Goal: Answer question/provide support: Share knowledge or assist other users

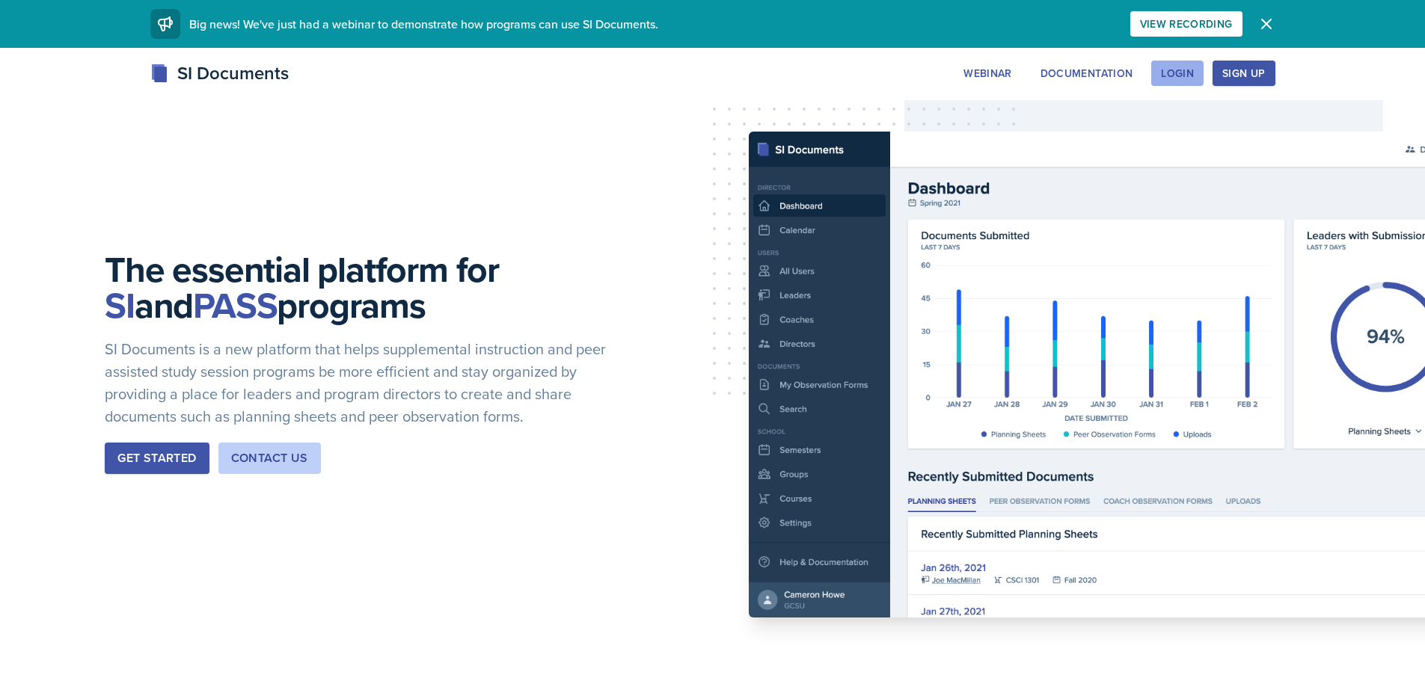
click at [1174, 67] on div "Login" at bounding box center [1177, 73] width 33 height 12
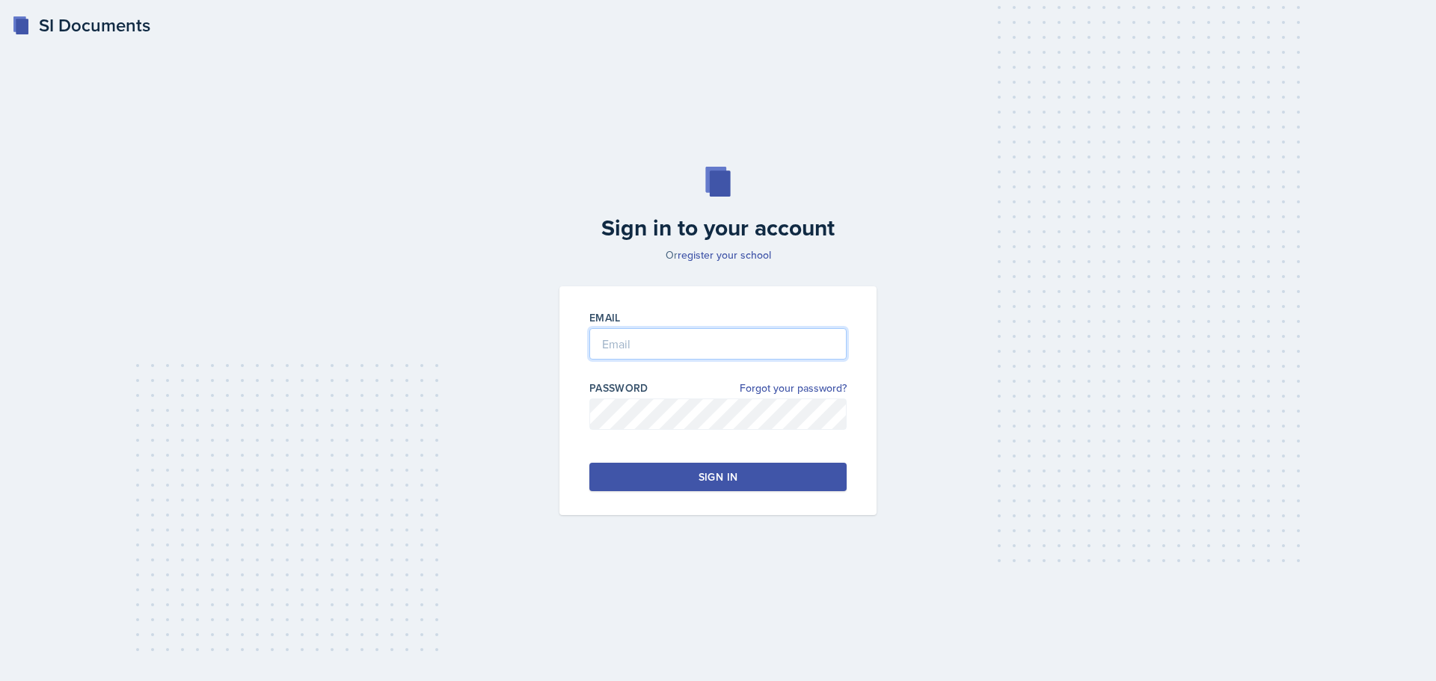
type input "[EMAIL_ADDRESS][DOMAIN_NAME]"
click at [642, 334] on input "[EMAIL_ADDRESS][DOMAIN_NAME]" at bounding box center [717, 343] width 257 height 31
click at [631, 471] on button "Sign in" at bounding box center [717, 477] width 257 height 28
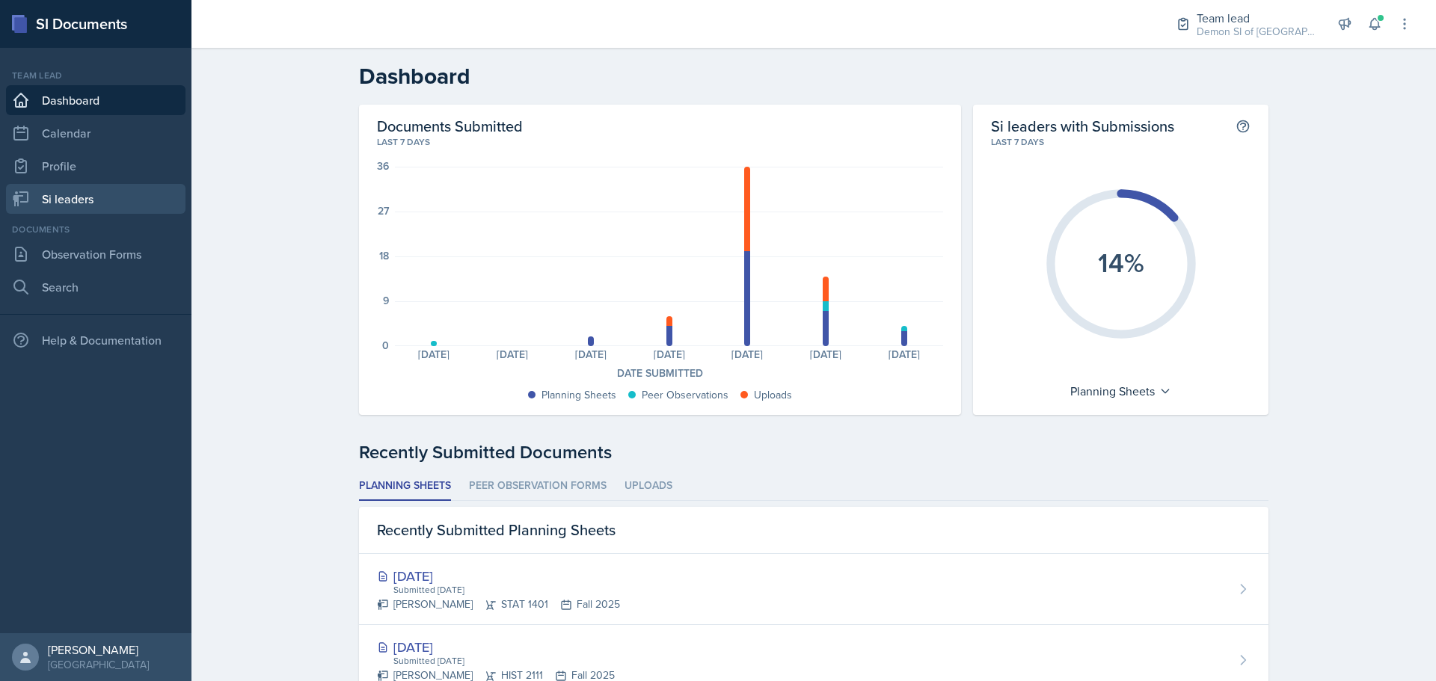
click at [100, 203] on link "Si leaders" at bounding box center [96, 199] width 180 height 30
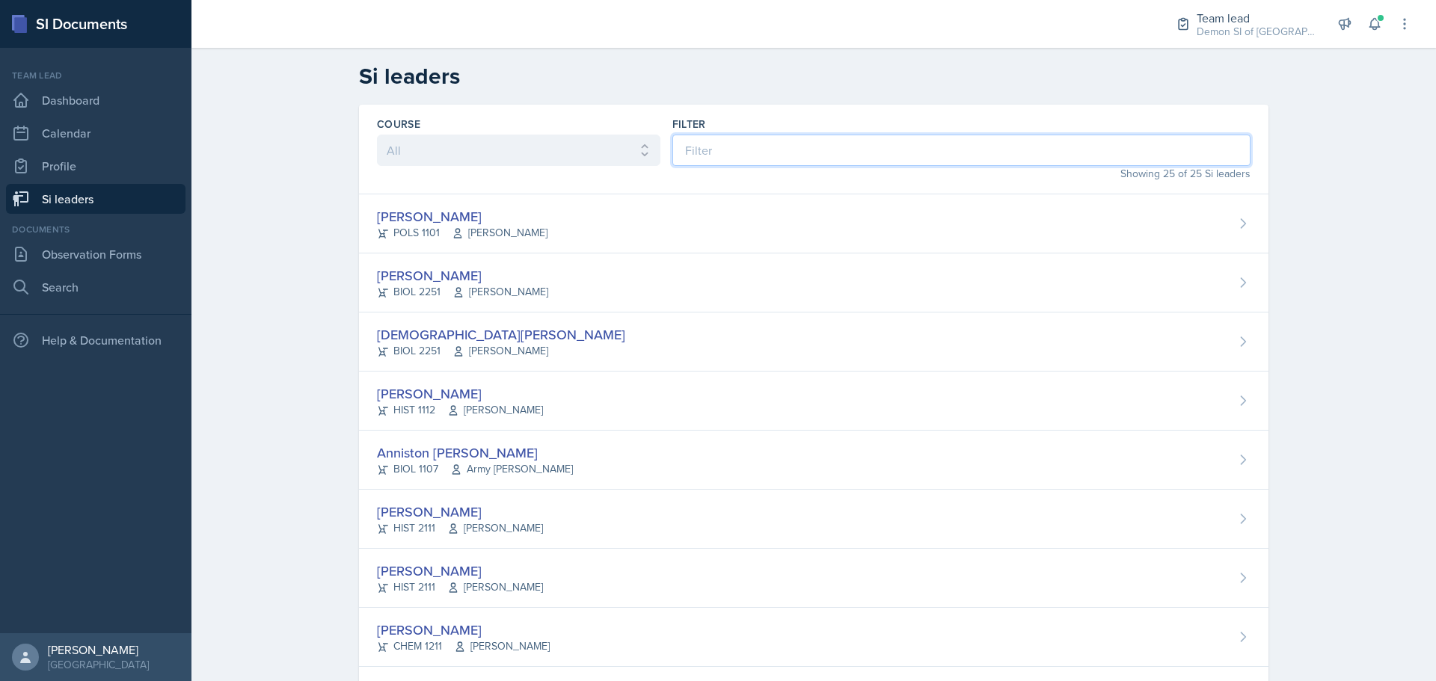
click at [700, 142] on input at bounding box center [961, 150] width 578 height 31
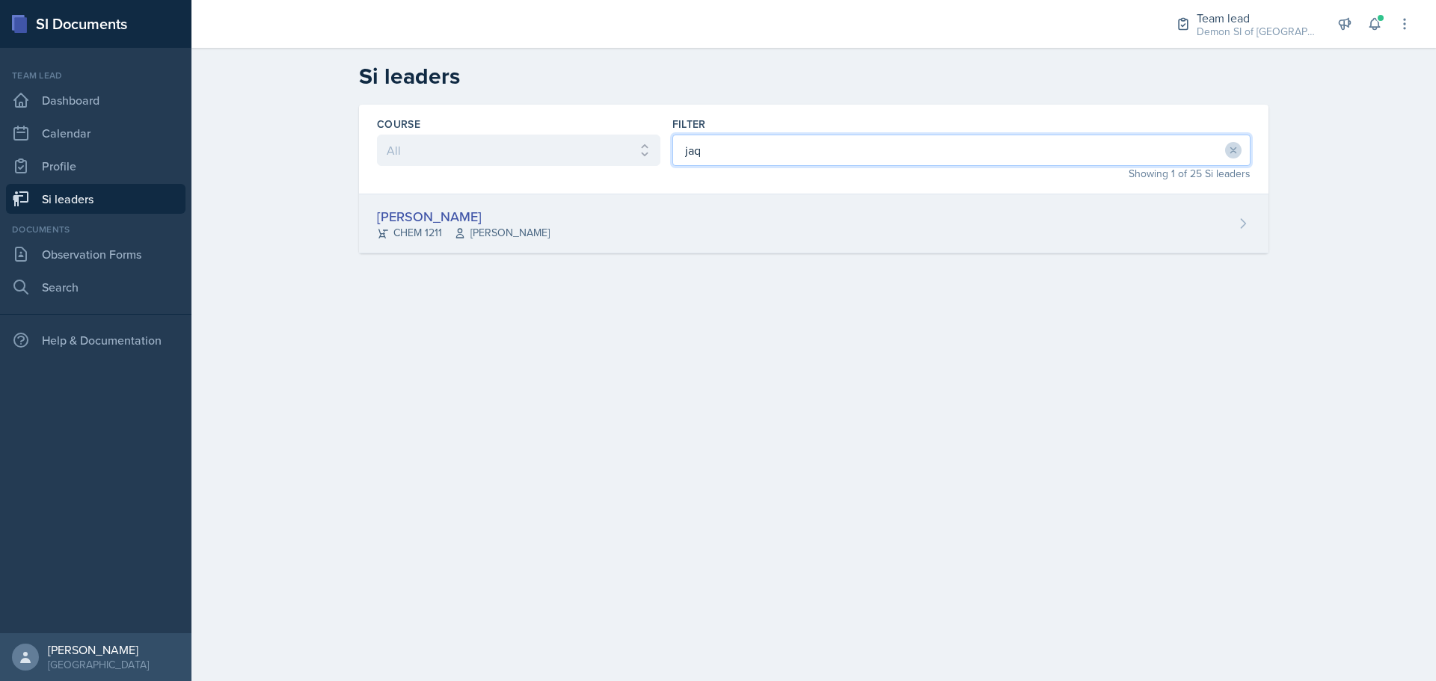
type input "jaq"
click at [466, 210] on div "[PERSON_NAME]" at bounding box center [463, 216] width 173 height 20
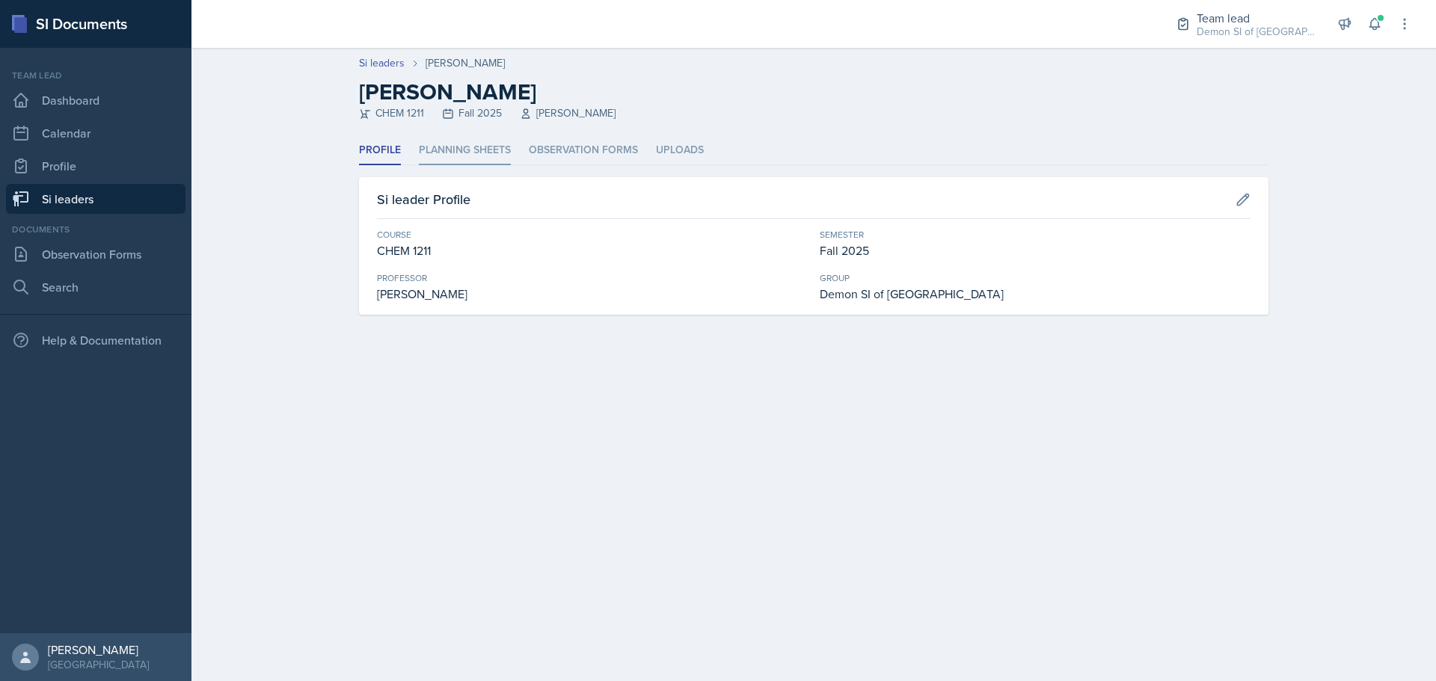
click at [475, 148] on li "Planning Sheets" at bounding box center [465, 150] width 92 height 29
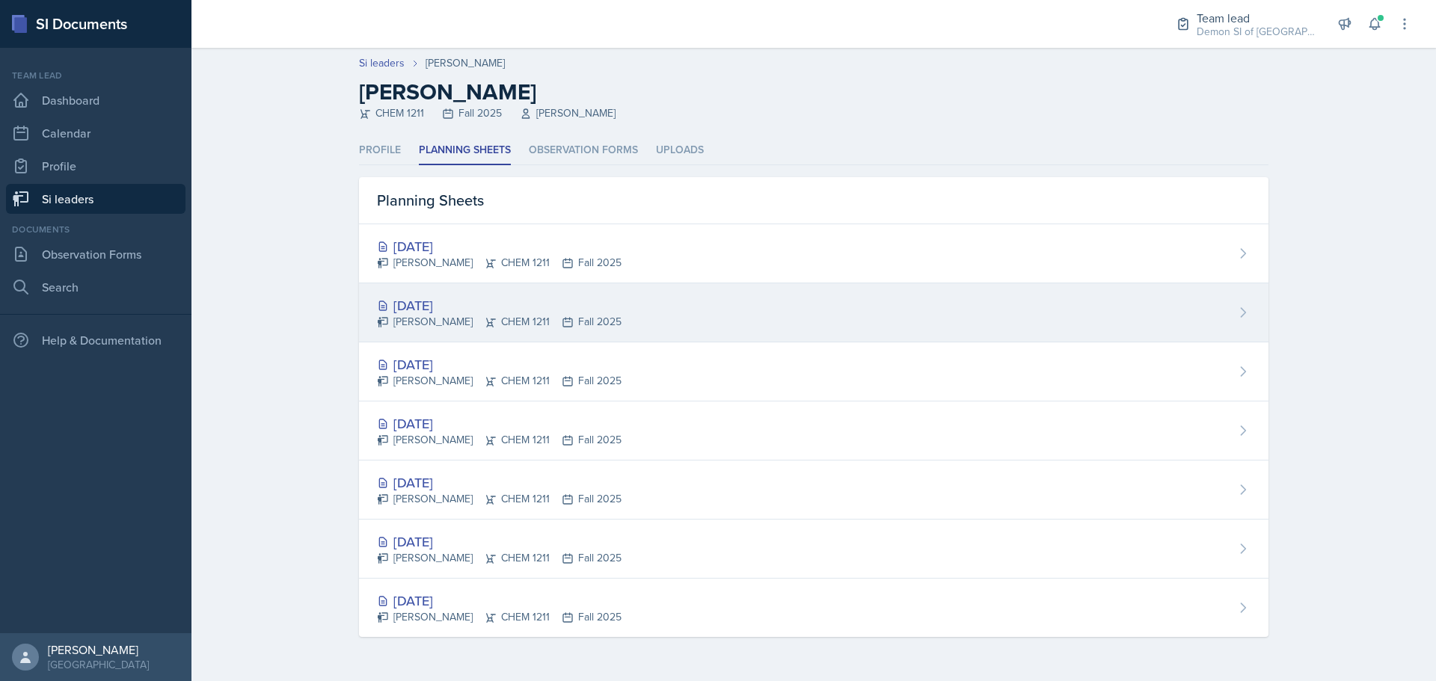
click at [527, 308] on div "[DATE]" at bounding box center [499, 305] width 245 height 20
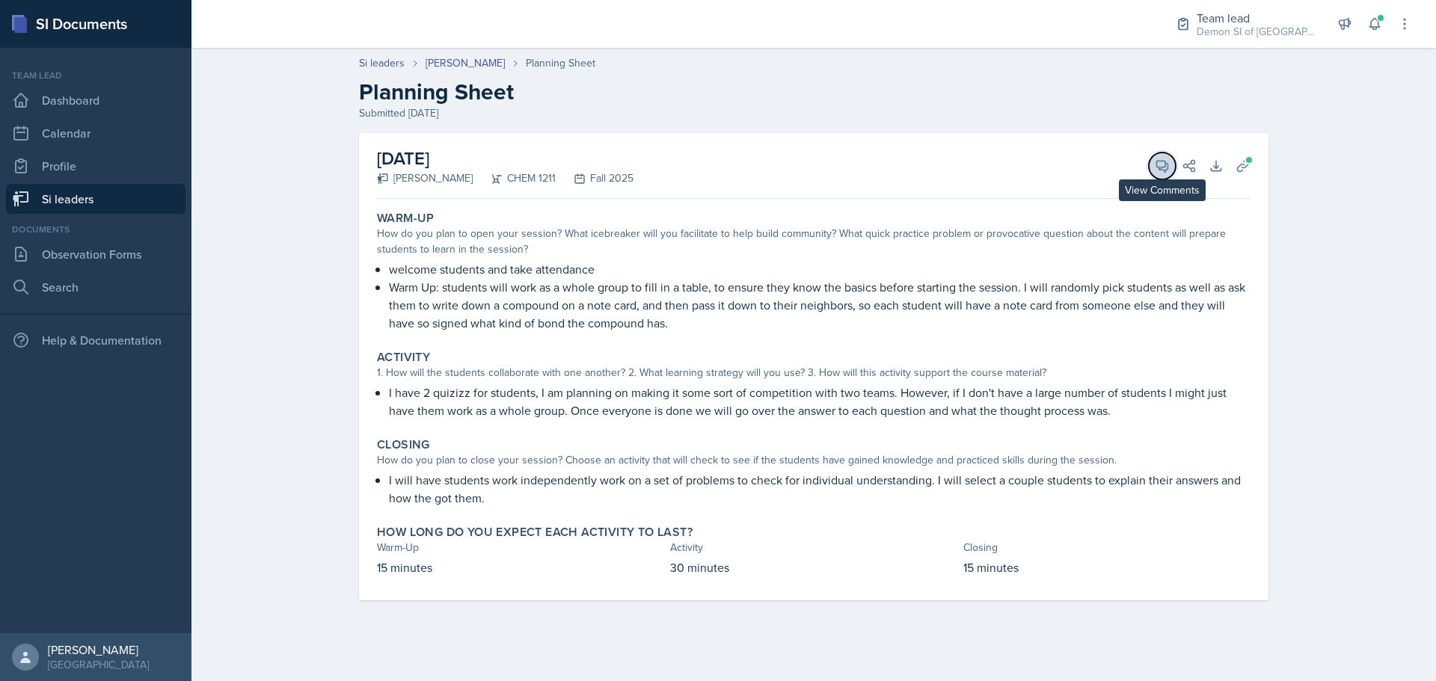
click at [1163, 162] on icon at bounding box center [1162, 166] width 15 height 15
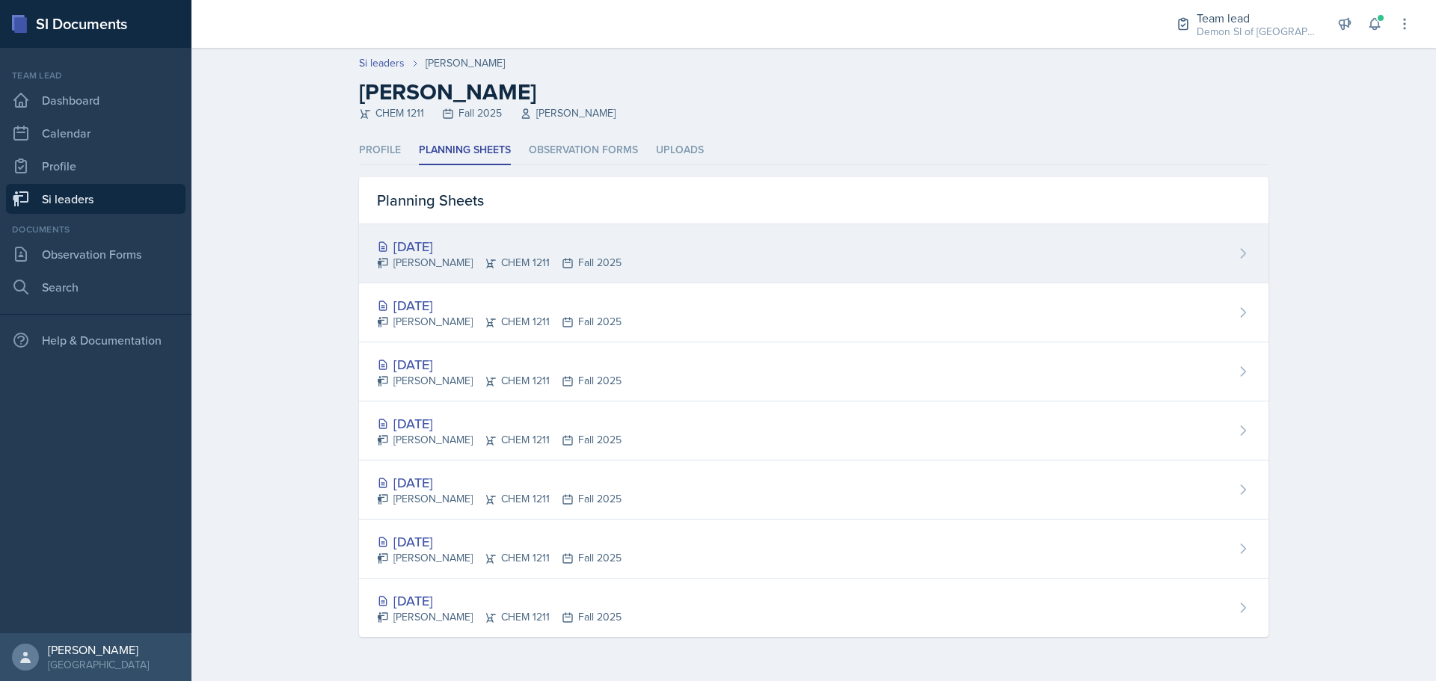
click at [452, 248] on div "[DATE]" at bounding box center [499, 246] width 245 height 20
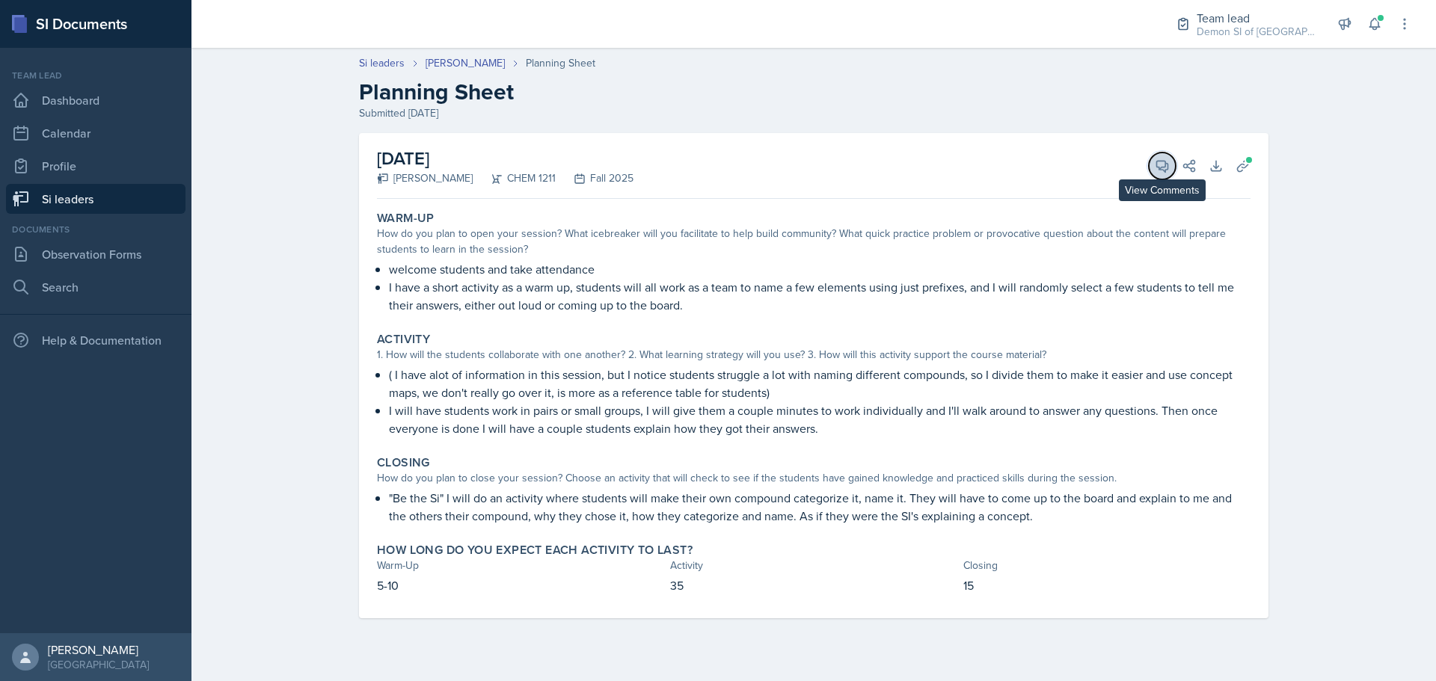
click at [1159, 171] on icon at bounding box center [1162, 166] width 15 height 15
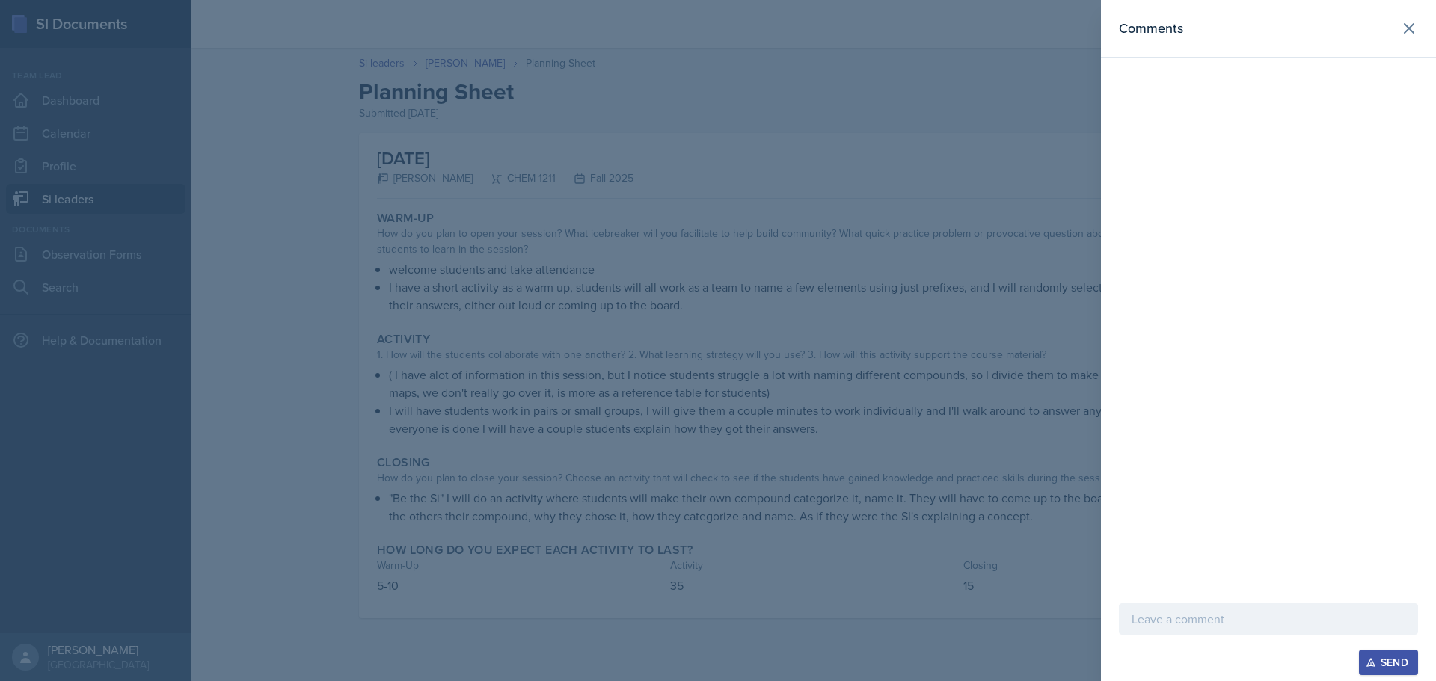
click at [1198, 625] on p at bounding box center [1269, 619] width 274 height 18
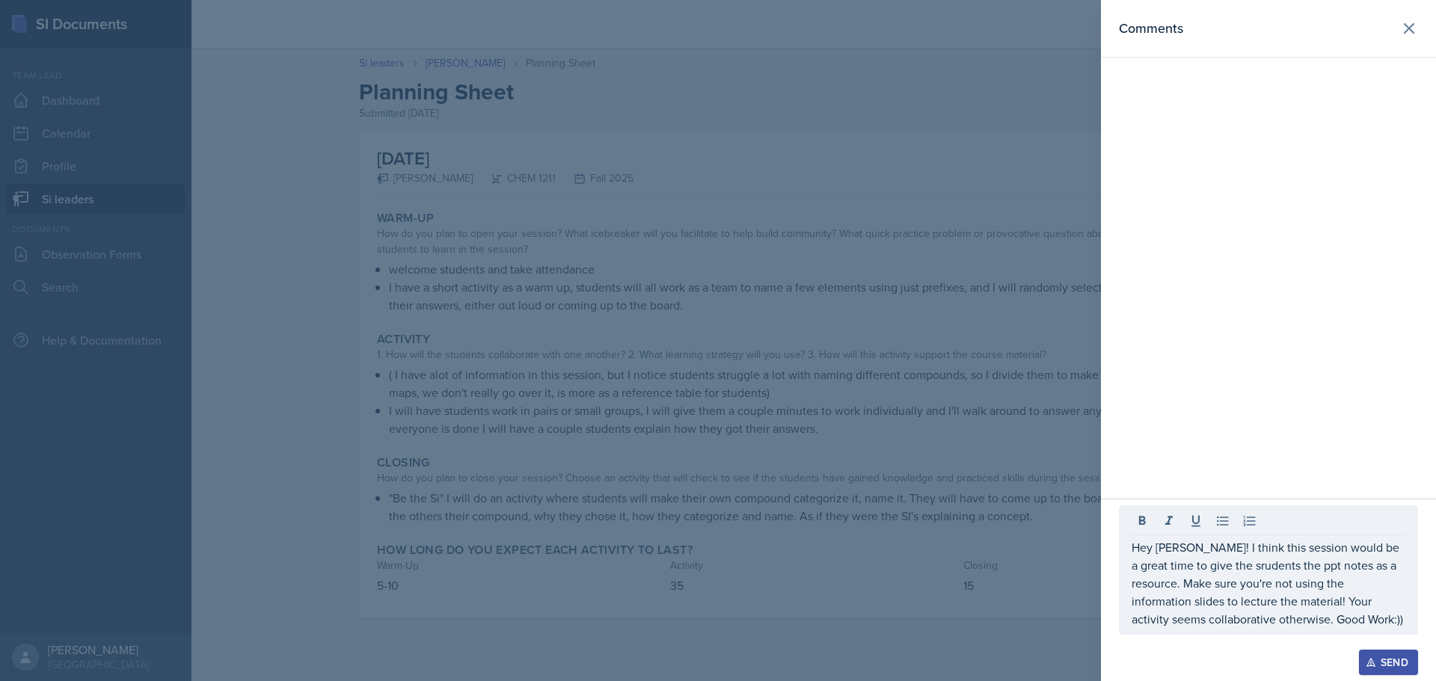
click at [1372, 664] on icon "button" at bounding box center [1371, 662] width 10 height 10
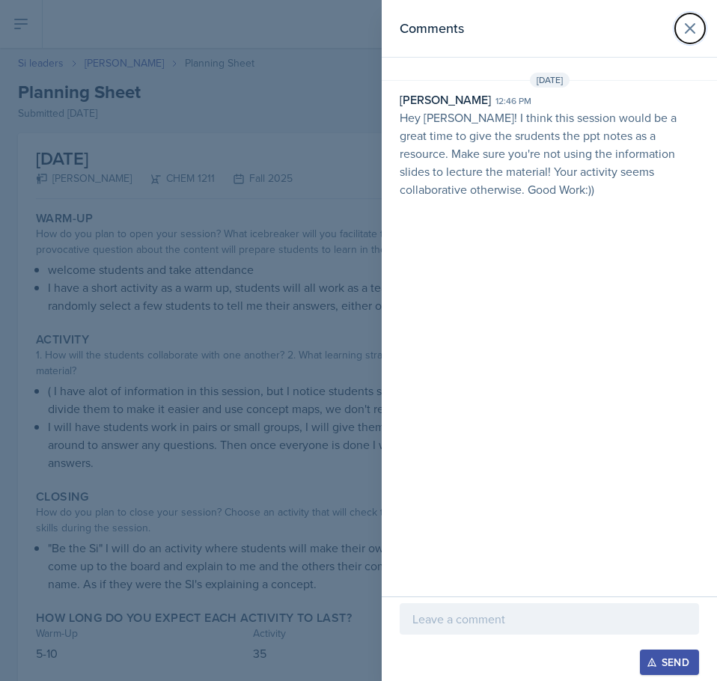
click at [691, 28] on icon at bounding box center [690, 28] width 18 height 18
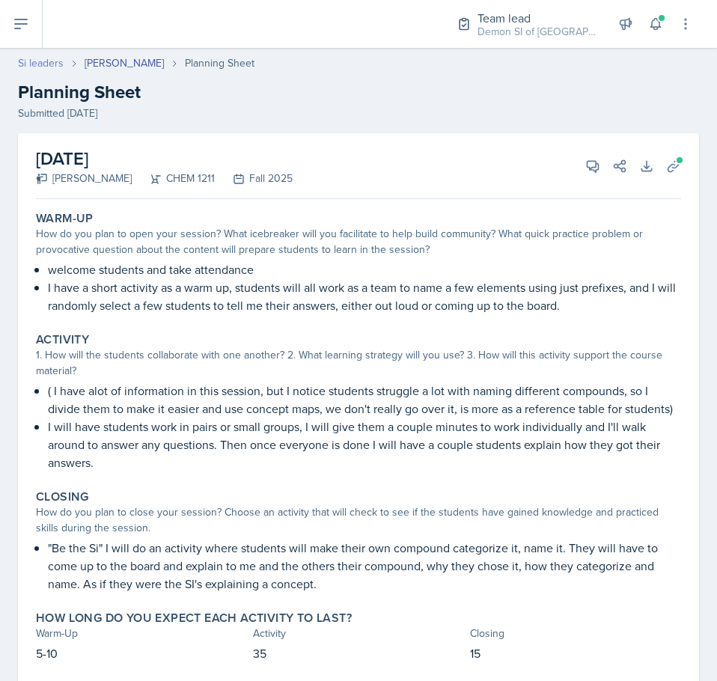
click at [48, 69] on link "Si leaders" at bounding box center [41, 63] width 46 height 16
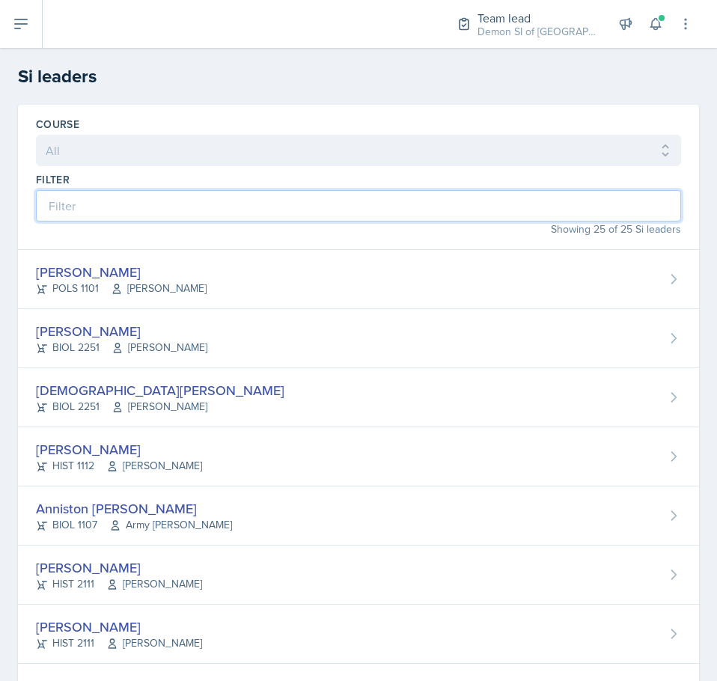
click at [129, 203] on input at bounding box center [358, 205] width 645 height 31
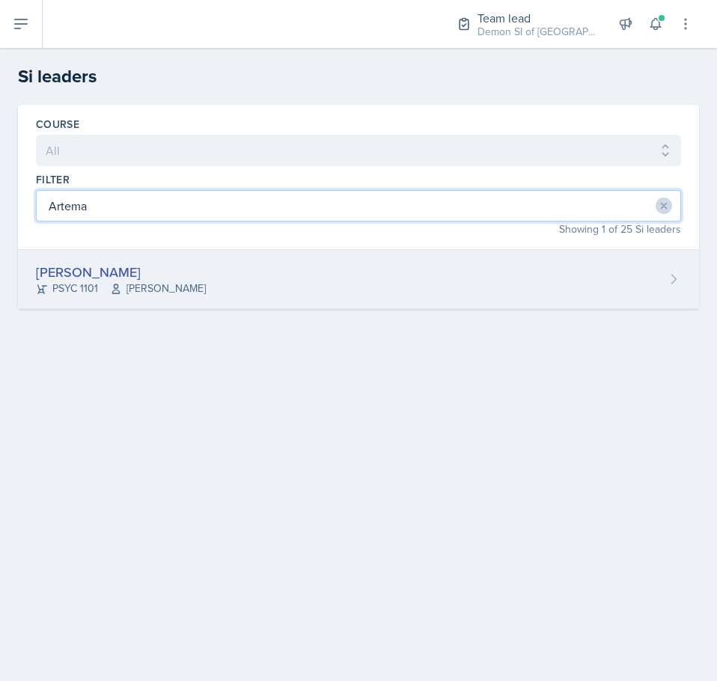
type input "Artema"
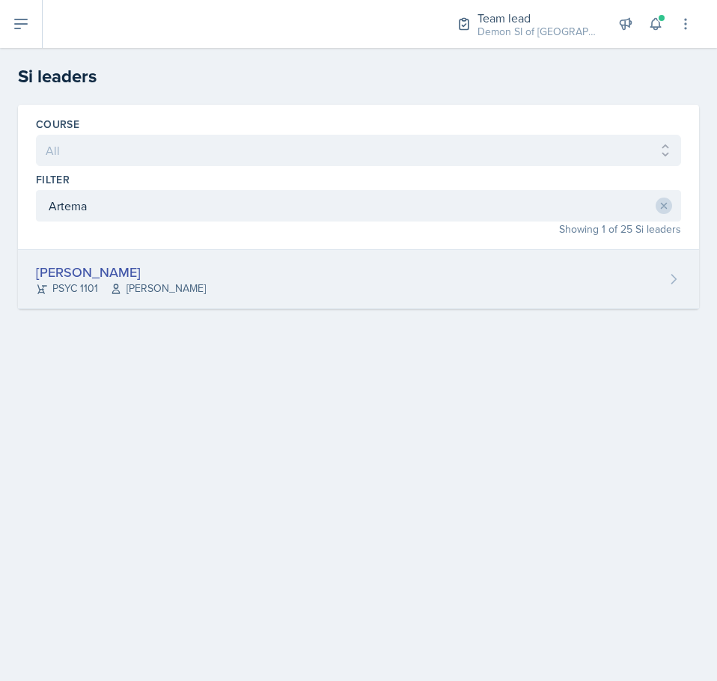
click at [380, 266] on div "[PERSON_NAME] PSYC 1101 [PERSON_NAME]" at bounding box center [358, 279] width 681 height 59
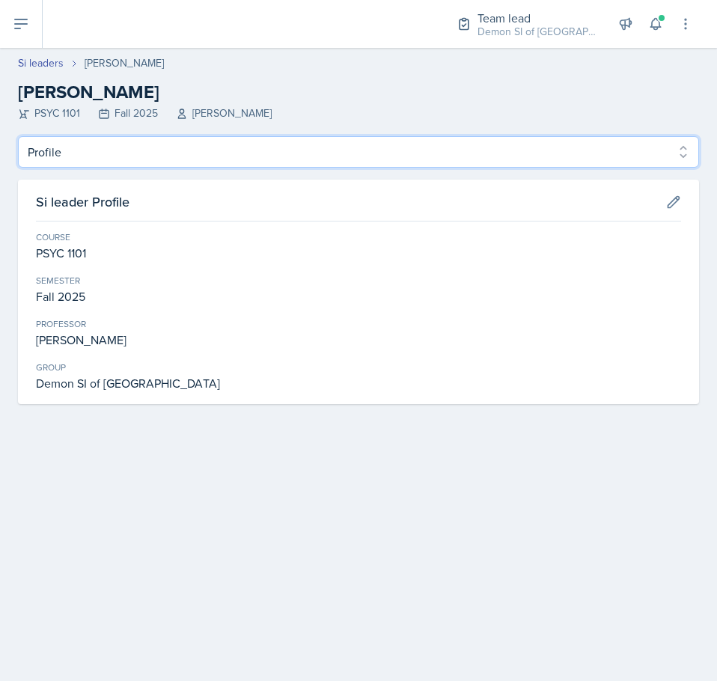
click at [623, 164] on select "Profile Planning Sheets Observation Forms Uploads" at bounding box center [358, 151] width 681 height 31
click at [18, 136] on select "Profile Planning Sheets Observation Forms Uploads" at bounding box center [358, 151] width 681 height 31
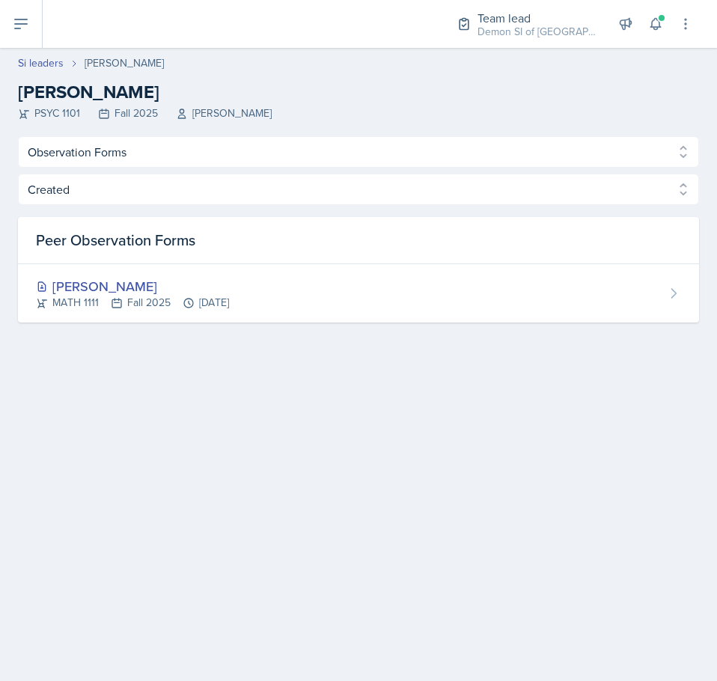
click at [485, 169] on div "Profile Planning Sheets Observation Forms Uploads Profile Planning Sheets Obser…" at bounding box center [358, 229] width 681 height 186
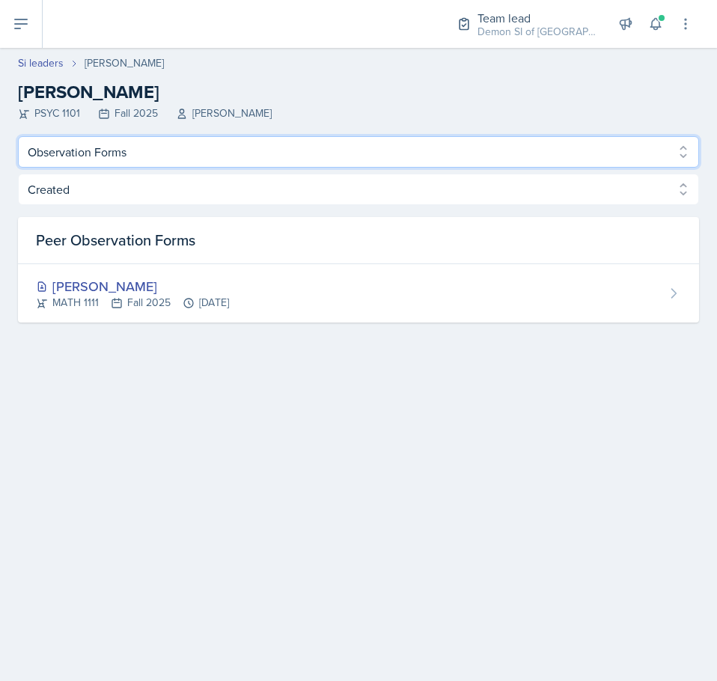
click at [485, 158] on select "Profile Planning Sheets Observation Forms Uploads" at bounding box center [358, 151] width 681 height 31
select select "Planning Sheets"
click at [18, 136] on select "Profile Planning Sheets Observation Forms Uploads" at bounding box center [358, 151] width 681 height 31
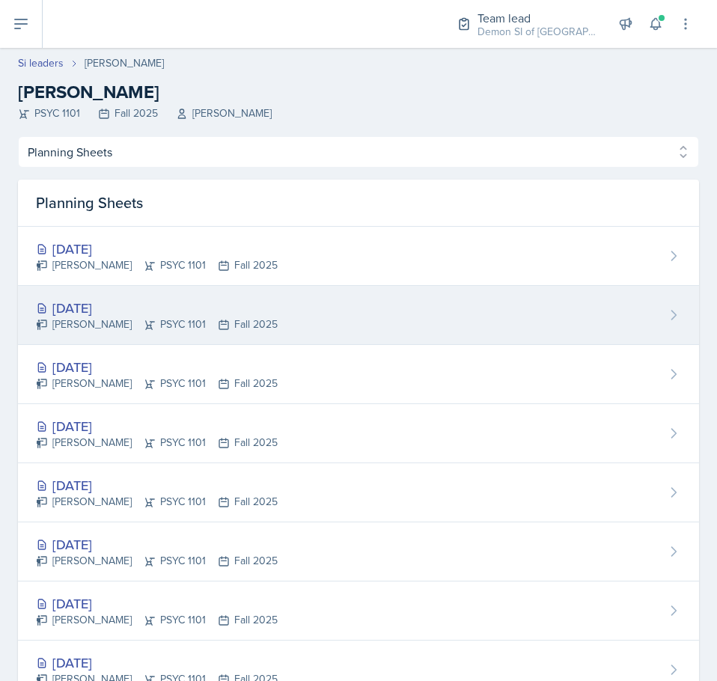
click at [337, 303] on div "[DATE] [PERSON_NAME] PSYC 1101 Fall 2025" at bounding box center [358, 315] width 681 height 59
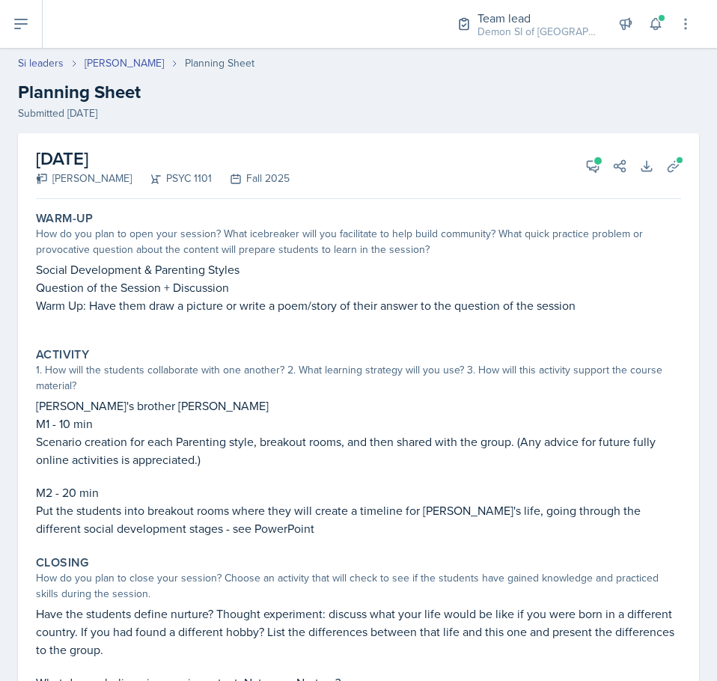
select select "Planning Sheets"
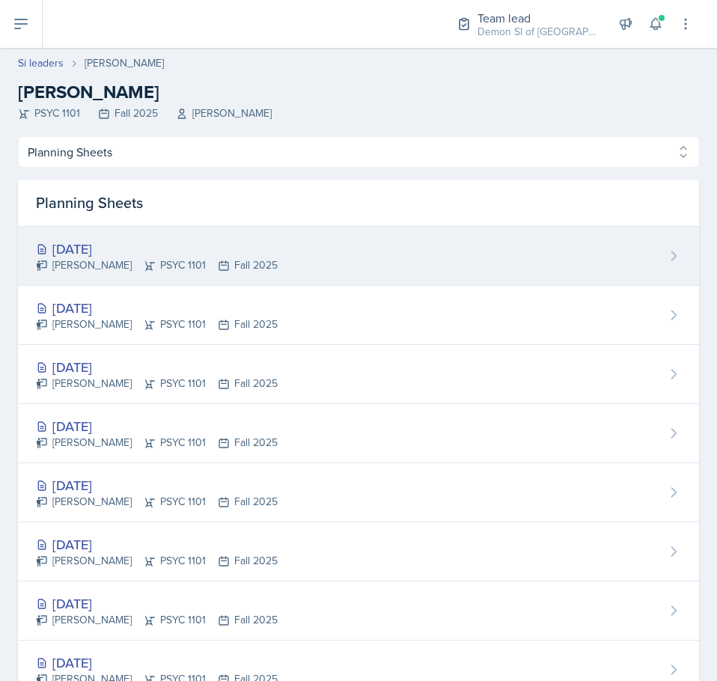
click at [162, 237] on div "[DATE] [PERSON_NAME] PSYC 1101 Fall 2025" at bounding box center [358, 256] width 681 height 59
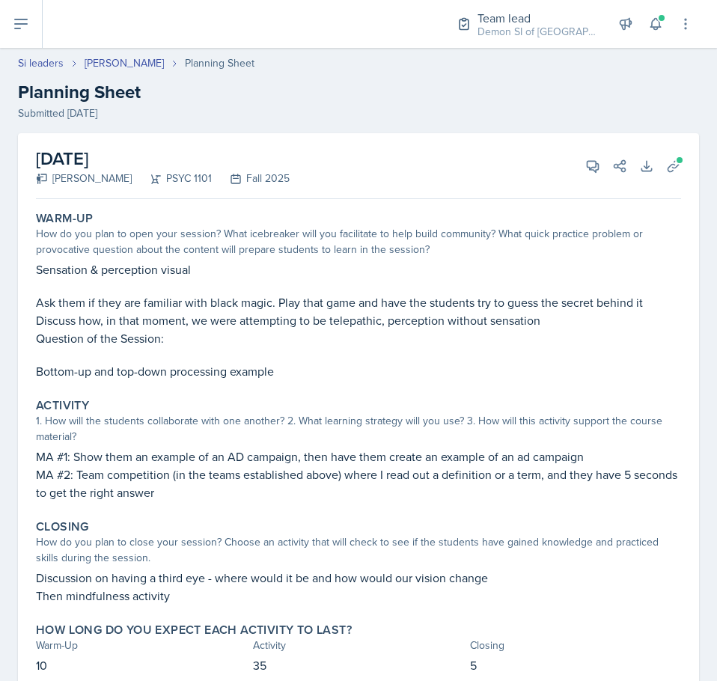
scroll to position [53, 0]
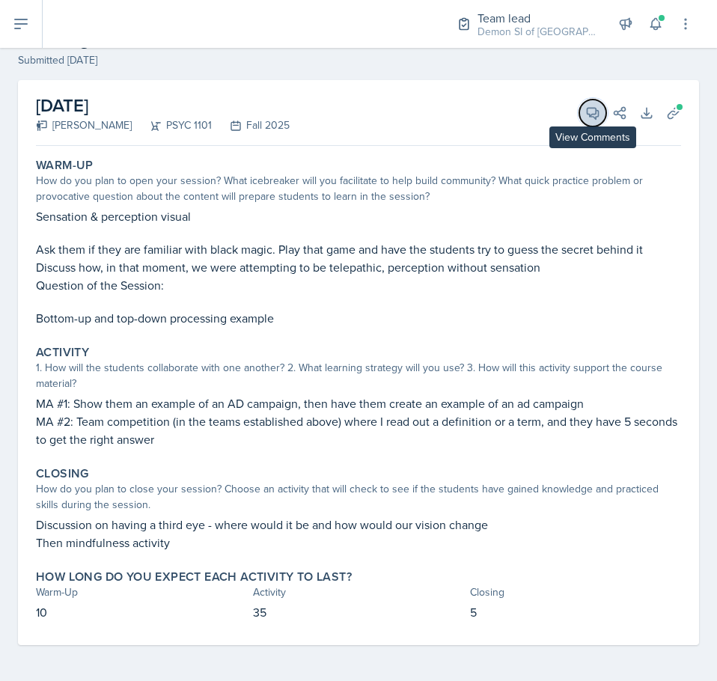
click at [585, 121] on button "View Comments" at bounding box center [592, 112] width 27 height 27
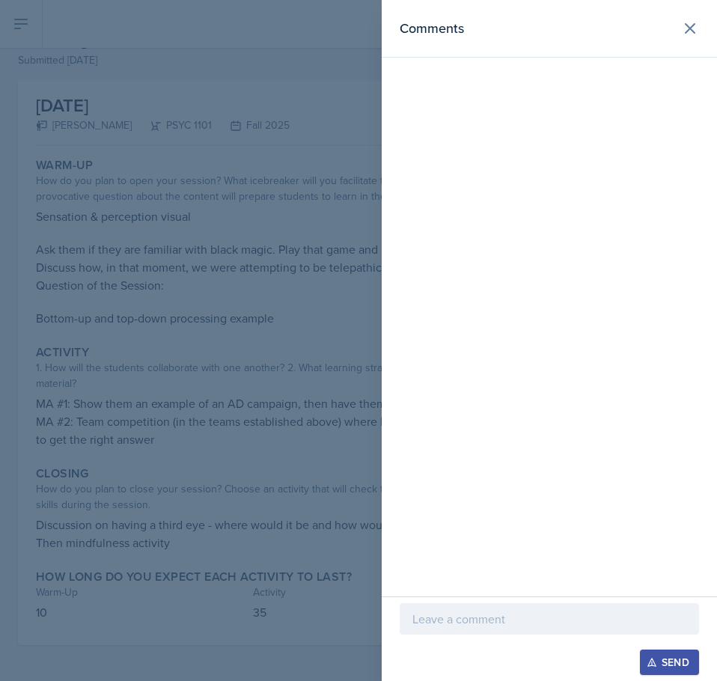
click at [409, 628] on div at bounding box center [548, 618] width 299 height 31
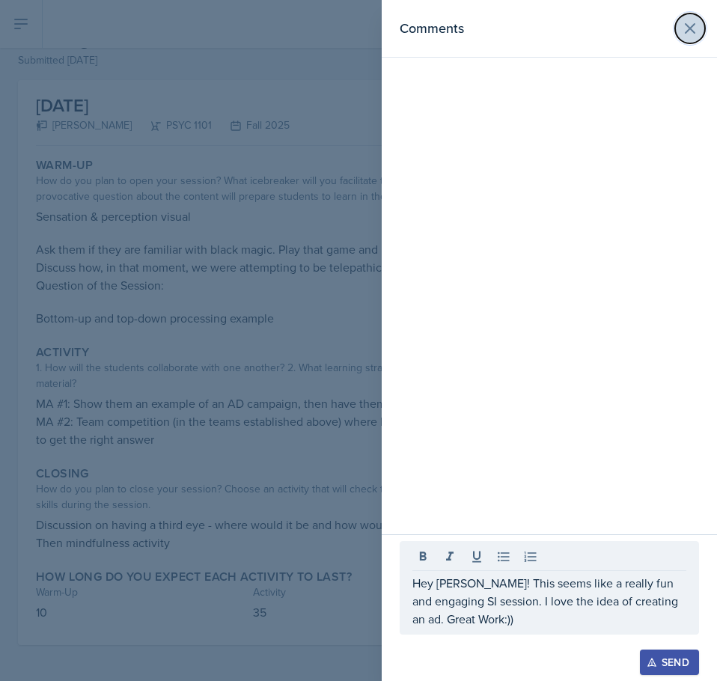
click at [698, 34] on icon at bounding box center [690, 28] width 18 height 18
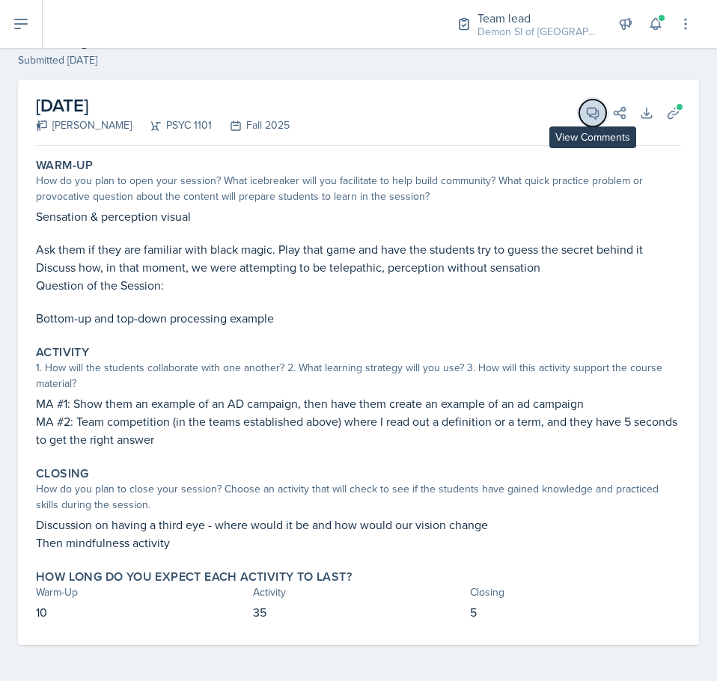
click at [585, 113] on icon at bounding box center [592, 112] width 15 height 15
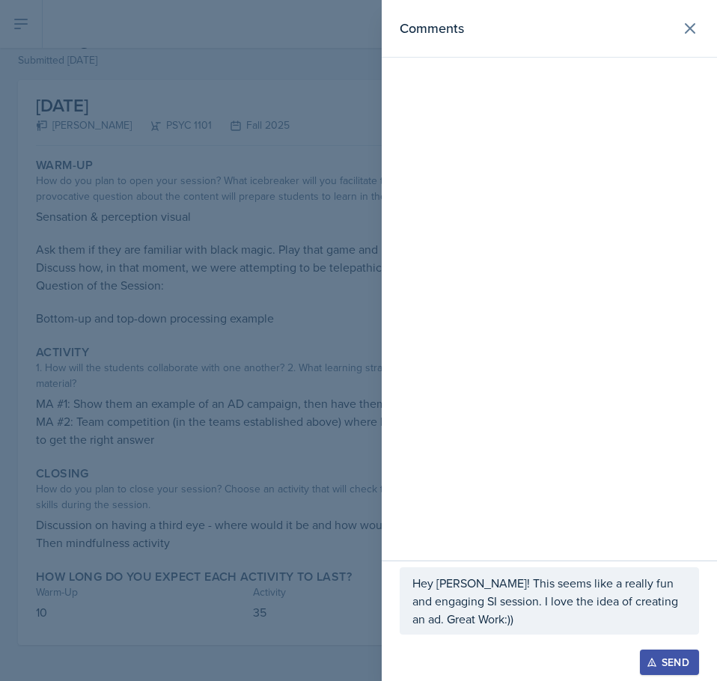
click at [655, 661] on icon "button" at bounding box center [651, 662] width 10 height 10
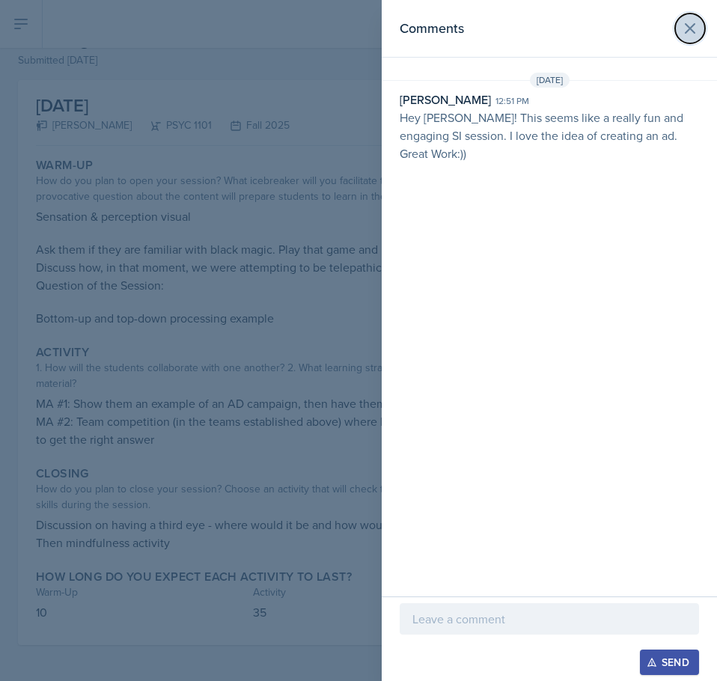
click at [690, 31] on icon at bounding box center [690, 28] width 18 height 18
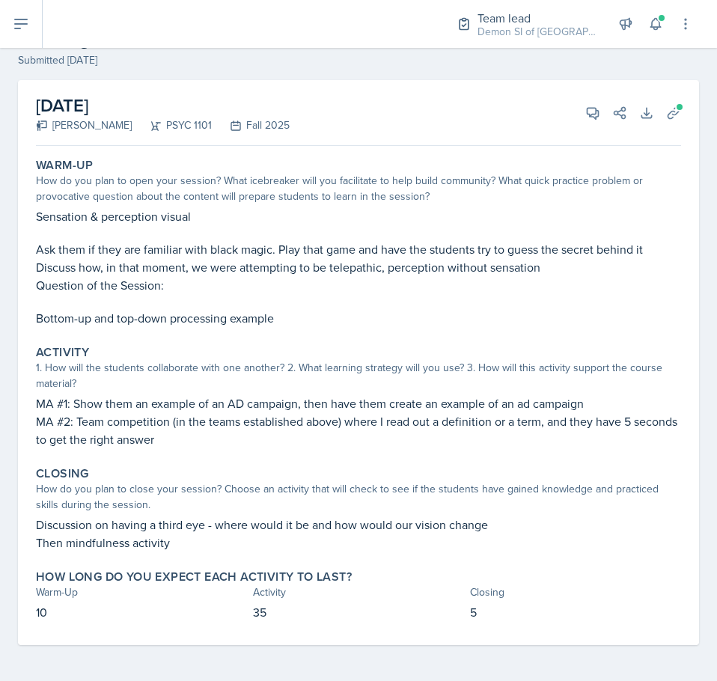
scroll to position [0, 0]
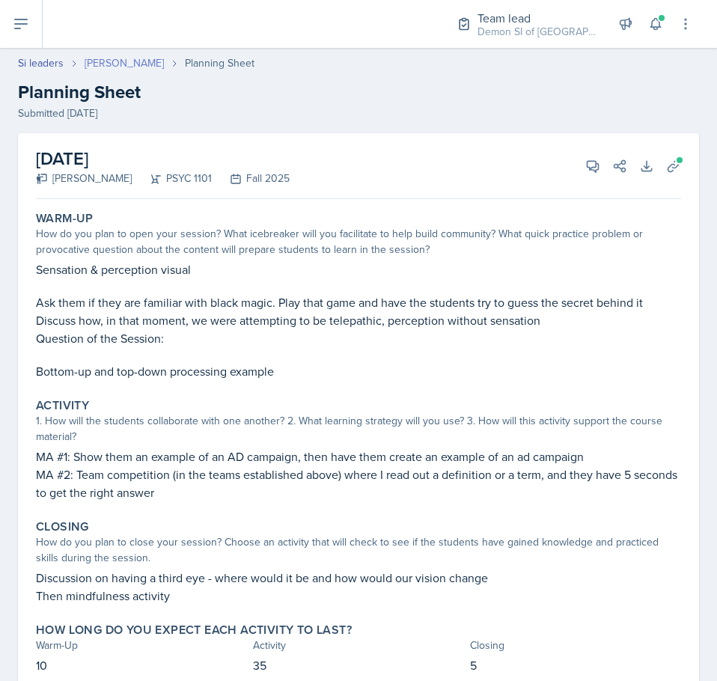
click at [97, 61] on link "[PERSON_NAME]" at bounding box center [124, 63] width 79 height 16
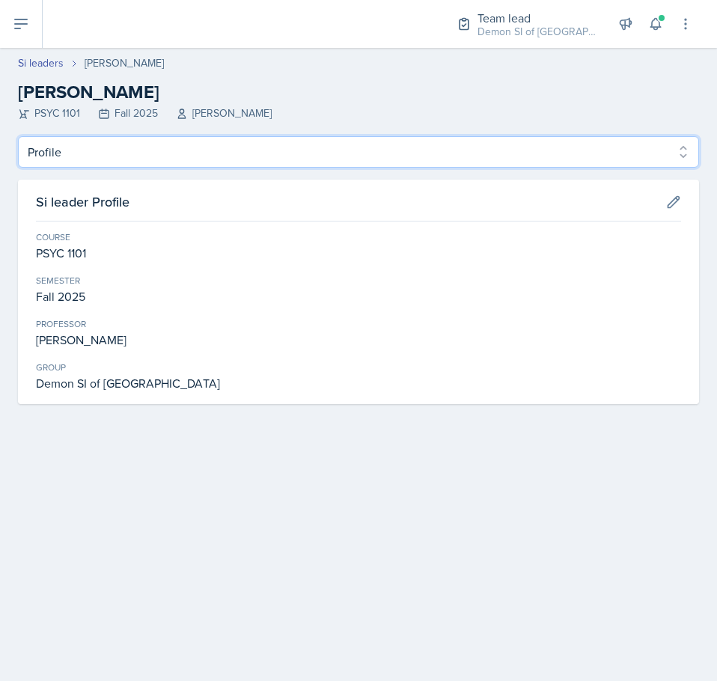
click at [88, 154] on select "Profile Planning Sheets Observation Forms Uploads" at bounding box center [358, 151] width 681 height 31
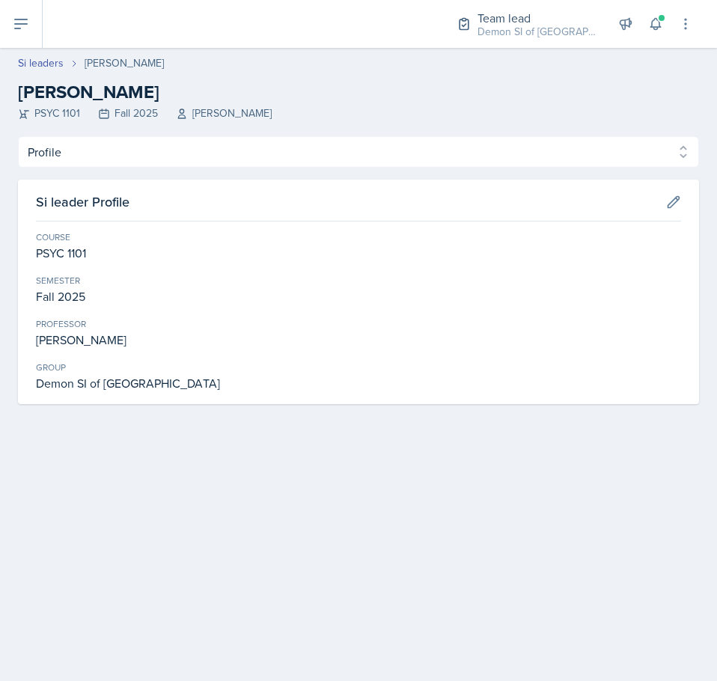
click at [53, 71] on div "Si leaders [PERSON_NAME] [PERSON_NAME] PSYC 1101 Fall 2025 [PERSON_NAME]" at bounding box center [358, 88] width 717 height 66
click at [49, 62] on link "Si leaders" at bounding box center [41, 63] width 46 height 16
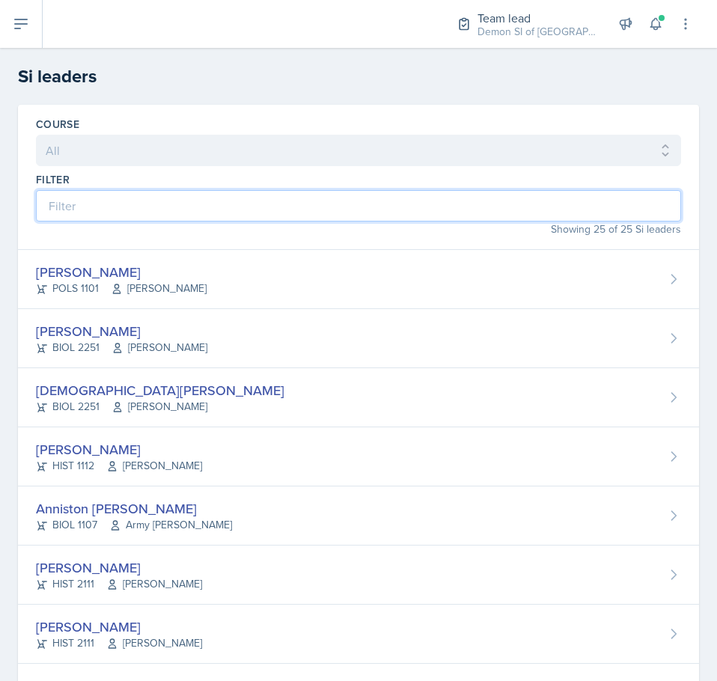
click at [193, 203] on input at bounding box center [358, 205] width 645 height 31
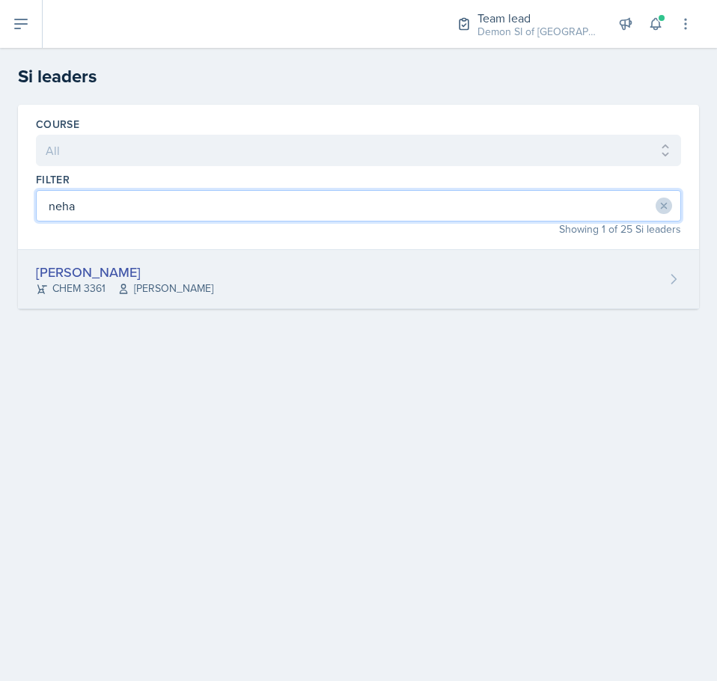
type input "neha"
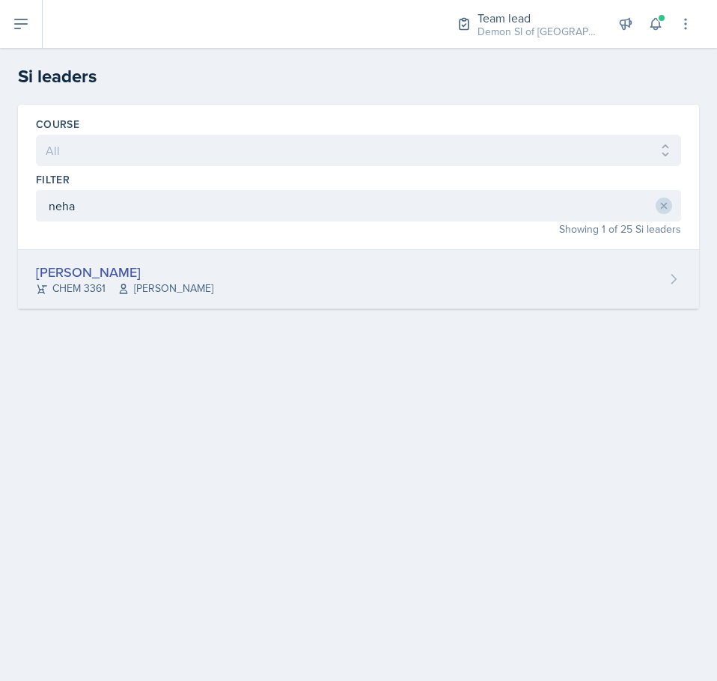
click at [195, 280] on div "[PERSON_NAME]" at bounding box center [124, 272] width 177 height 20
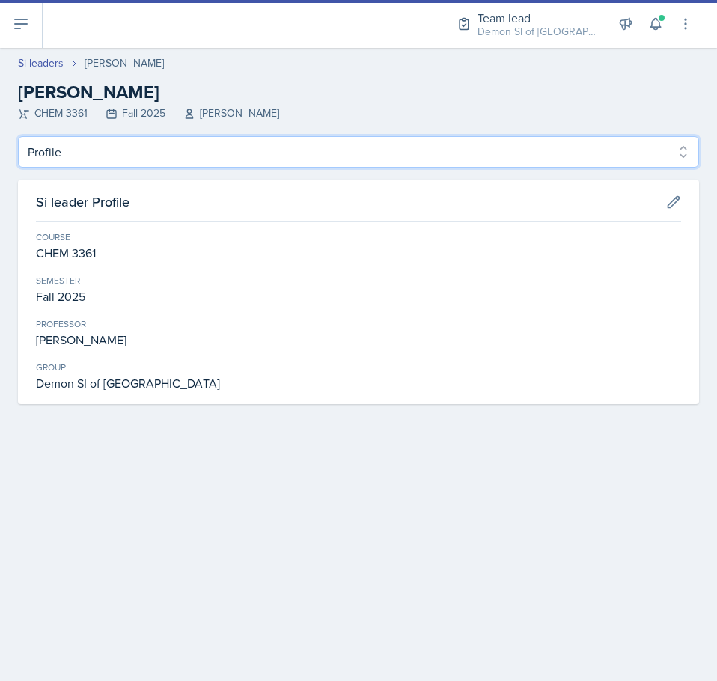
click at [134, 144] on select "Profile Planning Sheets Observation Forms Uploads" at bounding box center [358, 151] width 681 height 31
select select "Planning Sheets"
click at [18, 136] on select "Profile Planning Sheets Observation Forms Uploads" at bounding box center [358, 151] width 681 height 31
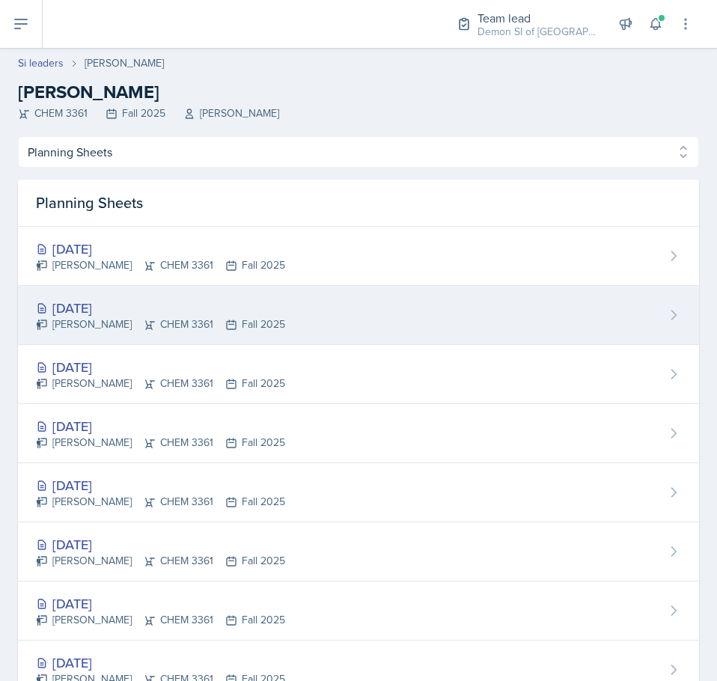
click at [144, 302] on div "[DATE]" at bounding box center [160, 308] width 249 height 20
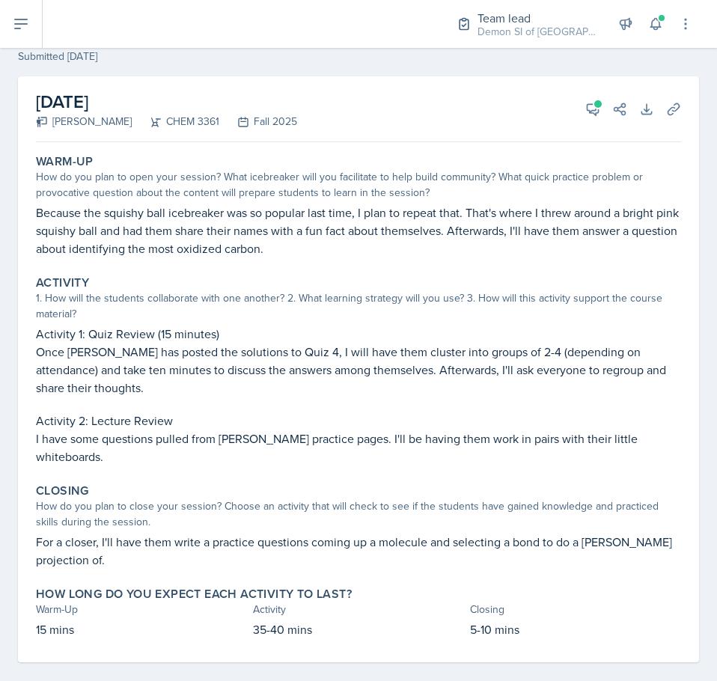
scroll to position [74, 0]
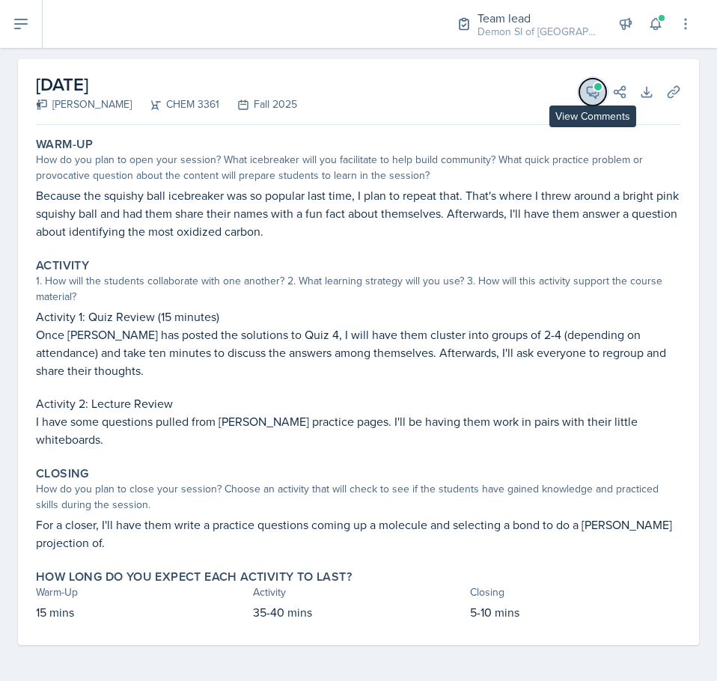
click at [579, 93] on button "View Comments" at bounding box center [592, 92] width 27 height 27
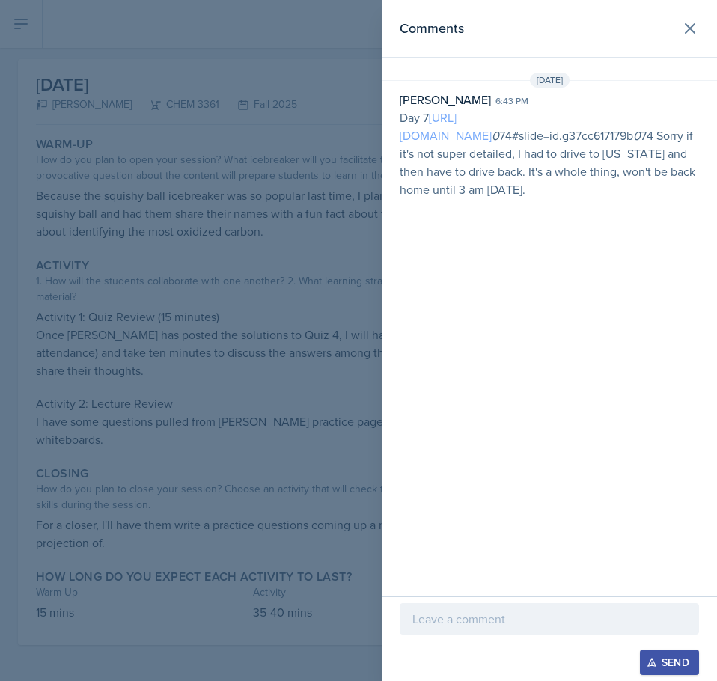
drag, startPoint x: 417, startPoint y: 170, endPoint x: 408, endPoint y: 157, distance: 15.6
drag, startPoint x: 408, startPoint y: 157, endPoint x: 521, endPoint y: 476, distance: 338.7
click at [521, 476] on div "Comments [DATE] [PERSON_NAME] 6:43 pm Day 7 [URL][DOMAIN_NAME] 0 74#slide=id.g3…" at bounding box center [548, 298] width 335 height 596
drag, startPoint x: 411, startPoint y: 162, endPoint x: 429, endPoint y: 135, distance: 31.3
click at [458, 636] on div at bounding box center [548, 641] width 299 height 15
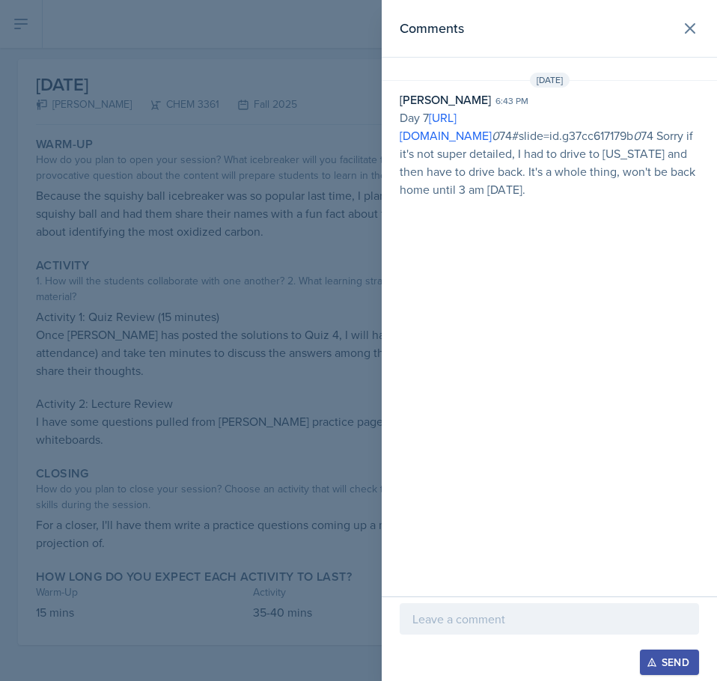
click at [455, 631] on div at bounding box center [548, 618] width 299 height 31
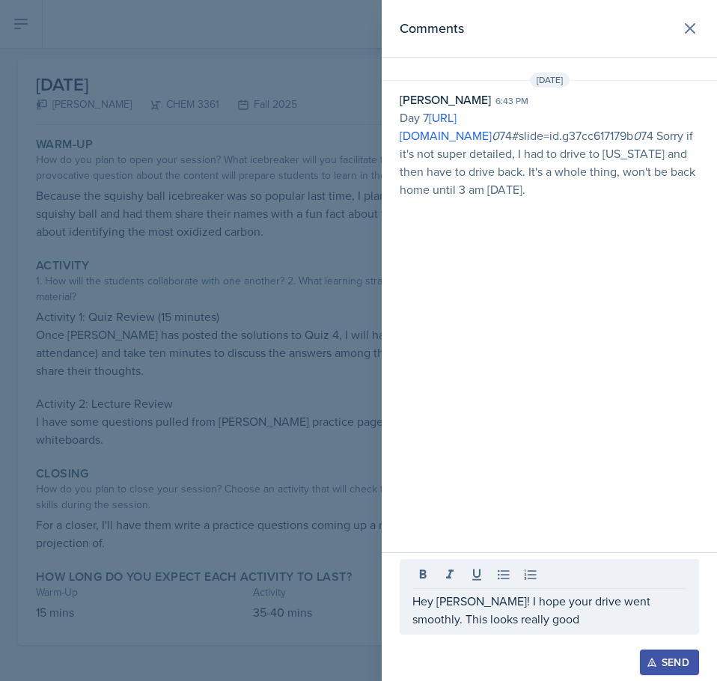
click at [236, 382] on div at bounding box center [358, 340] width 717 height 681
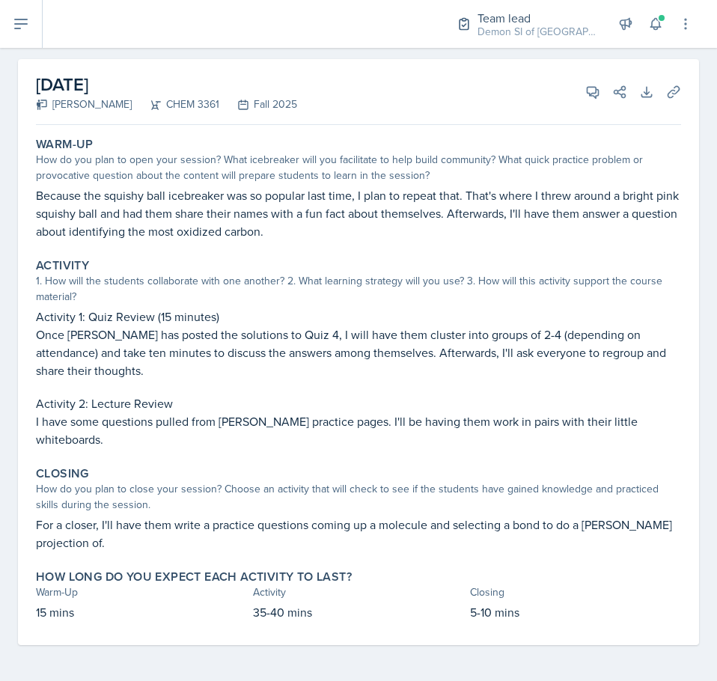
scroll to position [0, 0]
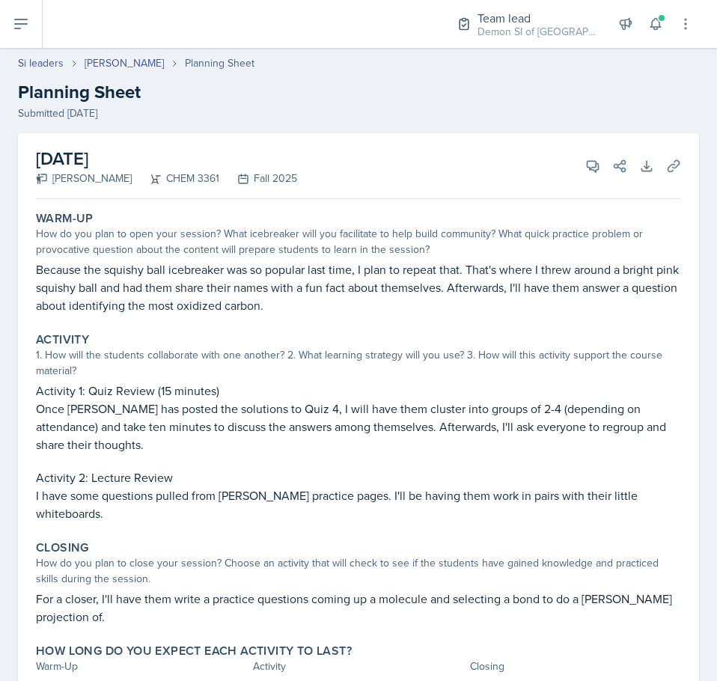
click at [583, 152] on div "[DATE] [PERSON_NAME] CHEM 3361 Fall 2025 View Comments Comments [DATE] [PERSON_…" at bounding box center [358, 166] width 645 height 66
click at [585, 163] on icon at bounding box center [592, 166] width 15 height 15
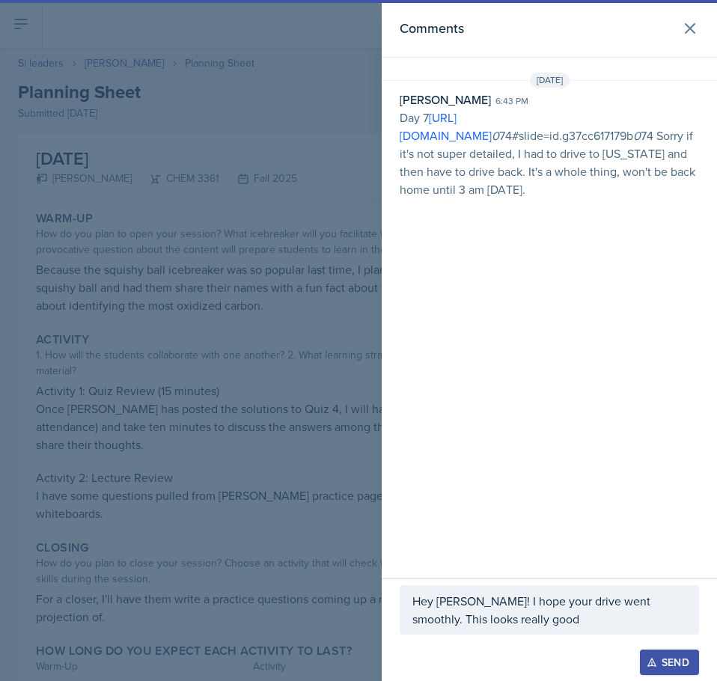
click at [539, 617] on p "Hey [PERSON_NAME]! I hope your drive went smoothly. This looks really good" at bounding box center [549, 610] width 274 height 36
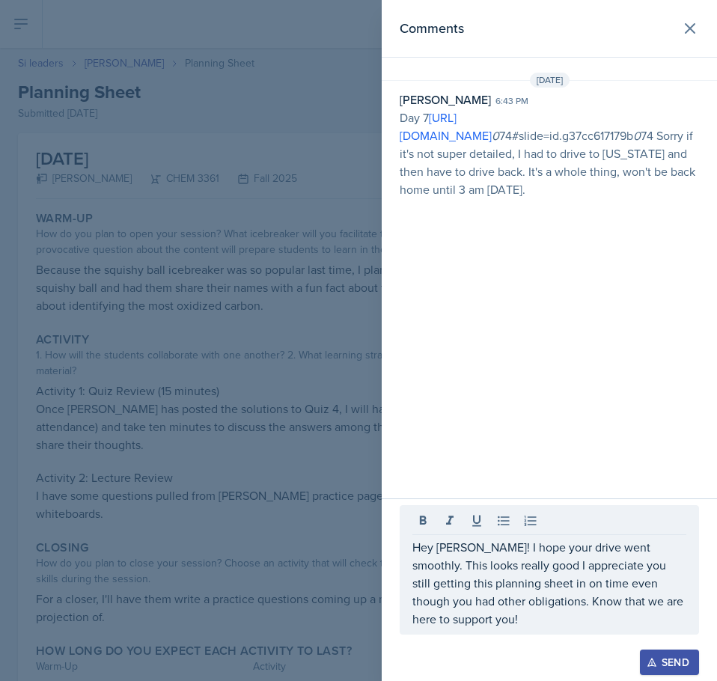
click at [601, 609] on p "Hey [PERSON_NAME]! I hope your drive went smoothly. This looks really good I ap…" at bounding box center [549, 583] width 274 height 90
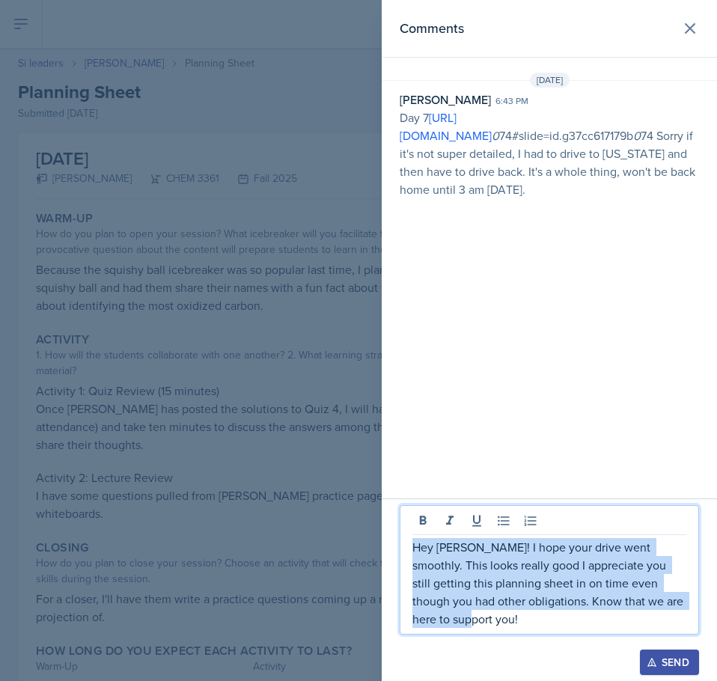
drag, startPoint x: 532, startPoint y: 614, endPoint x: 368, endPoint y: 539, distance: 180.1
click at [368, 539] on div "Comments [DATE] [PERSON_NAME] 6:43 pm Day 7 [URL][DOMAIN_NAME] 0 74#slide=id.g3…" at bounding box center [358, 340] width 717 height 681
copy p "Hey [PERSON_NAME]! I hope your drive went smoothly. This looks really good I ap…"
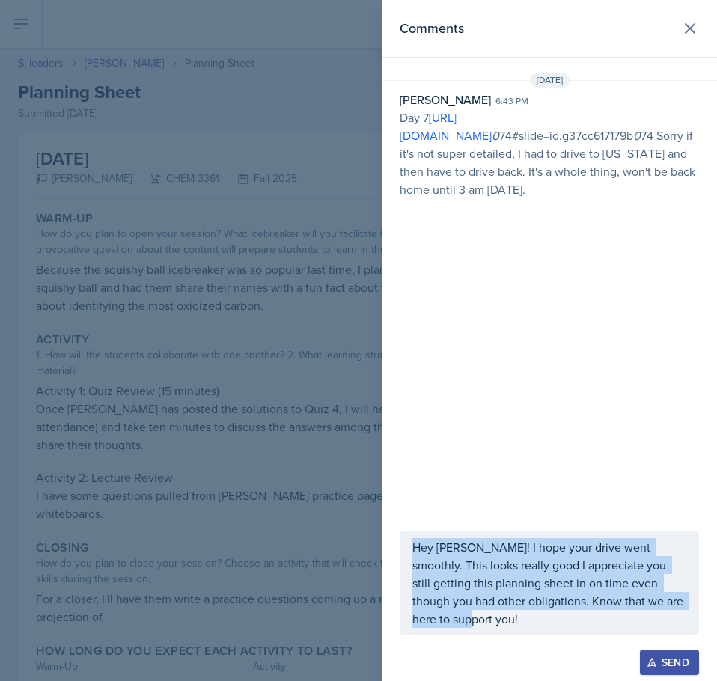
click at [664, 660] on div "Send" at bounding box center [669, 662] width 40 height 12
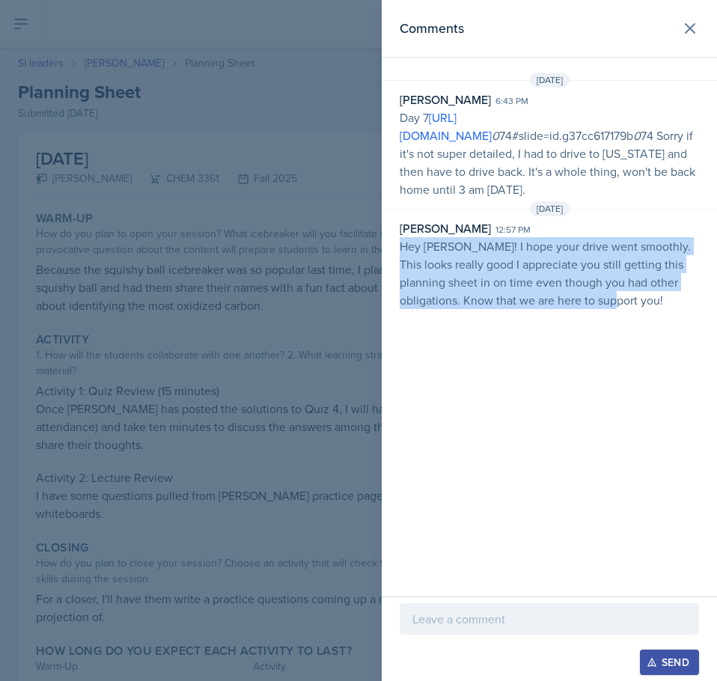
drag, startPoint x: 628, startPoint y: 354, endPoint x: 390, endPoint y: 277, distance: 249.8
click at [390, 277] on div "Comments [DATE] [PERSON_NAME] 6:43 pm Day 7 [URL][DOMAIN_NAME] 0 74#slide=id.g3…" at bounding box center [548, 298] width 335 height 596
copy p "Hey [PERSON_NAME]! I hope your drive went smoothly. This looks really good I ap…"
click at [687, 22] on icon at bounding box center [690, 28] width 18 height 18
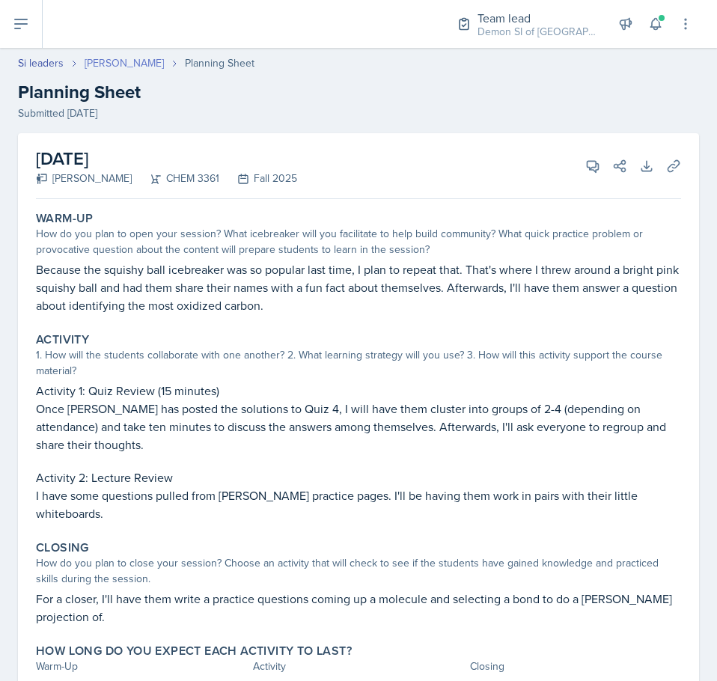
click at [114, 58] on link "[PERSON_NAME]" at bounding box center [124, 63] width 79 height 16
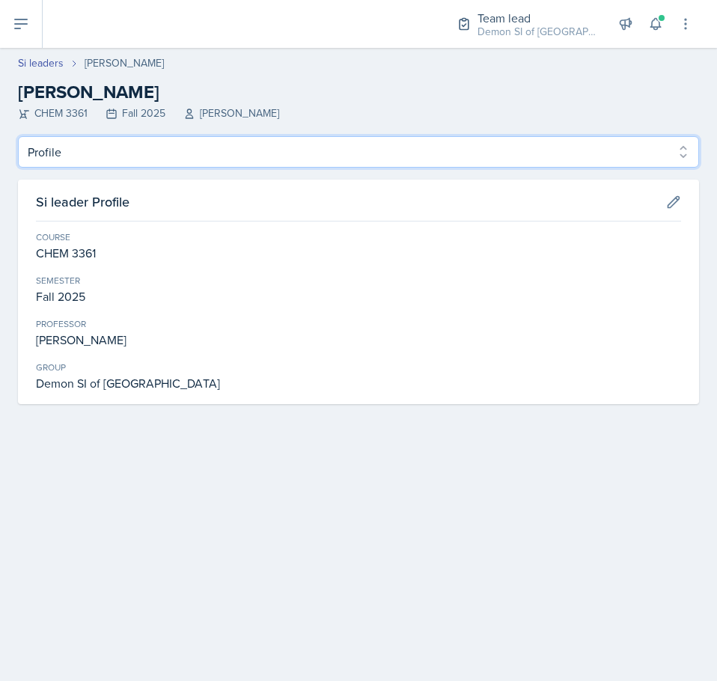
click at [134, 151] on select "Profile Planning Sheets Observation Forms Uploads" at bounding box center [358, 151] width 681 height 31
select select "Planning Sheets"
click at [18, 136] on select "Profile Planning Sheets Observation Forms Uploads" at bounding box center [358, 151] width 681 height 31
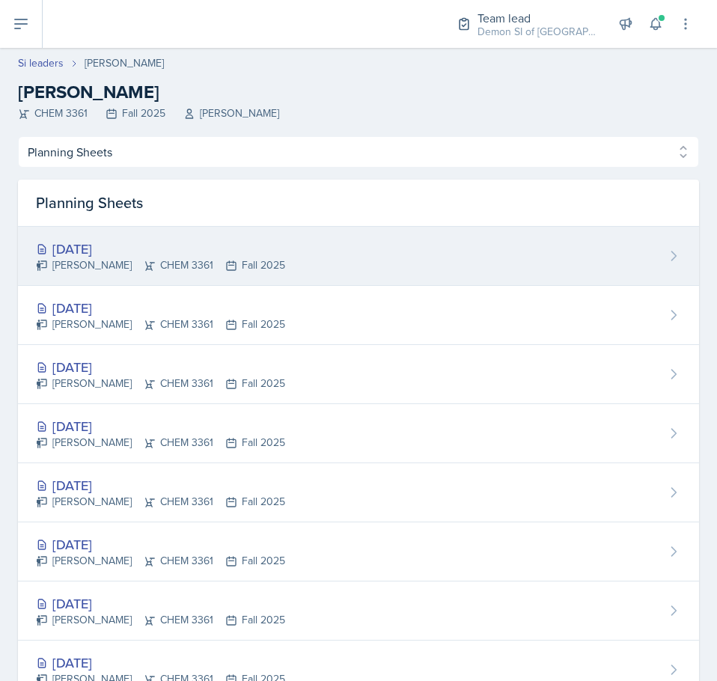
click at [168, 266] on div "[PERSON_NAME] CHEM 3361 Fall 2025" at bounding box center [160, 265] width 249 height 16
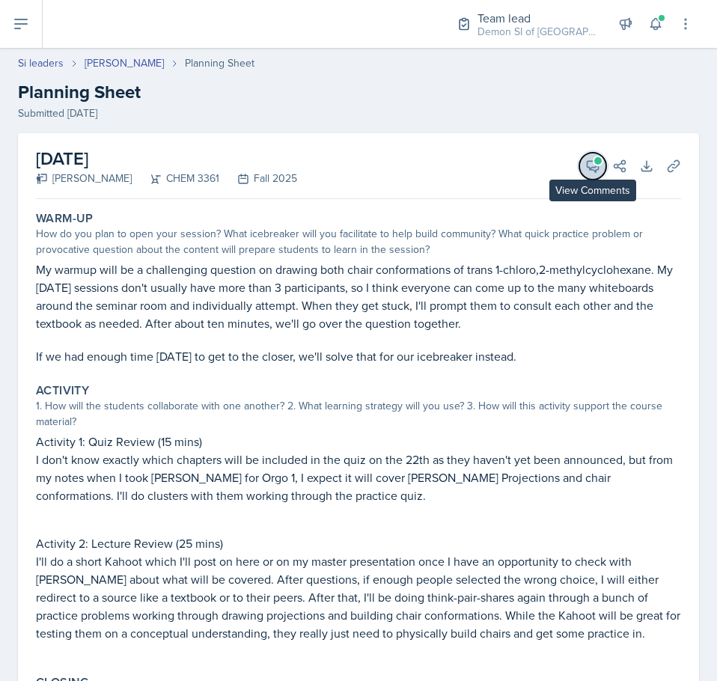
click at [589, 171] on button "View Comments" at bounding box center [592, 166] width 27 height 27
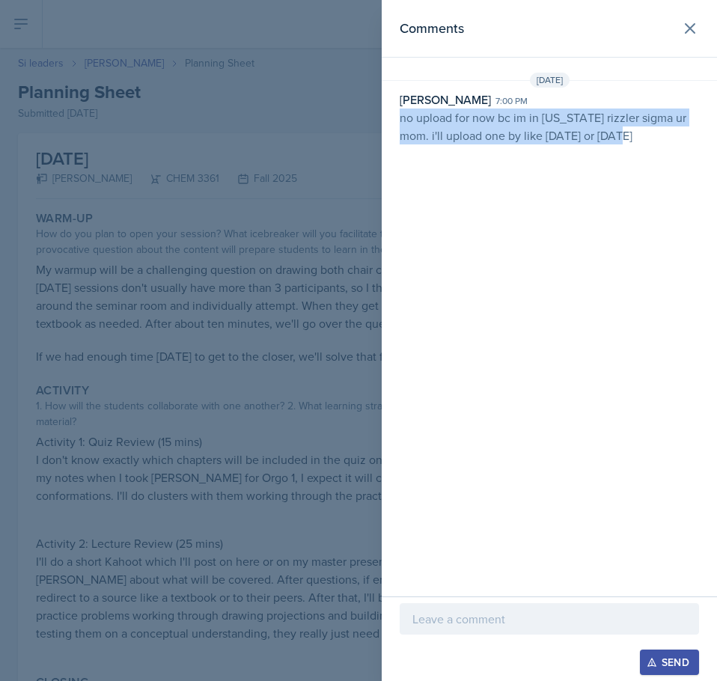
drag, startPoint x: 620, startPoint y: 137, endPoint x: 384, endPoint y: 116, distance: 237.3
click at [384, 116] on div "[PERSON_NAME] 7:00 pm no upload for now bc im in [US_STATE] rizzler sigma ur mo…" at bounding box center [548, 117] width 335 height 54
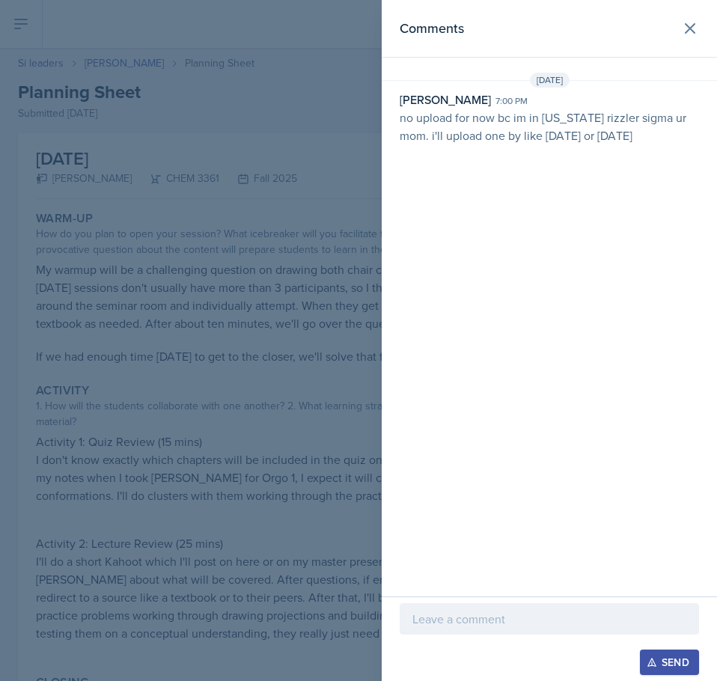
click at [447, 603] on div "Send" at bounding box center [548, 638] width 335 height 85
click at [444, 606] on div at bounding box center [548, 618] width 299 height 31
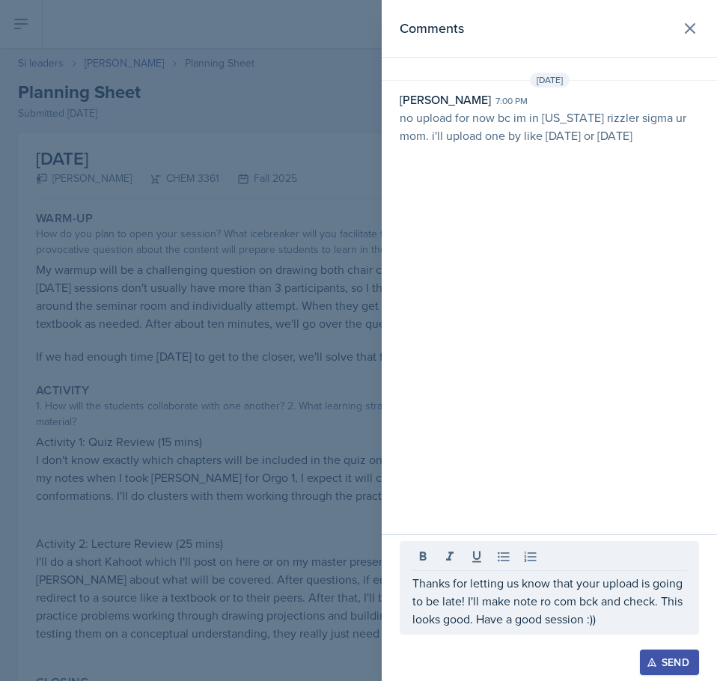
click at [654, 668] on button "Send" at bounding box center [668, 661] width 59 height 25
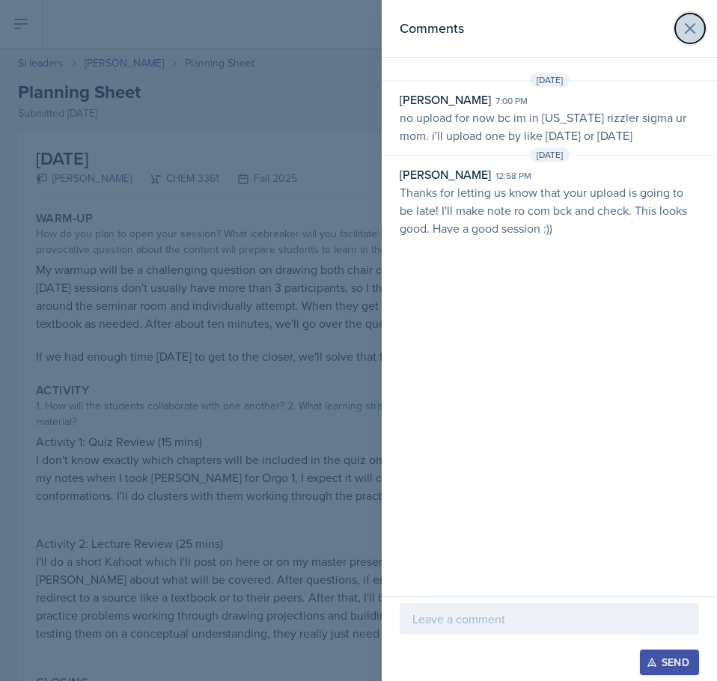
click at [700, 17] on button at bounding box center [690, 28] width 30 height 30
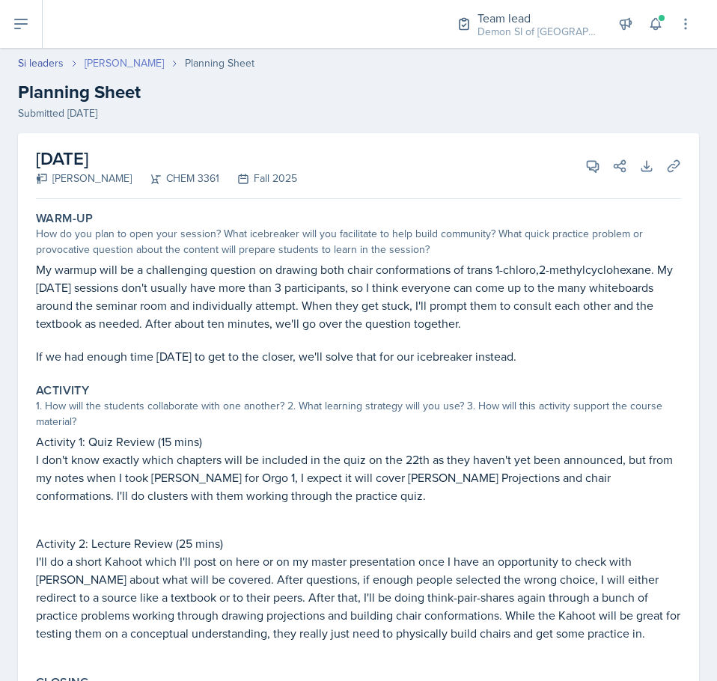
click at [103, 59] on link "[PERSON_NAME]" at bounding box center [124, 63] width 79 height 16
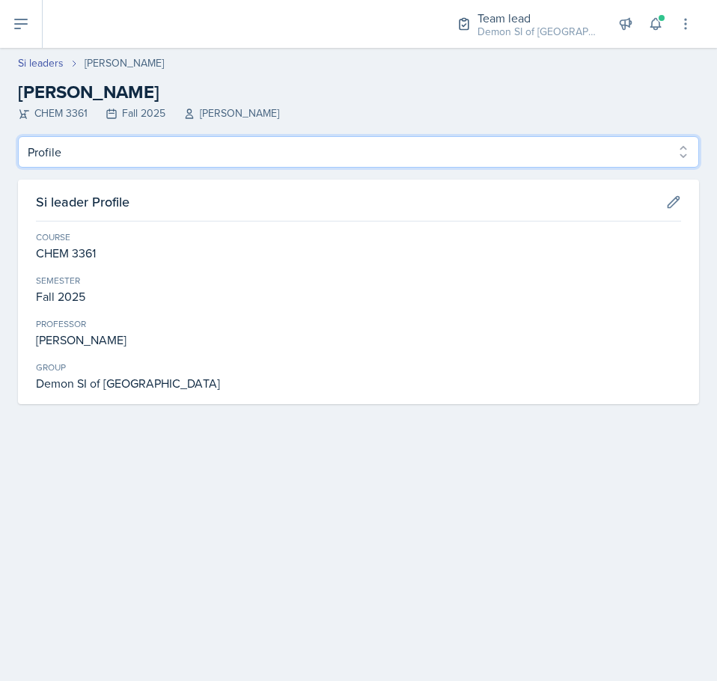
click at [135, 147] on select "Profile Planning Sheets Observation Forms Uploads" at bounding box center [358, 151] width 681 height 31
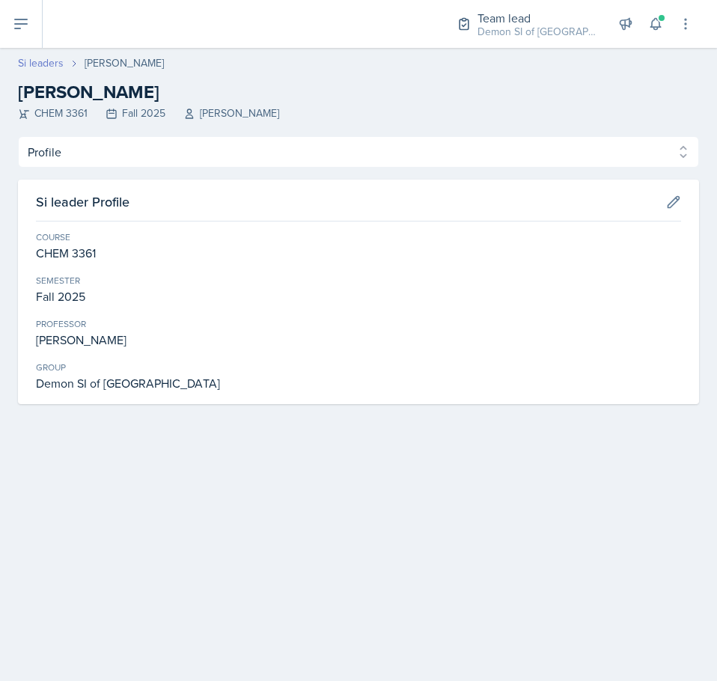
click at [62, 64] on link "Si leaders" at bounding box center [41, 63] width 46 height 16
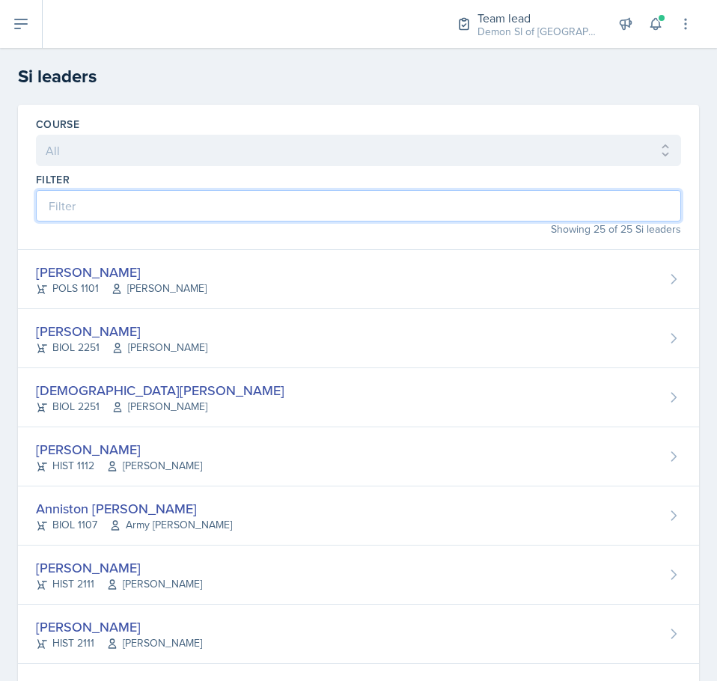
click at [136, 204] on input at bounding box center [358, 205] width 645 height 31
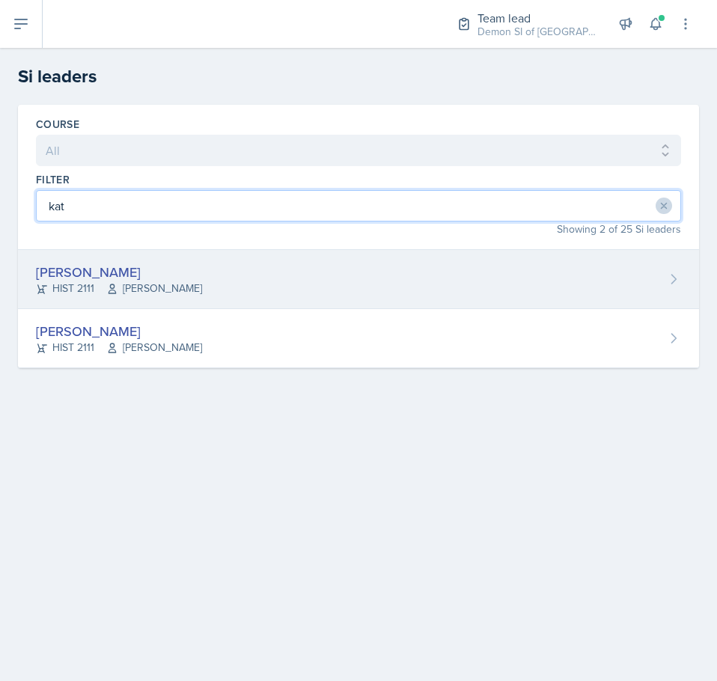
type input "kat"
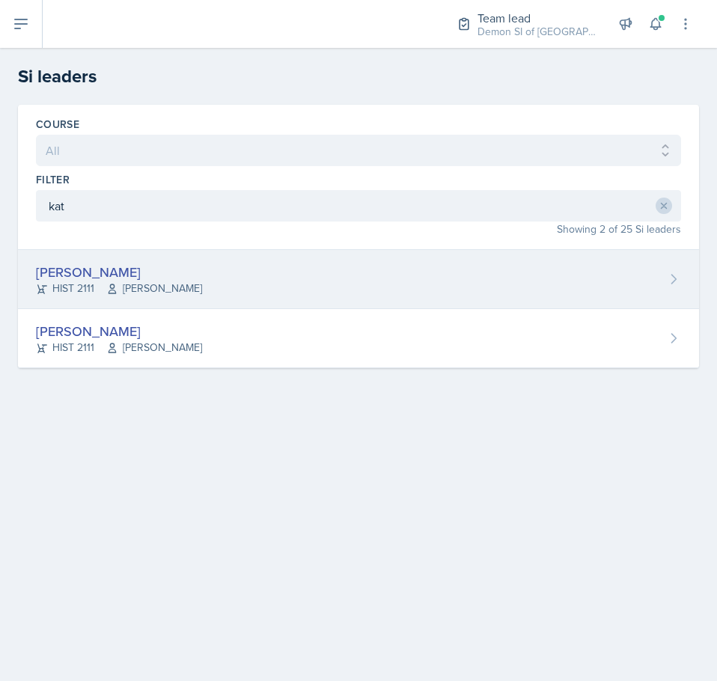
click at [144, 267] on div "[PERSON_NAME]" at bounding box center [119, 272] width 166 height 20
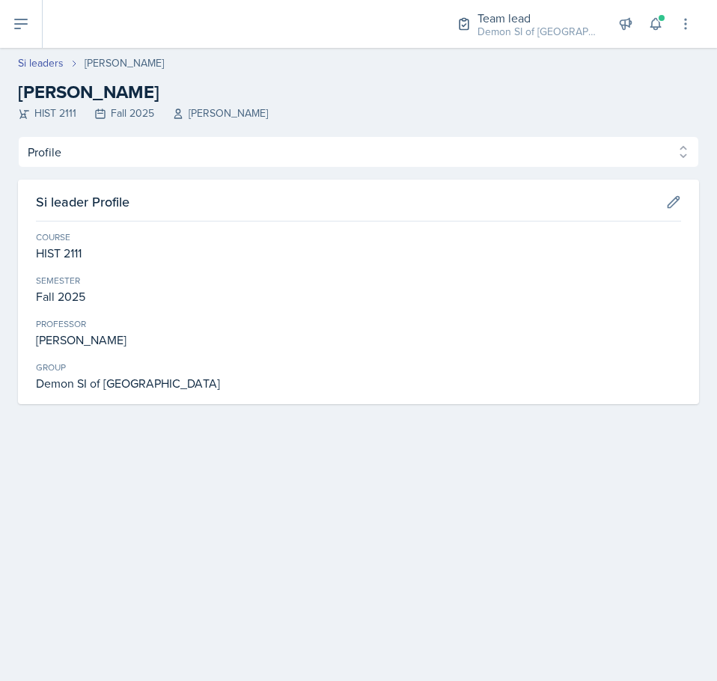
drag, startPoint x: 168, startPoint y: 172, endPoint x: 168, endPoint y: 157, distance: 15.0
click at [168, 159] on div "Profile Planning Sheets Observation Forms Uploads Profile Planning Sheets Obser…" at bounding box center [358, 270] width 681 height 268
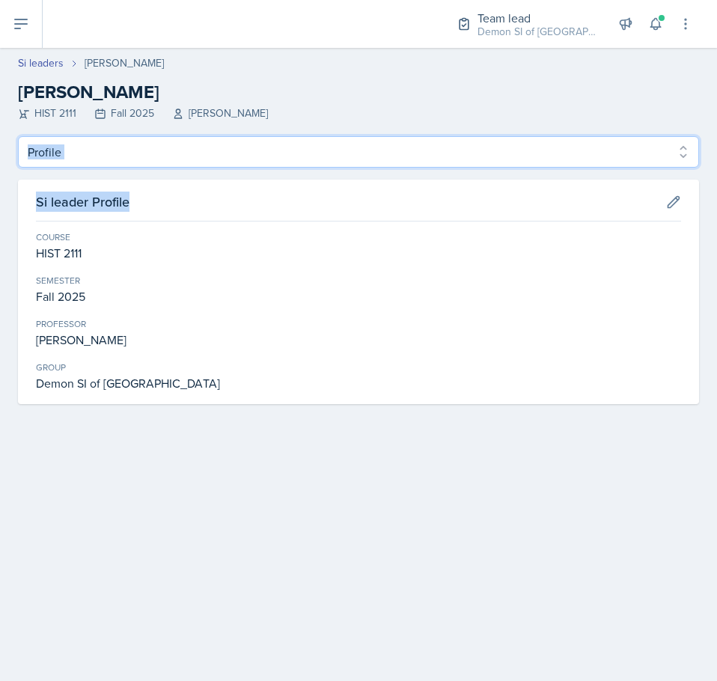
click at [168, 156] on select "Profile Planning Sheets Observation Forms Uploads" at bounding box center [358, 151] width 681 height 31
select select "Planning Sheets"
click at [18, 136] on select "Profile Planning Sheets Observation Forms Uploads" at bounding box center [358, 151] width 681 height 31
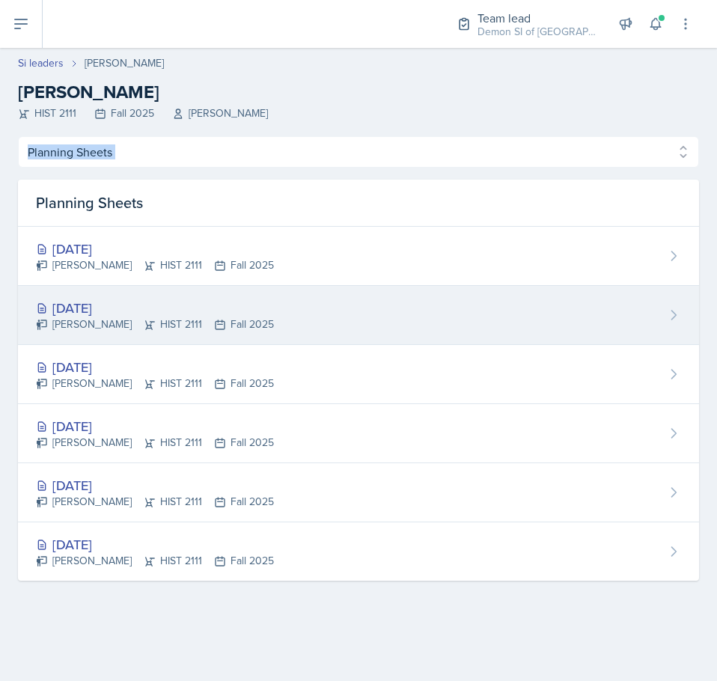
click at [177, 299] on div "[DATE]" at bounding box center [155, 308] width 238 height 20
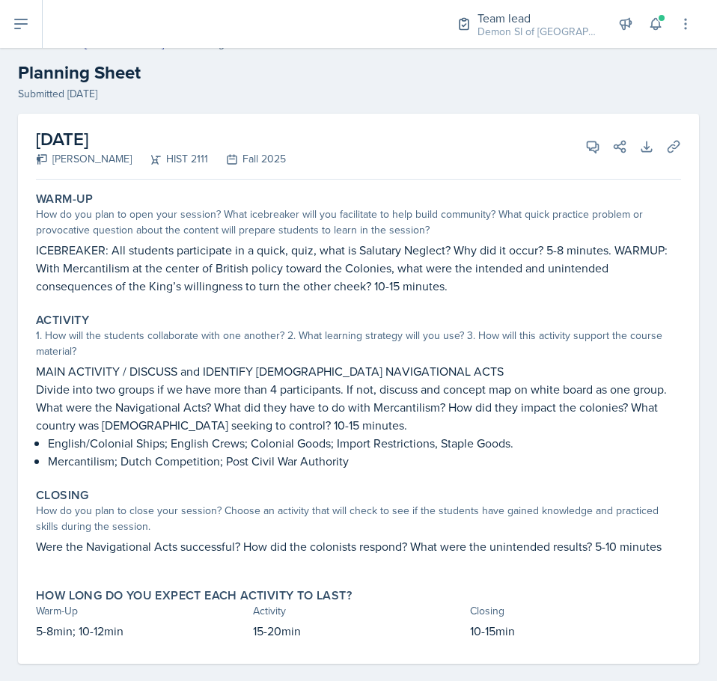
scroll to position [38, 0]
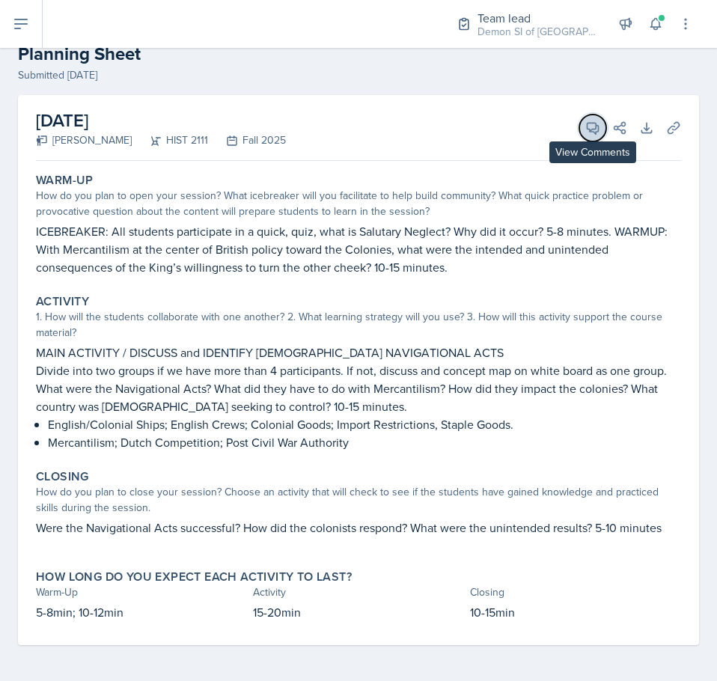
click at [585, 135] on icon at bounding box center [592, 127] width 15 height 15
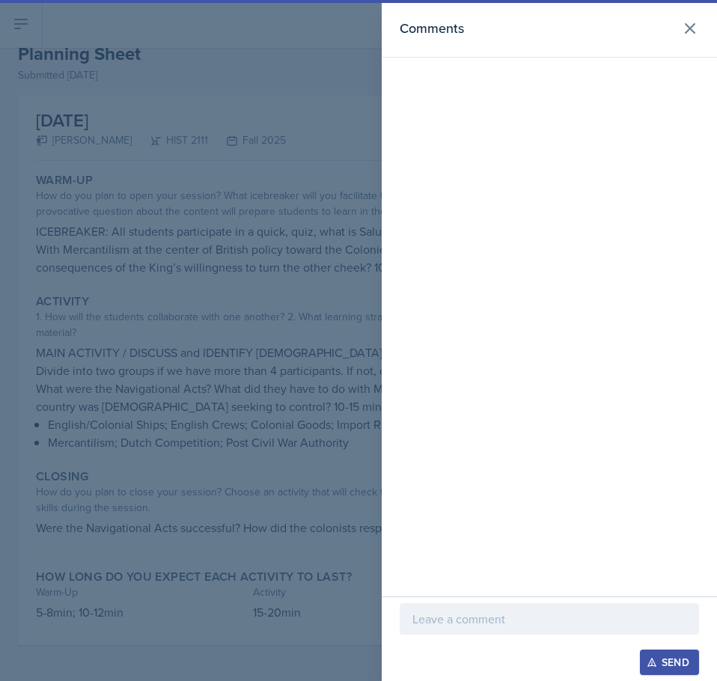
click at [540, 610] on div at bounding box center [548, 618] width 299 height 31
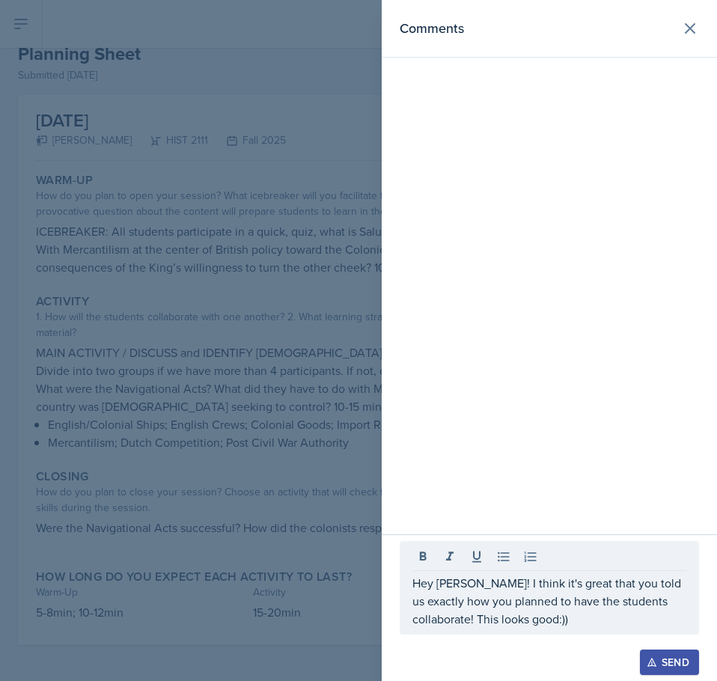
click at [180, 298] on div at bounding box center [358, 340] width 717 height 681
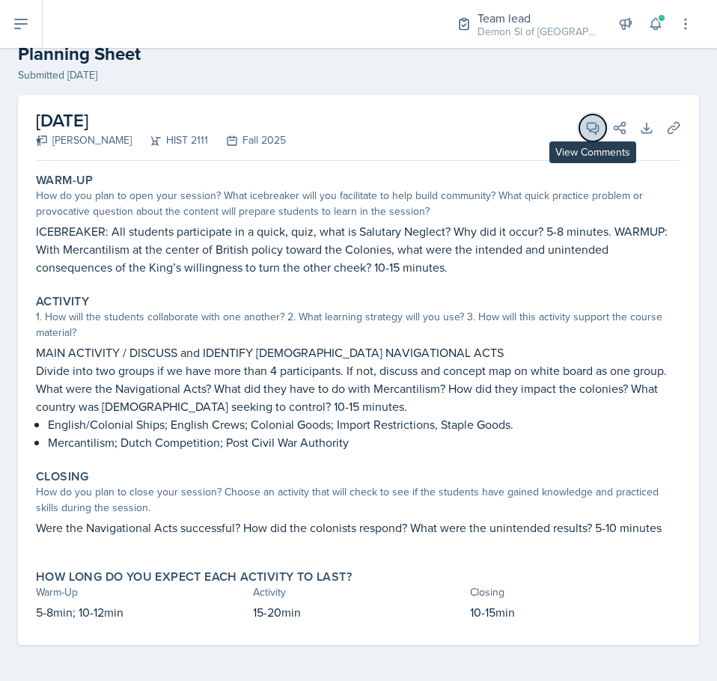
click at [585, 132] on icon at bounding box center [592, 127] width 15 height 15
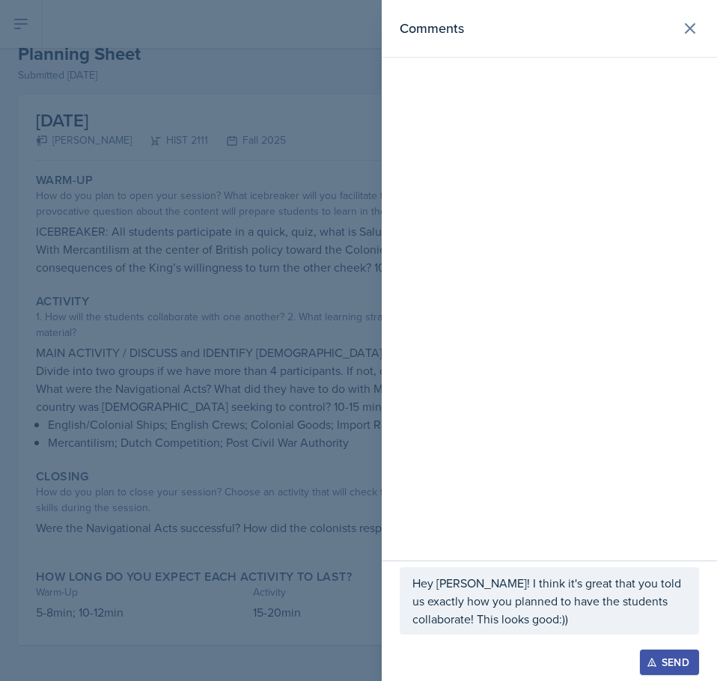
click at [532, 629] on div "Hey [PERSON_NAME]! I think it's great that you told us exactly how you planned …" at bounding box center [548, 600] width 299 height 67
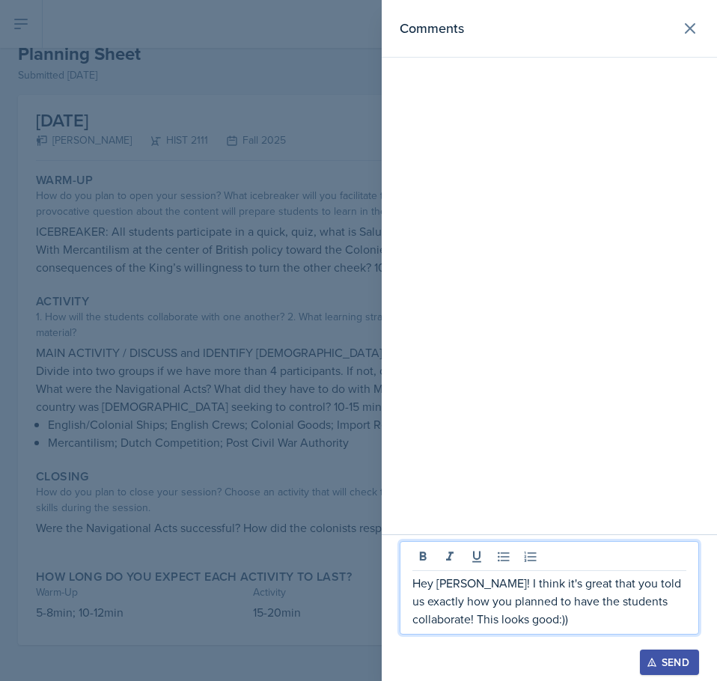
click at [690, 600] on div "Hey [PERSON_NAME]! I think it's great that you told us exactly how you planned …" at bounding box center [548, 587] width 299 height 93
click at [678, 607] on p "Hey [PERSON_NAME]! I think it's great that you told us exactly how you planned …" at bounding box center [549, 601] width 274 height 54
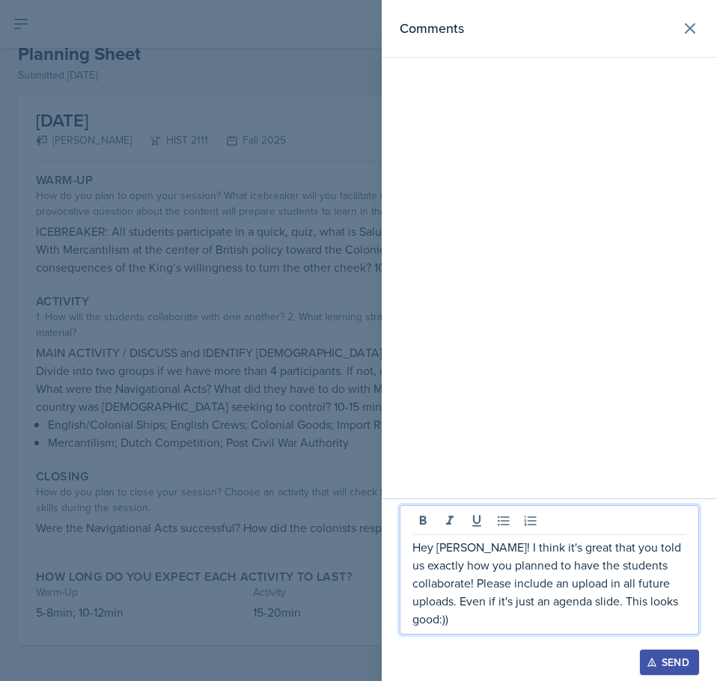
click at [640, 621] on p "Hey [PERSON_NAME]! I think it's great that you told us exactly how you planned …" at bounding box center [549, 583] width 274 height 90
drag, startPoint x: 640, startPoint y: 621, endPoint x: 552, endPoint y: 627, distance: 88.5
click at [552, 627] on p "Hey [PERSON_NAME]! I think it's great that you told us exactly how you planned …" at bounding box center [549, 583] width 274 height 90
click at [533, 586] on p "Hey [PERSON_NAME]! I think it's great that you told us exactly how you planned …" at bounding box center [549, 583] width 274 height 90
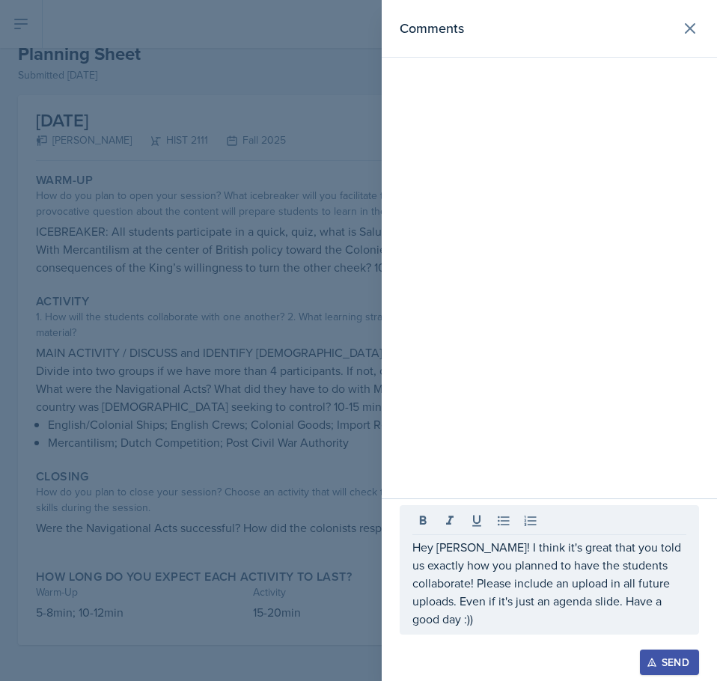
click at [669, 668] on div "Send" at bounding box center [669, 662] width 40 height 12
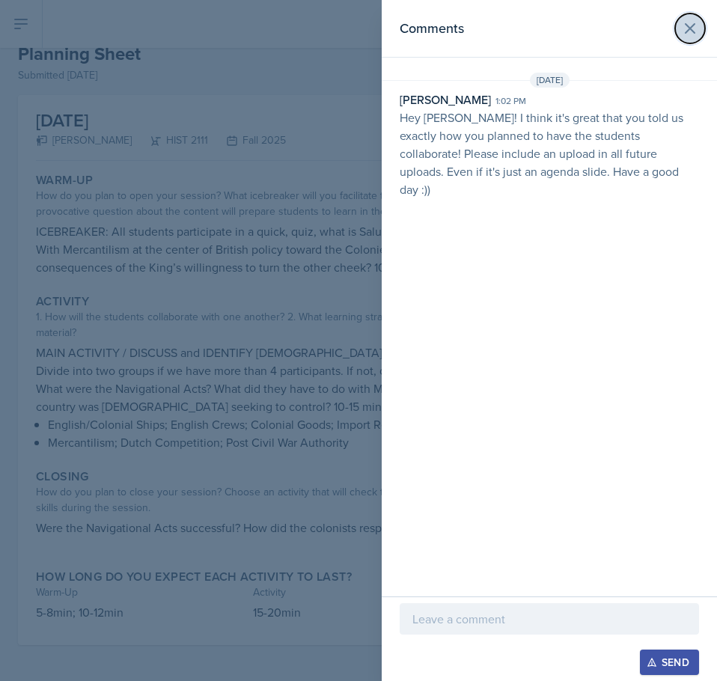
click at [685, 31] on icon at bounding box center [690, 28] width 18 height 18
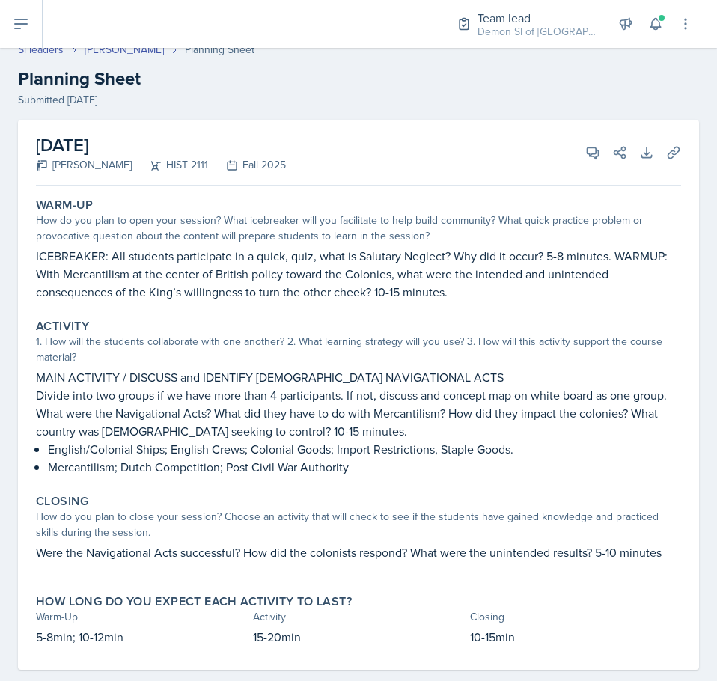
scroll to position [0, 0]
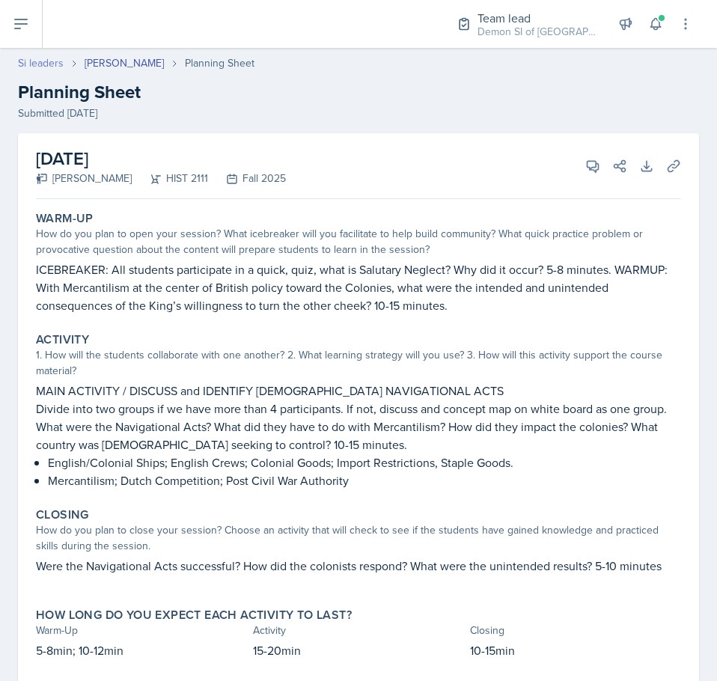
click at [57, 58] on link "Si leaders" at bounding box center [41, 63] width 46 height 16
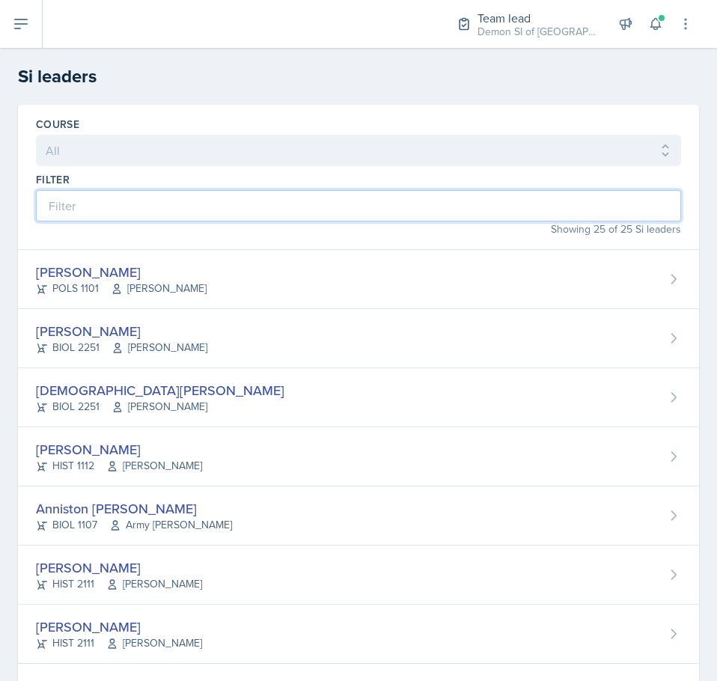
click at [251, 194] on input at bounding box center [358, 205] width 645 height 31
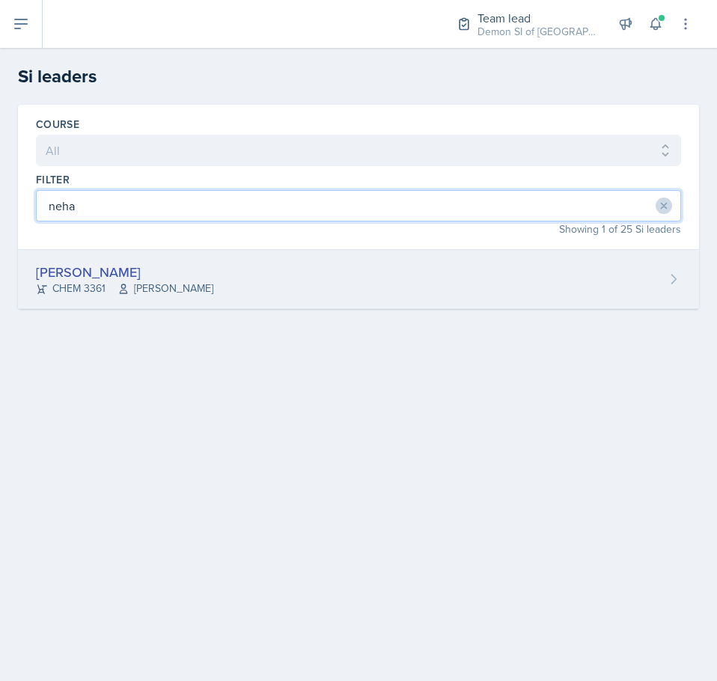
type input "neha"
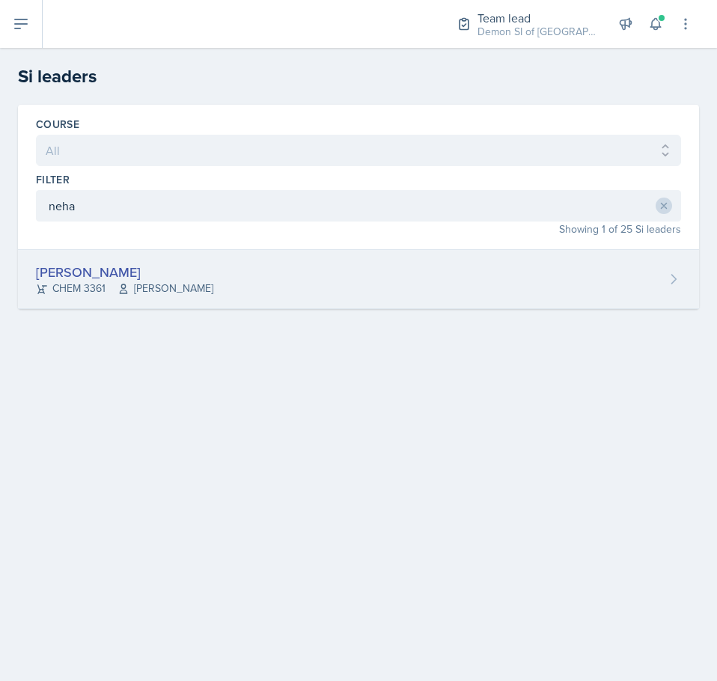
click at [195, 266] on div "[PERSON_NAME]" at bounding box center [124, 272] width 177 height 20
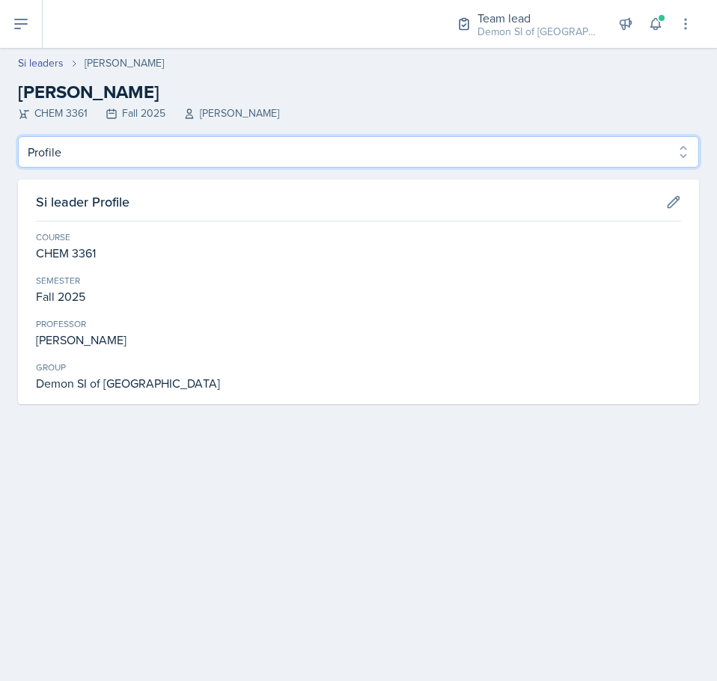
click at [200, 151] on select "Profile Planning Sheets Observation Forms Uploads" at bounding box center [358, 151] width 681 height 31
click at [18, 136] on select "Profile Planning Sheets Observation Forms Uploads" at bounding box center [358, 151] width 681 height 31
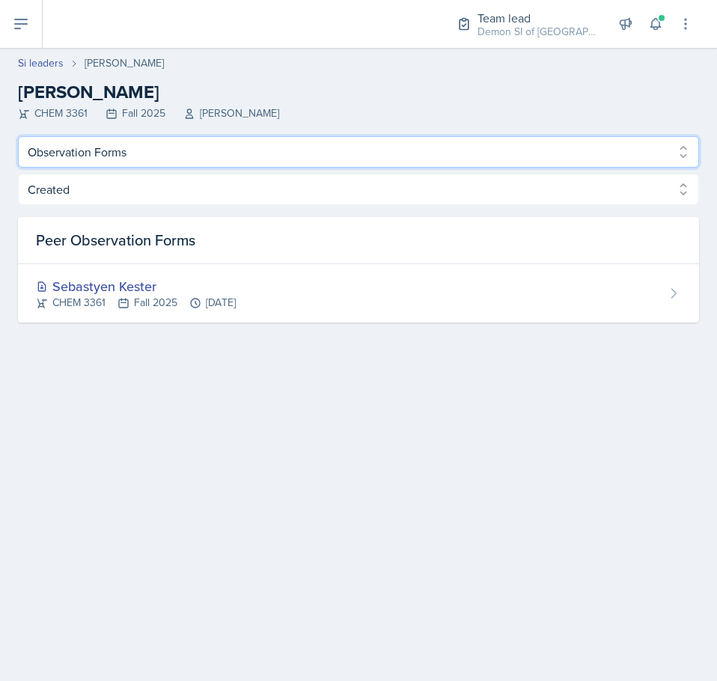
click at [167, 158] on select "Profile Planning Sheets Observation Forms Uploads" at bounding box center [358, 151] width 681 height 31
select select "Planning Sheets"
click at [18, 136] on select "Profile Planning Sheets Observation Forms Uploads" at bounding box center [358, 151] width 681 height 31
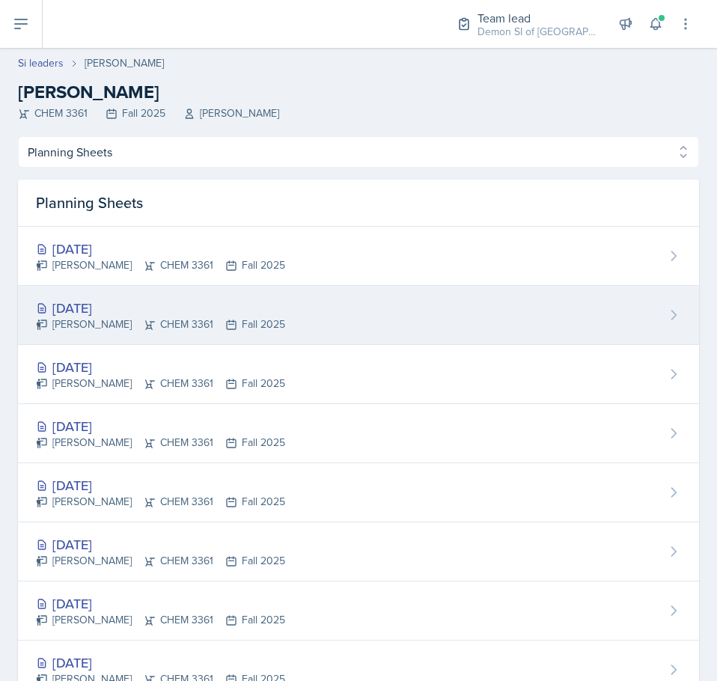
click at [155, 308] on div "[DATE]" at bounding box center [160, 308] width 249 height 20
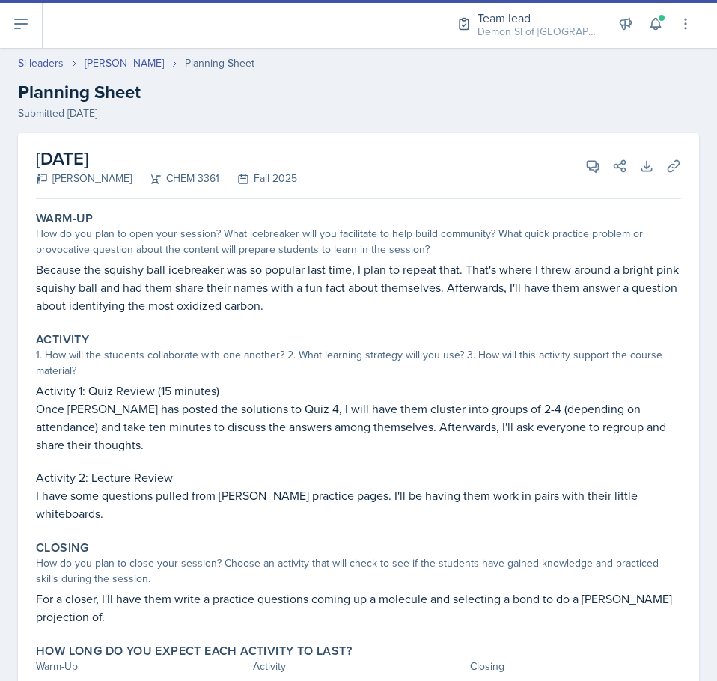
select select "Planning Sheets"
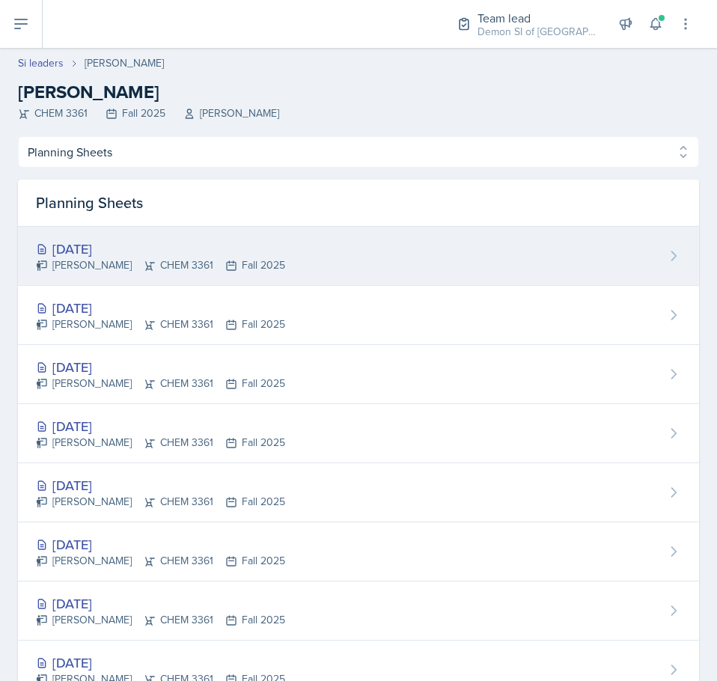
click at [115, 245] on div "[DATE]" at bounding box center [160, 249] width 249 height 20
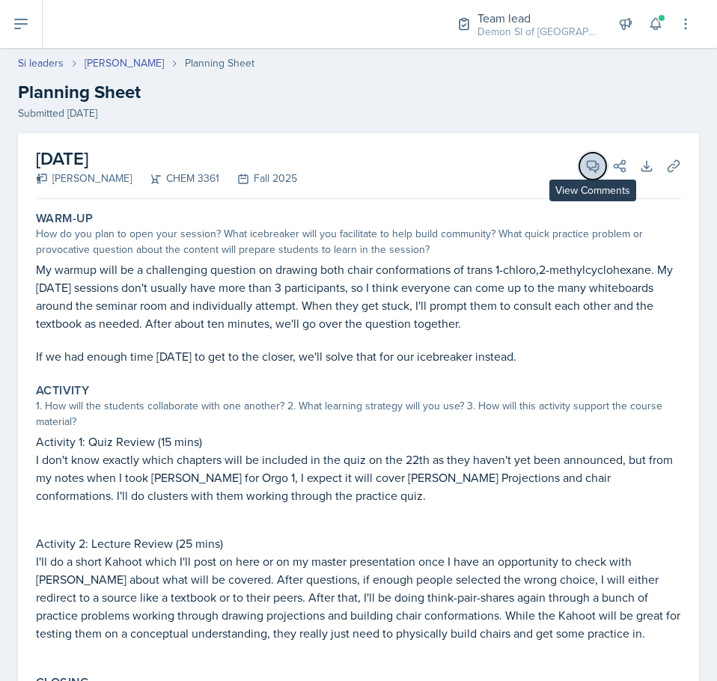
click at [594, 162] on span at bounding box center [597, 160] width 7 height 7
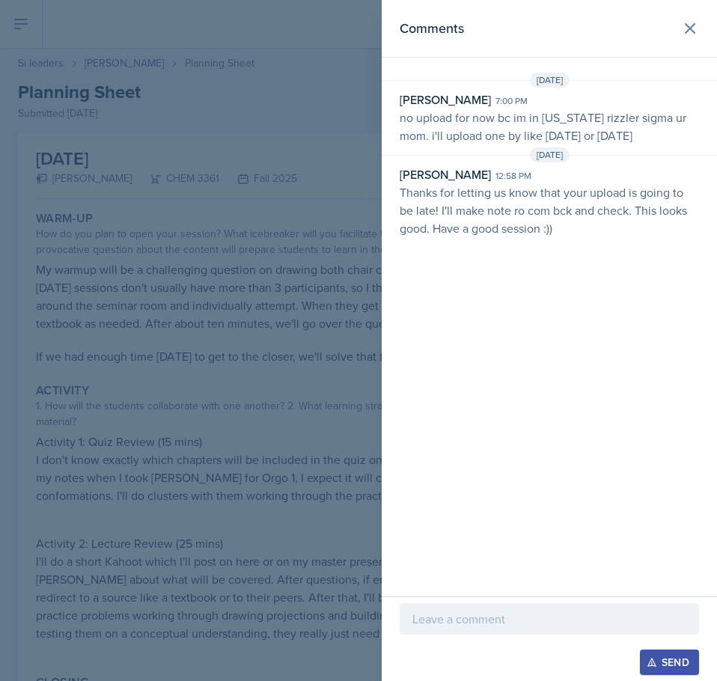
click at [491, 620] on p at bounding box center [549, 619] width 274 height 18
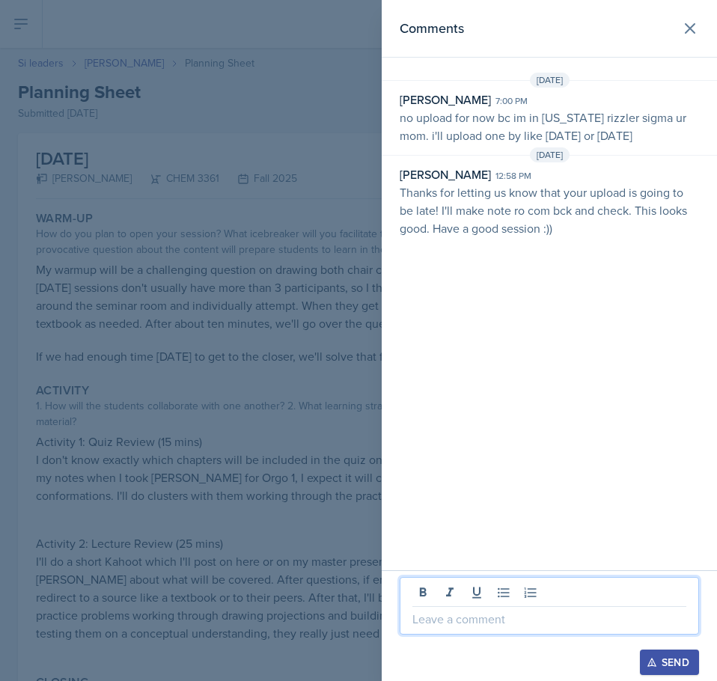
click at [521, 203] on p "Thanks for letting us know that your upload is going to be late! I'll make note…" at bounding box center [548, 210] width 299 height 54
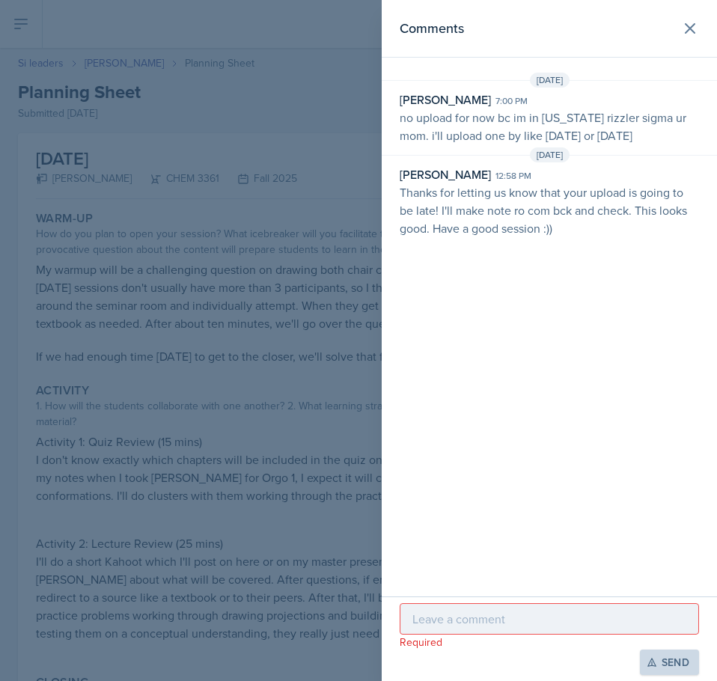
click at [523, 212] on p "Thanks for letting us know that your upload is going to be late! I'll make note…" at bounding box center [548, 210] width 299 height 54
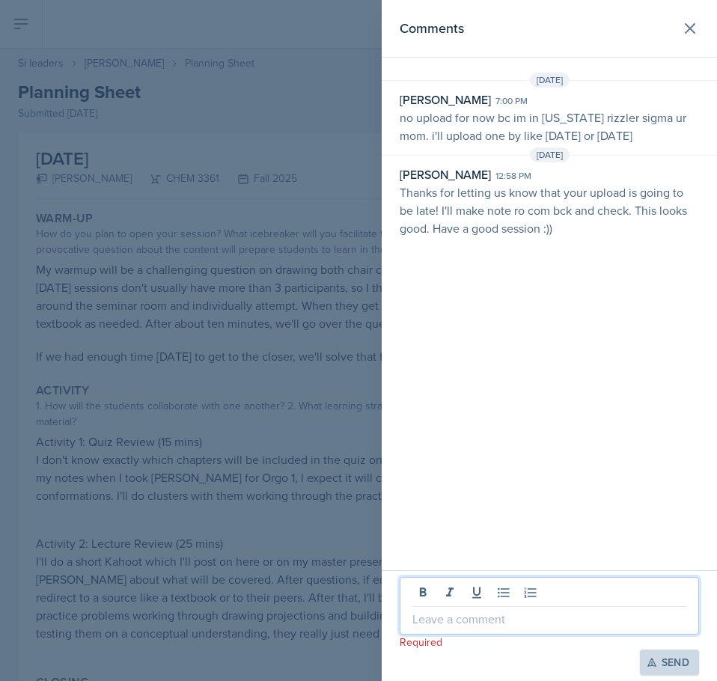
click at [473, 617] on p at bounding box center [549, 619] width 274 height 18
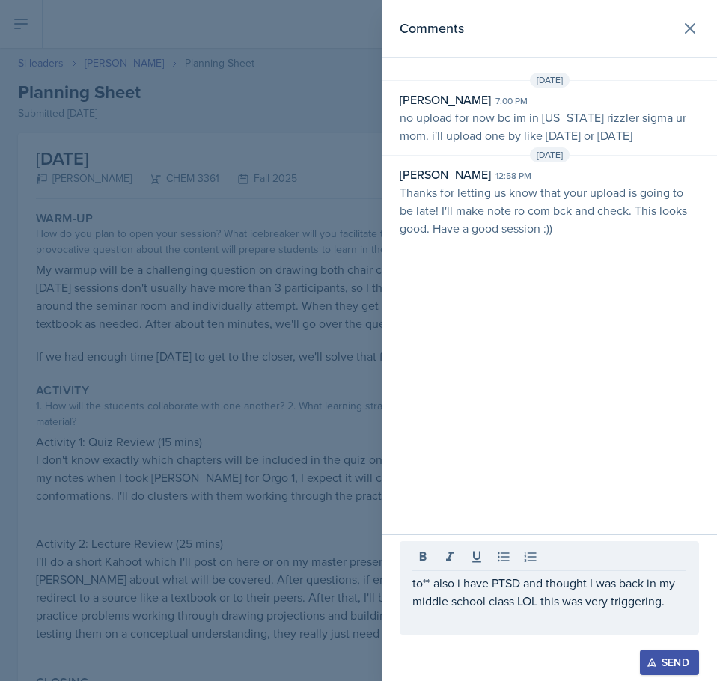
click at [645, 659] on button "Send" at bounding box center [668, 661] width 59 height 25
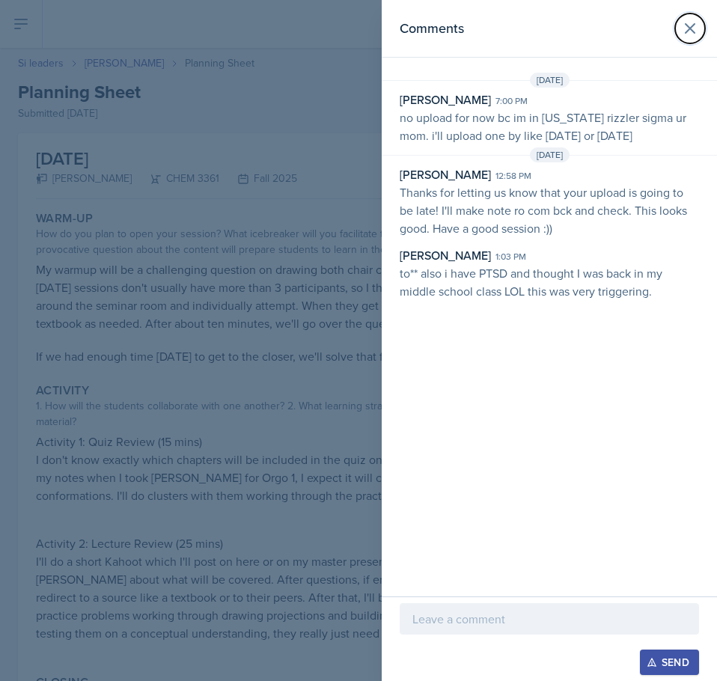
drag, startPoint x: 681, startPoint y: 23, endPoint x: 527, endPoint y: 87, distance: 166.7
click at [668, 27] on div "Comments" at bounding box center [548, 28] width 299 height 21
click at [687, 32] on icon at bounding box center [689, 28] width 9 height 9
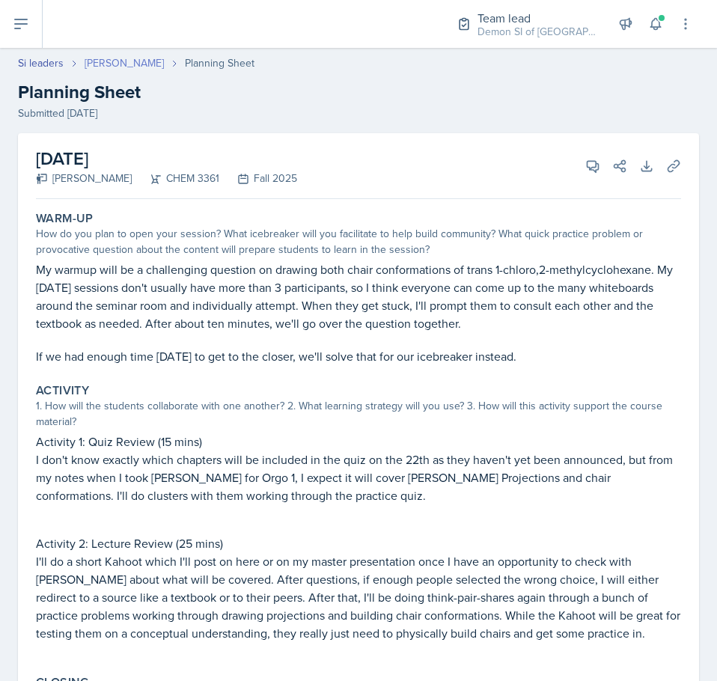
click at [146, 61] on link "[PERSON_NAME]" at bounding box center [124, 63] width 79 height 16
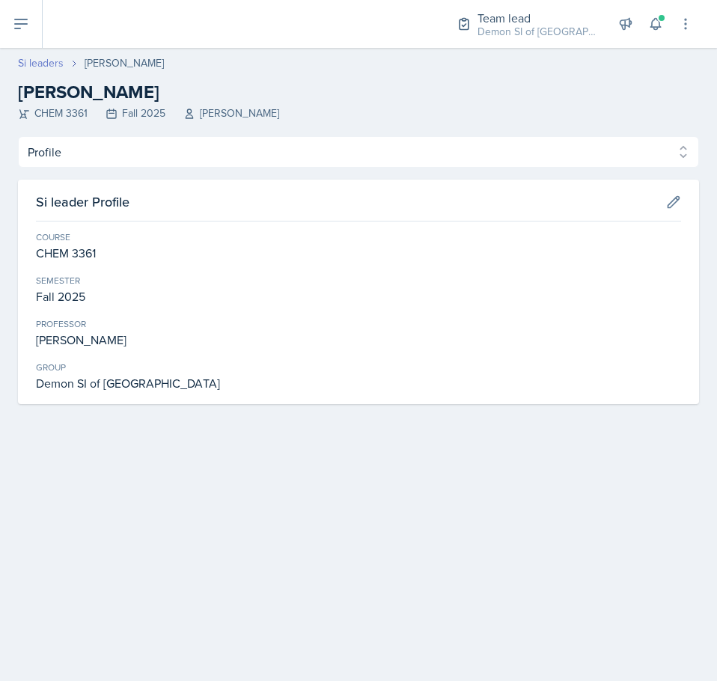
click at [38, 65] on link "Si leaders" at bounding box center [41, 63] width 46 height 16
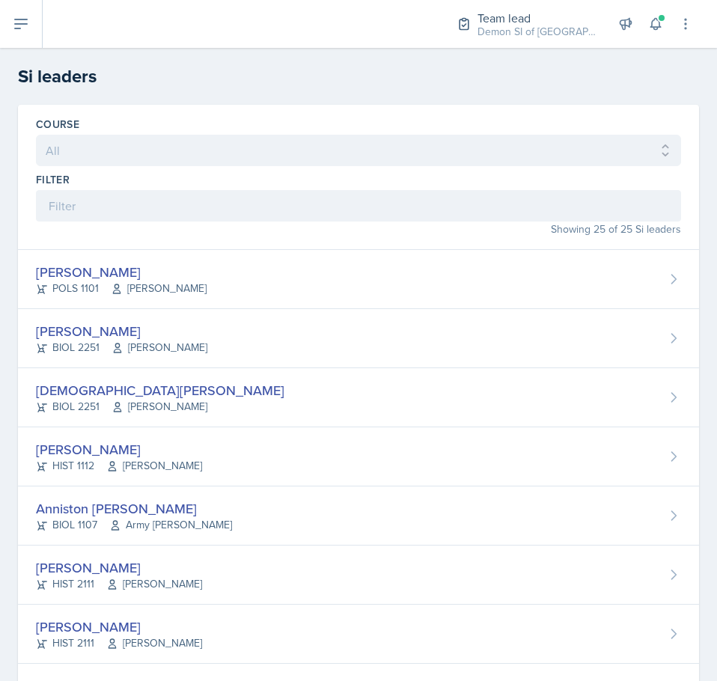
drag, startPoint x: 136, startPoint y: 225, endPoint x: 127, endPoint y: 227, distance: 9.1
click at [127, 227] on div "Showing 25 of 25 Si leaders" at bounding box center [358, 229] width 645 height 16
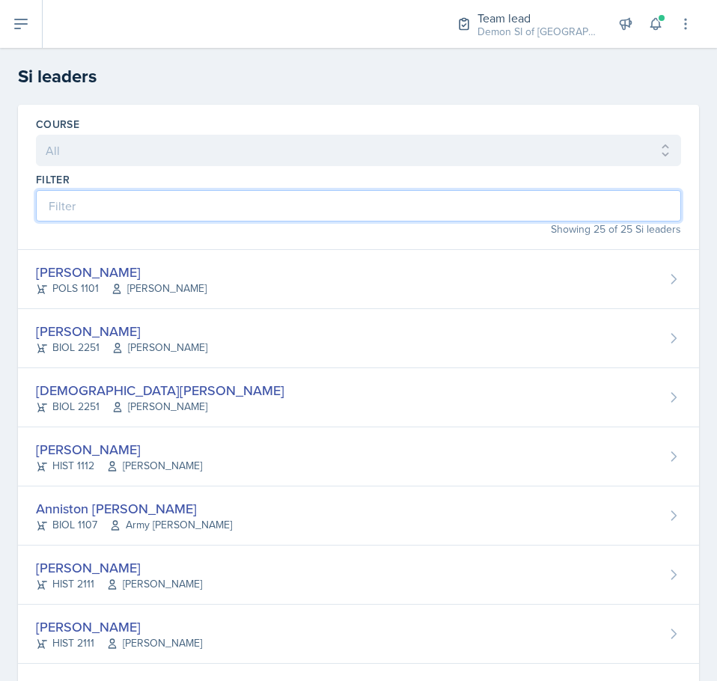
click at [147, 195] on input at bounding box center [358, 205] width 645 height 31
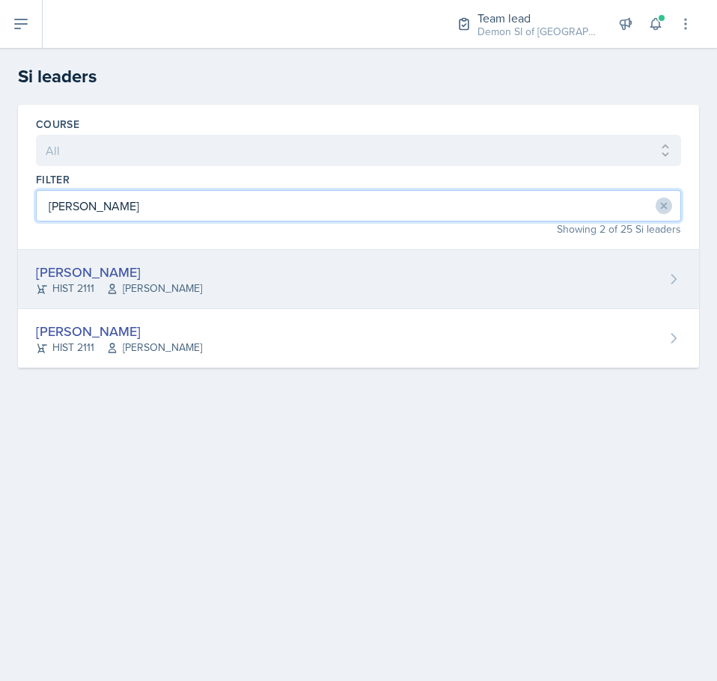
type input "[PERSON_NAME]"
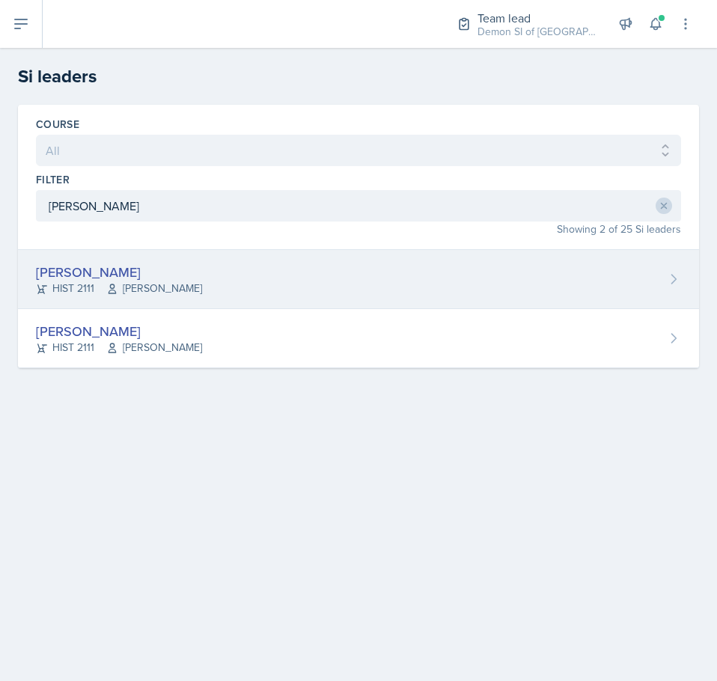
click at [163, 279] on div "[PERSON_NAME]" at bounding box center [119, 272] width 166 height 20
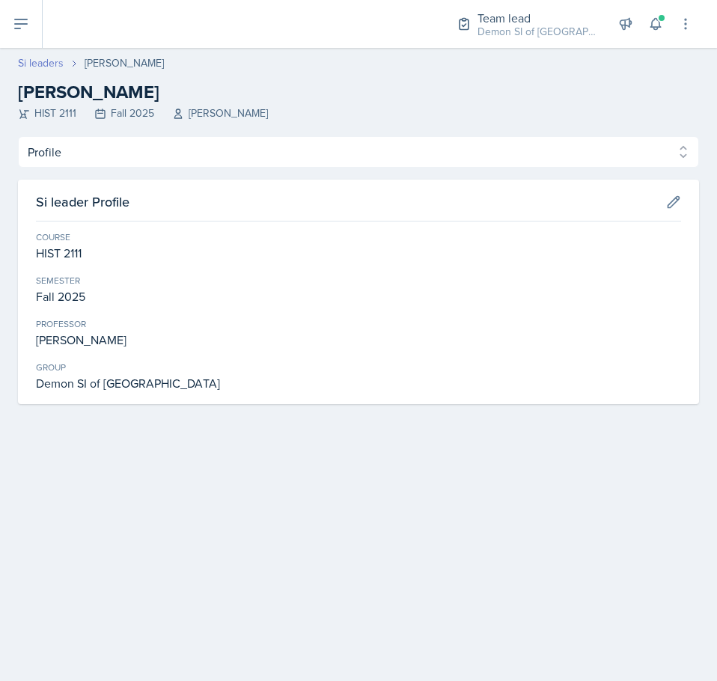
click at [49, 63] on link "Si leaders" at bounding box center [41, 63] width 46 height 16
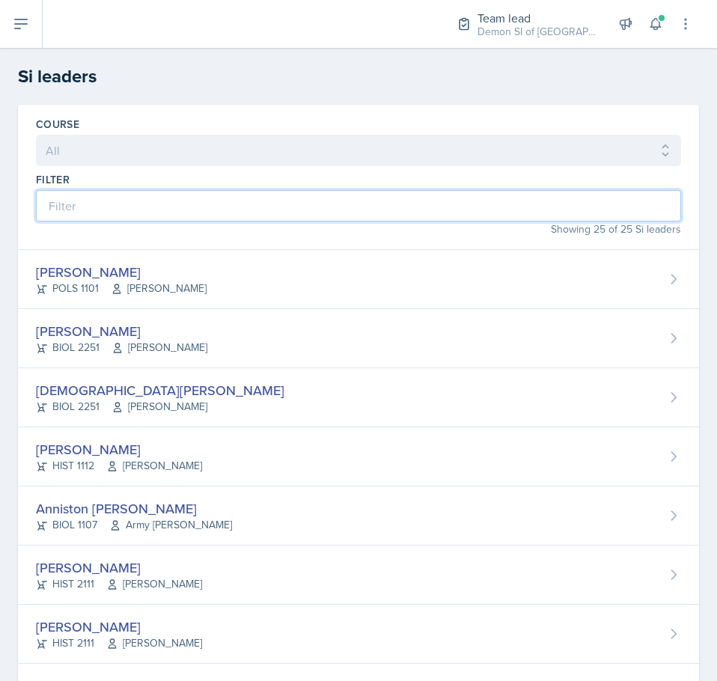
click at [147, 211] on input at bounding box center [358, 205] width 645 height 31
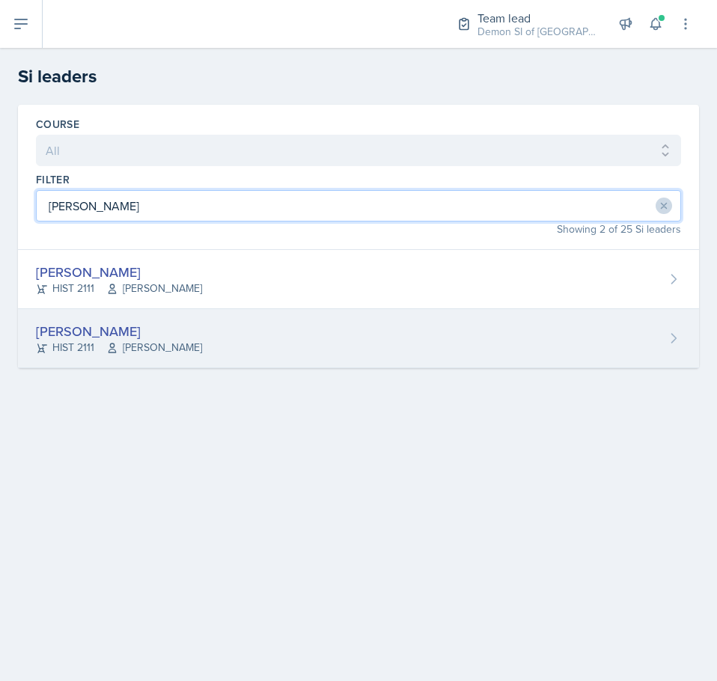
type input "[PERSON_NAME]"
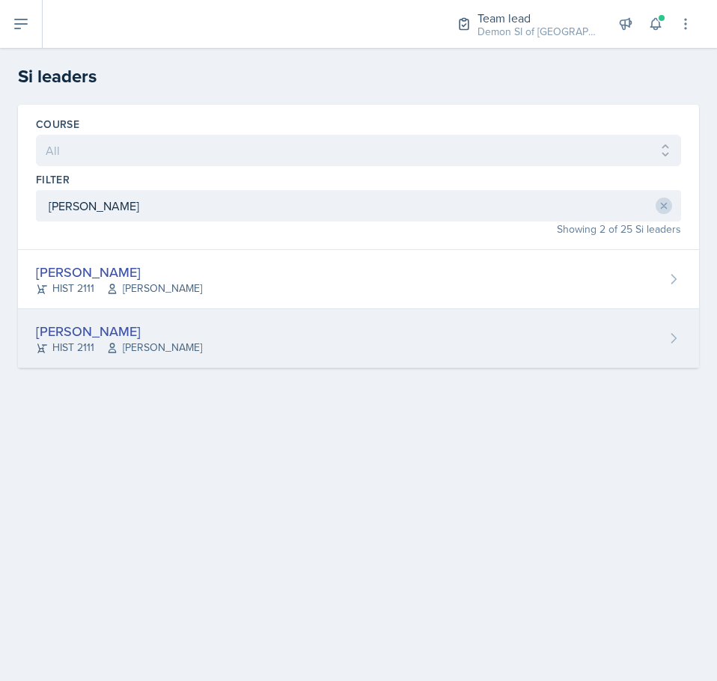
click at [267, 322] on div "[PERSON_NAME] HIST 2111 [PERSON_NAME]" at bounding box center [358, 338] width 681 height 59
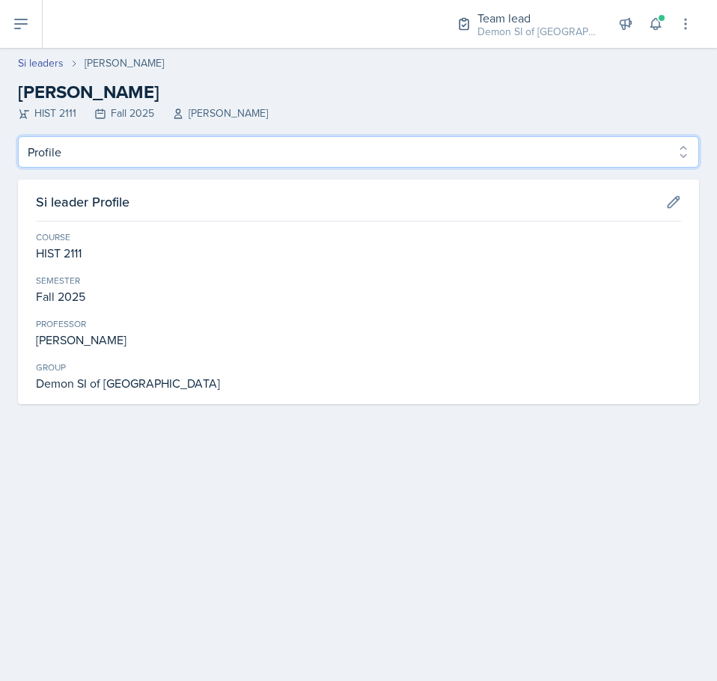
click at [101, 153] on select "Profile Planning Sheets Observation Forms Uploads" at bounding box center [358, 151] width 681 height 31
select select "Planning Sheets"
click at [18, 136] on select "Profile Planning Sheets Observation Forms Uploads" at bounding box center [358, 151] width 681 height 31
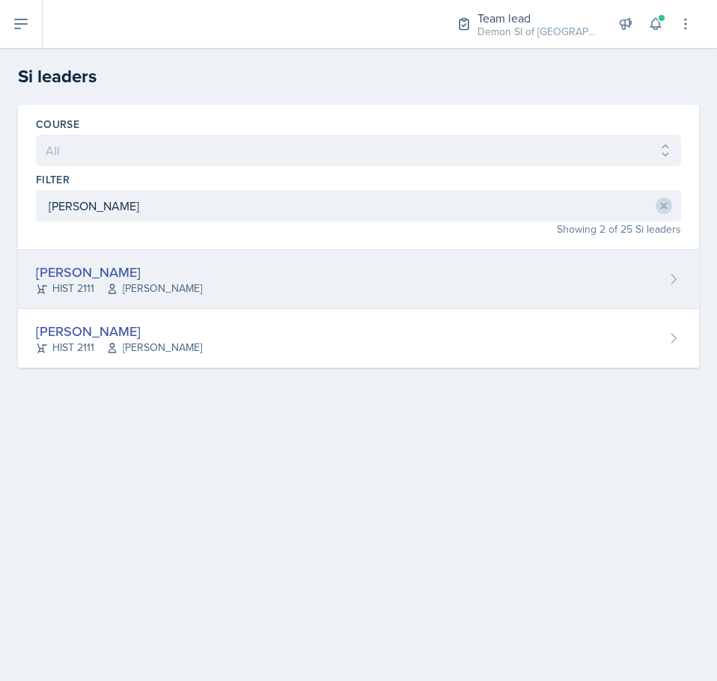
click at [141, 271] on div "[PERSON_NAME]" at bounding box center [119, 272] width 166 height 20
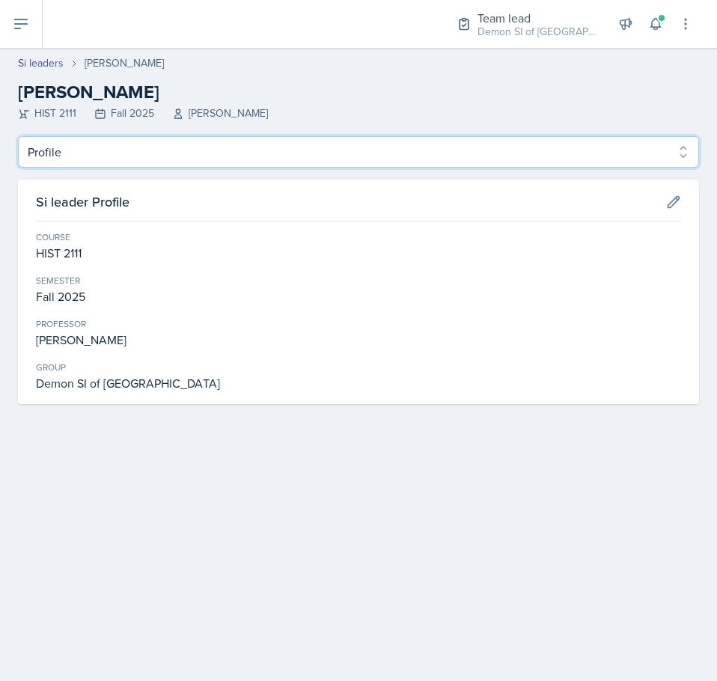
click at [179, 153] on select "Profile Planning Sheets Observation Forms Uploads" at bounding box center [358, 151] width 681 height 31
select select "Planning Sheets"
click at [18, 136] on select "Profile Planning Sheets Observation Forms Uploads" at bounding box center [358, 151] width 681 height 31
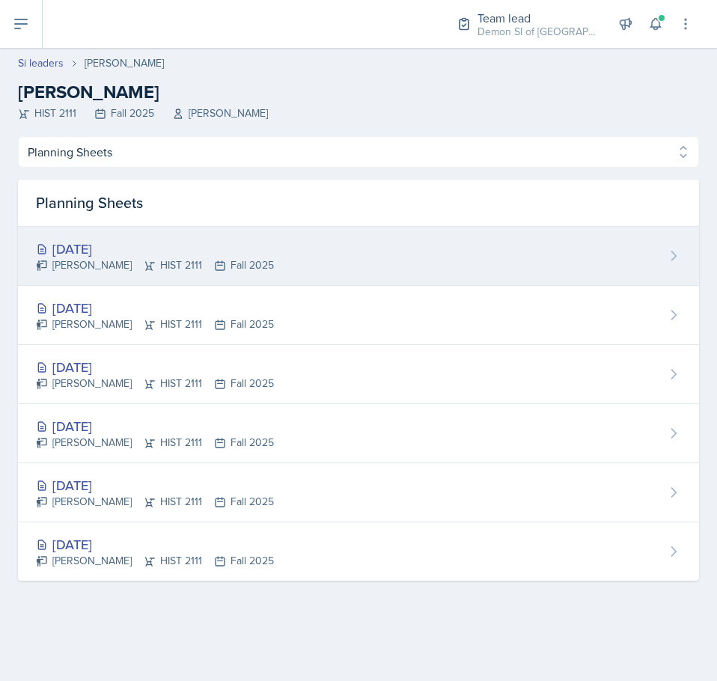
click at [249, 248] on div "[DATE]" at bounding box center [155, 249] width 238 height 20
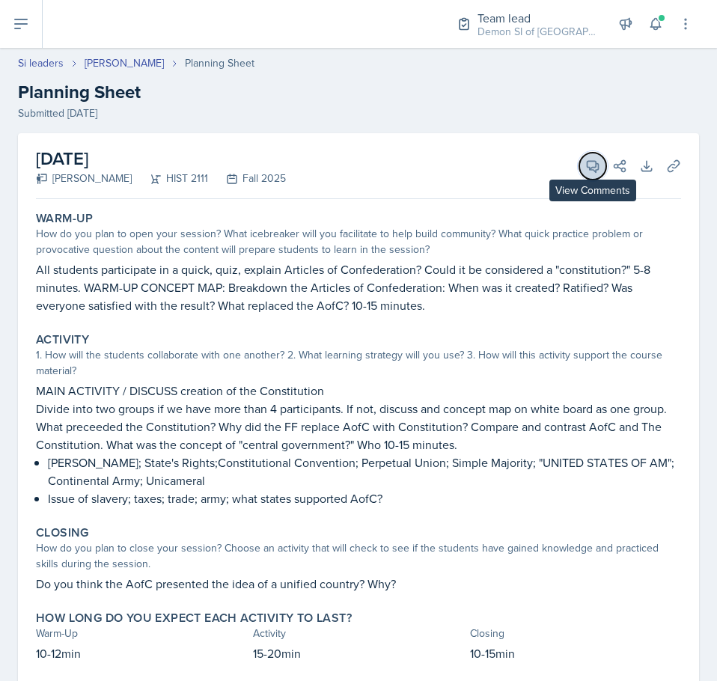
click at [585, 166] on icon at bounding box center [592, 166] width 15 height 15
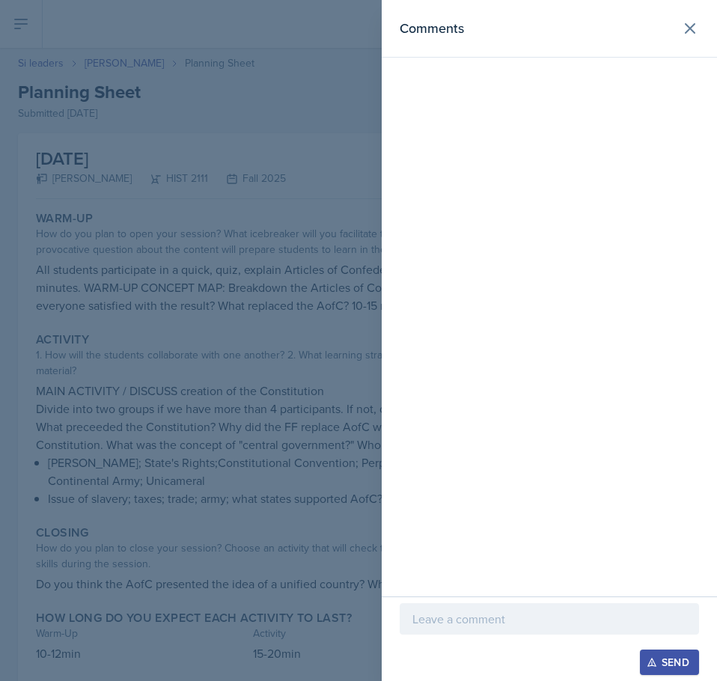
click at [503, 609] on div at bounding box center [548, 618] width 299 height 31
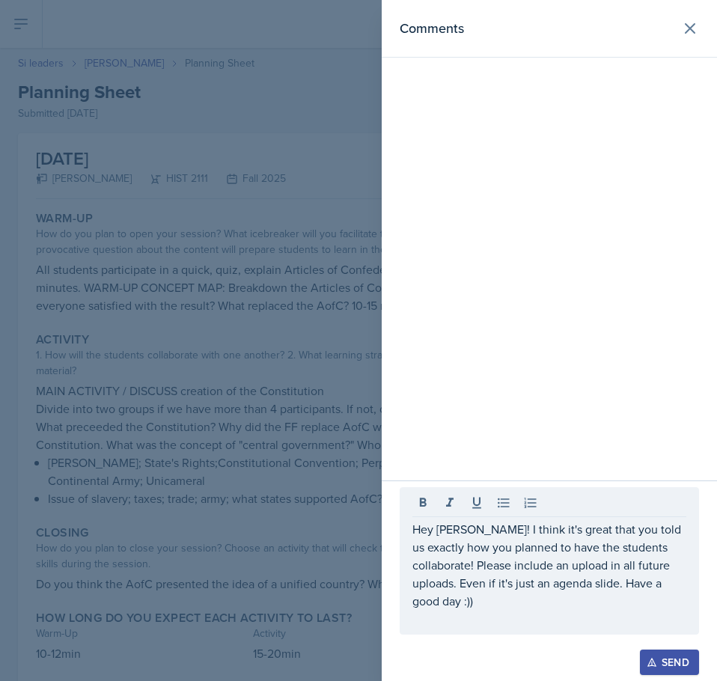
click at [665, 664] on div "Send" at bounding box center [669, 662] width 40 height 12
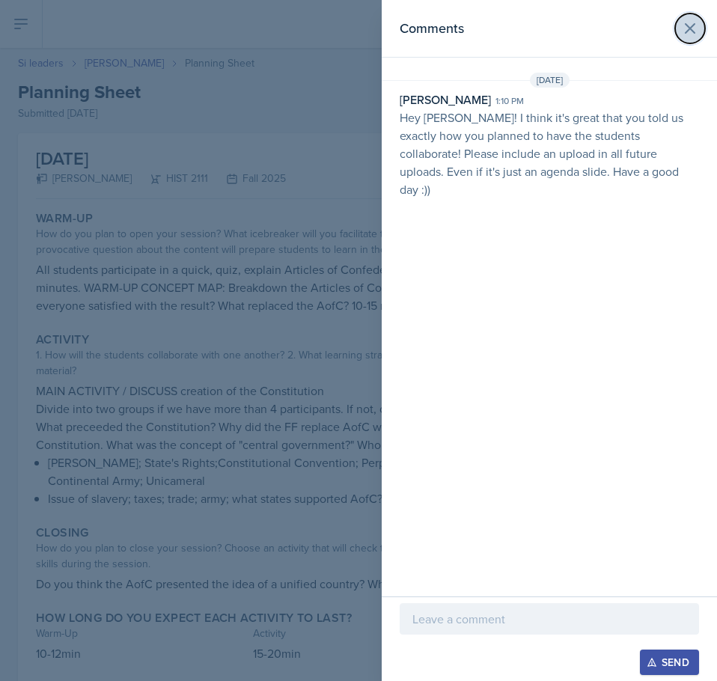
click at [684, 26] on icon at bounding box center [690, 28] width 18 height 18
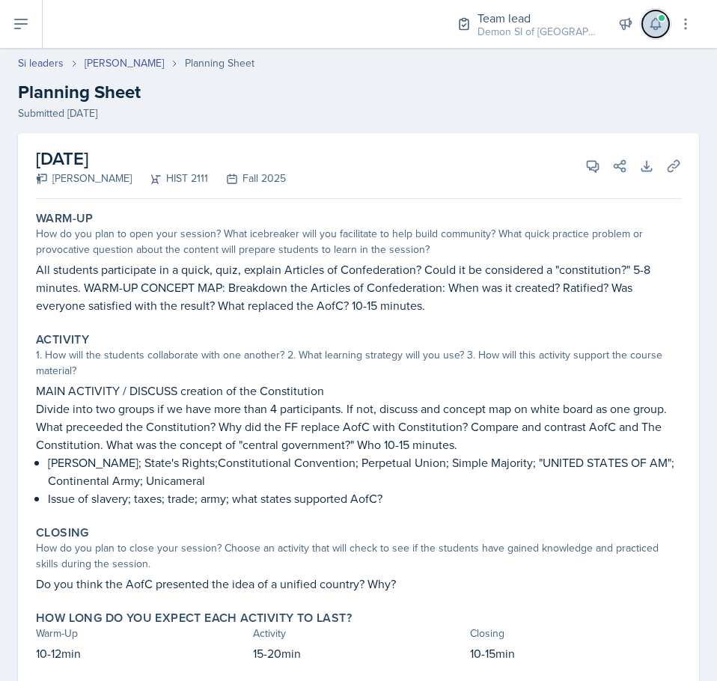
click at [654, 26] on icon at bounding box center [655, 23] width 15 height 15
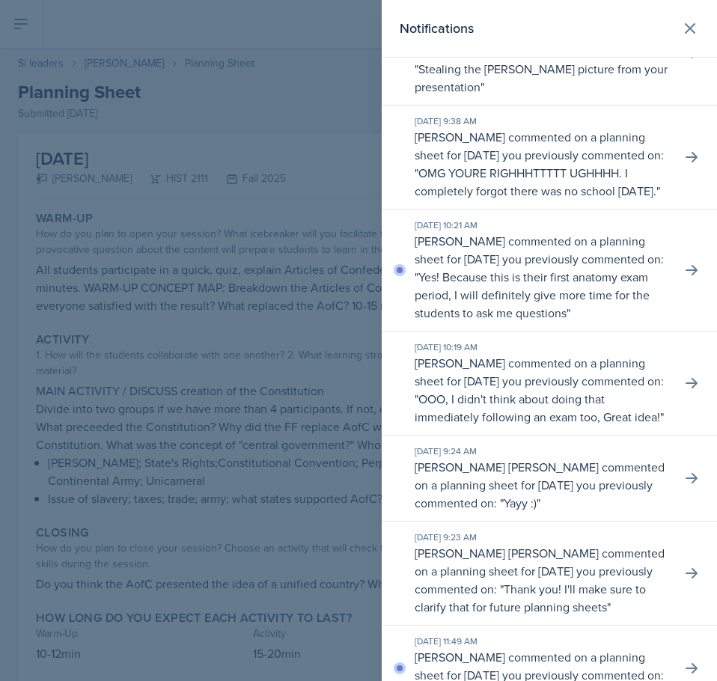
scroll to position [374, 0]
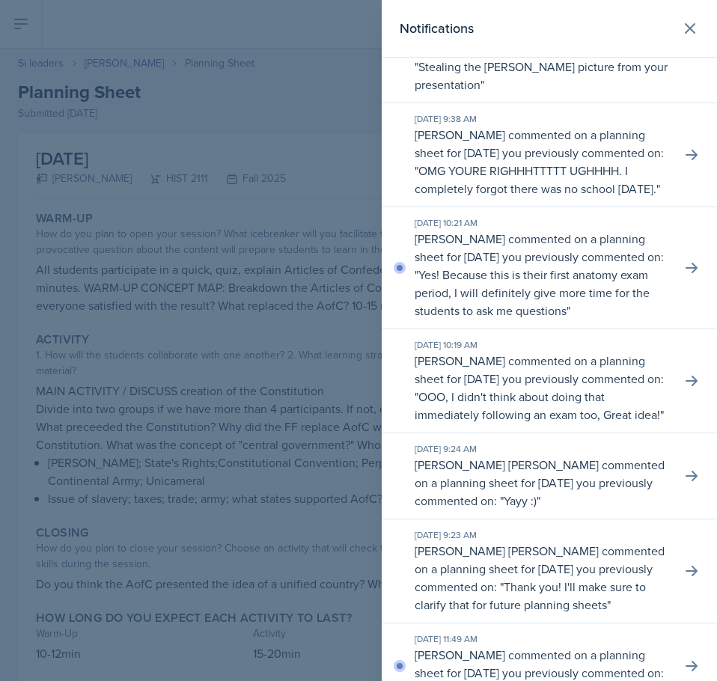
click at [582, 318] on p "Yes! Because this is their first anatomy exam period, I will definitely give mo…" at bounding box center [531, 292] width 235 height 52
click at [685, 275] on icon at bounding box center [691, 267] width 15 height 15
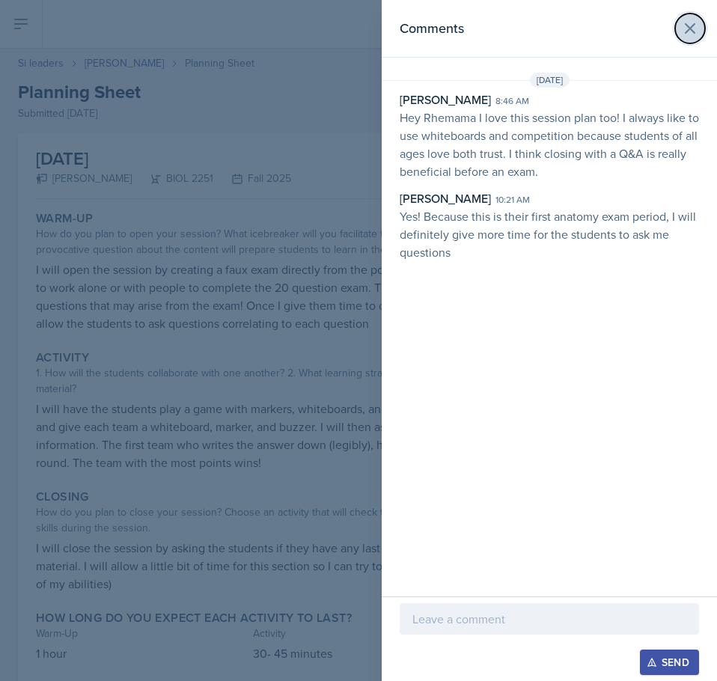
click at [695, 34] on icon at bounding box center [690, 28] width 18 height 18
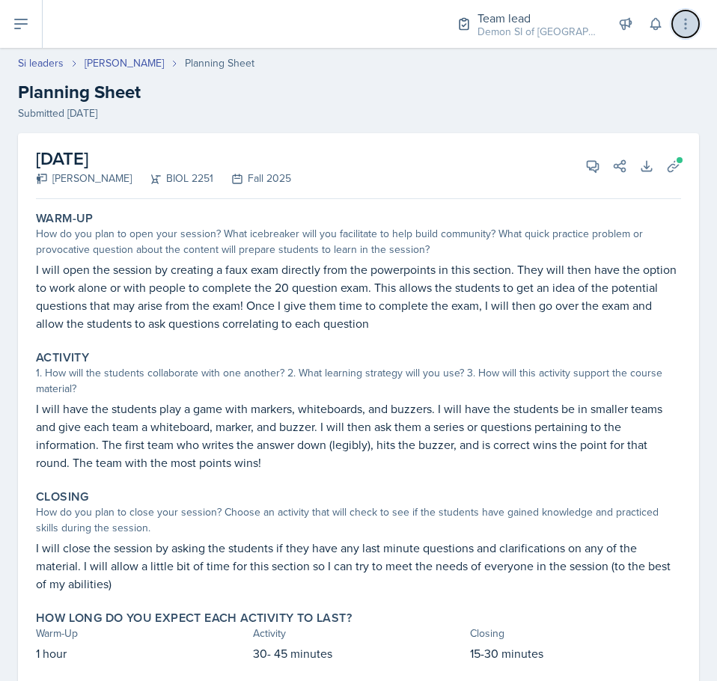
click at [688, 28] on icon at bounding box center [685, 23] width 15 height 15
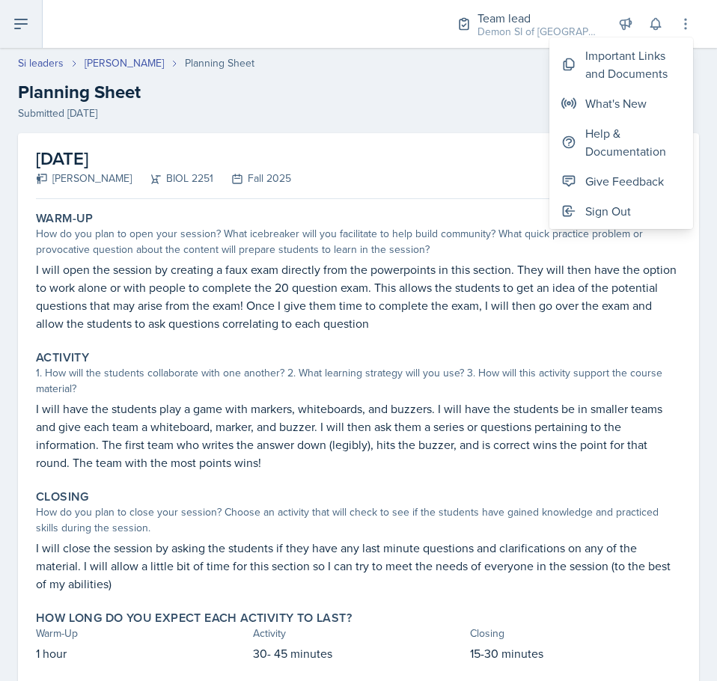
click at [27, 22] on icon at bounding box center [21, 24] width 18 height 18
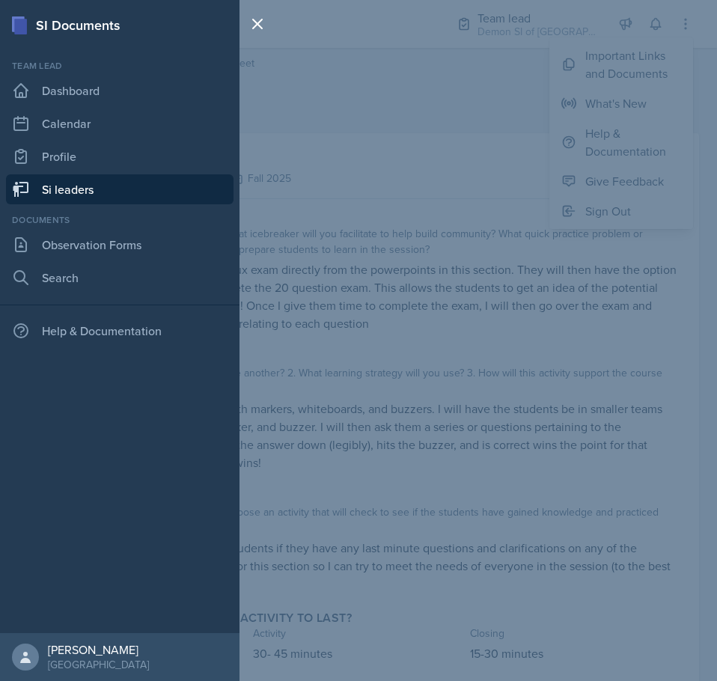
click at [0, 0] on button at bounding box center [21, 24] width 43 height 48
click at [0, 369] on html "SI Documents Team lead Dashboard Calendar Profile Si leaders Documents Observat…" at bounding box center [358, 442] width 717 height 884
click at [253, 28] on icon at bounding box center [257, 23] width 9 height 9
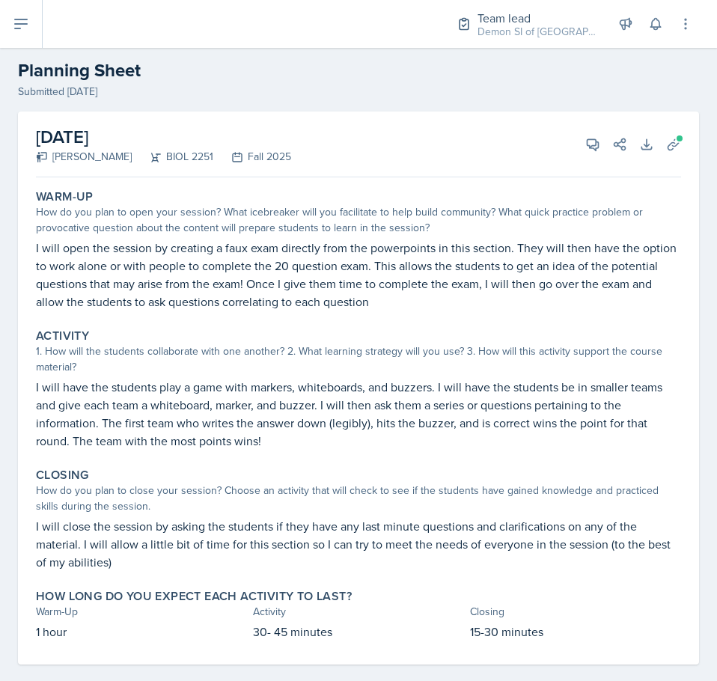
scroll to position [41, 0]
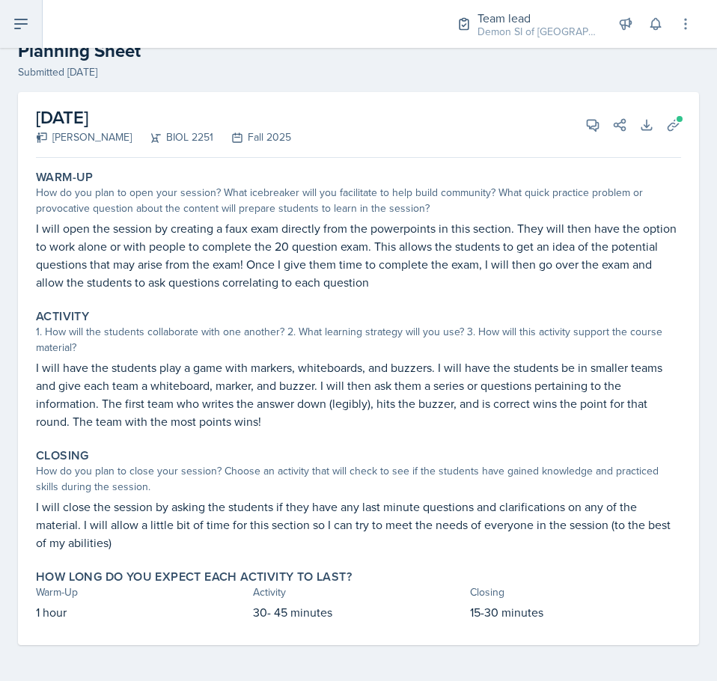
click at [24, 23] on icon at bounding box center [21, 23] width 12 height 9
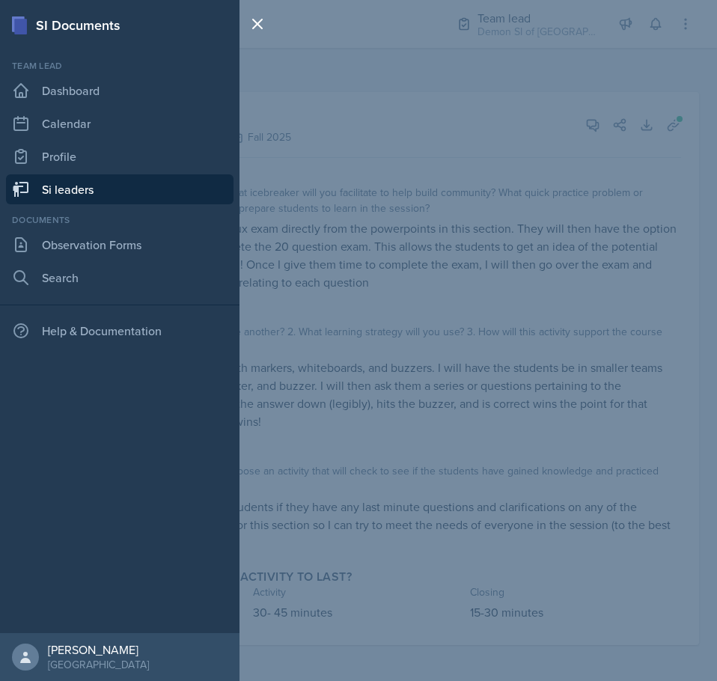
click at [102, 195] on link "Si leaders" at bounding box center [119, 189] width 227 height 30
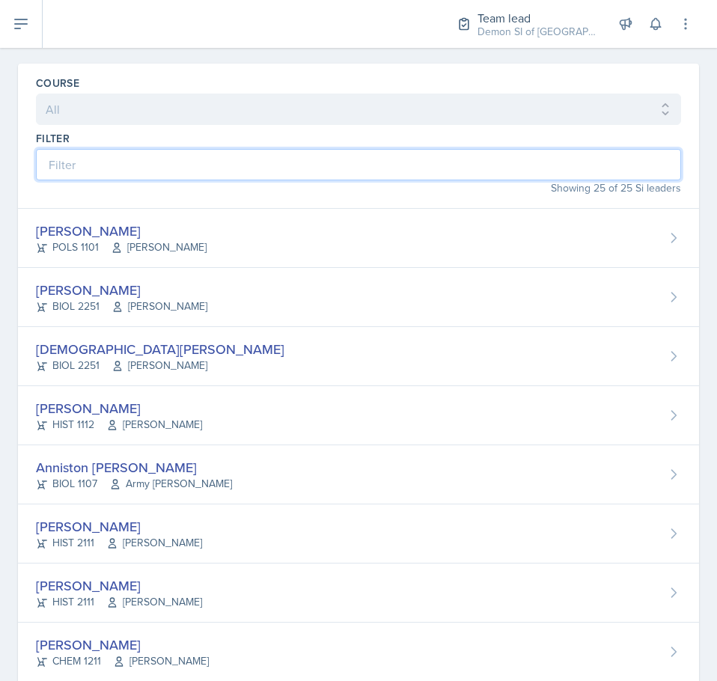
click at [103, 163] on input at bounding box center [358, 164] width 645 height 31
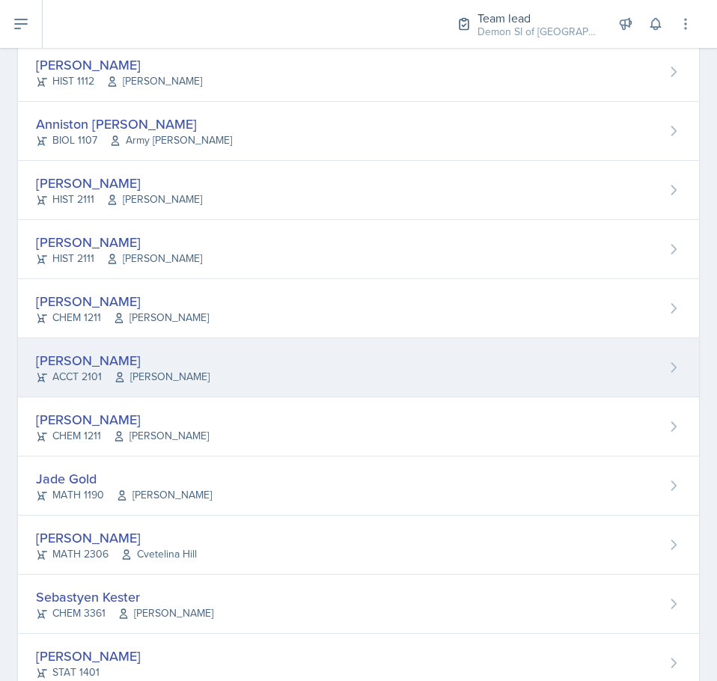
scroll to position [415, 0]
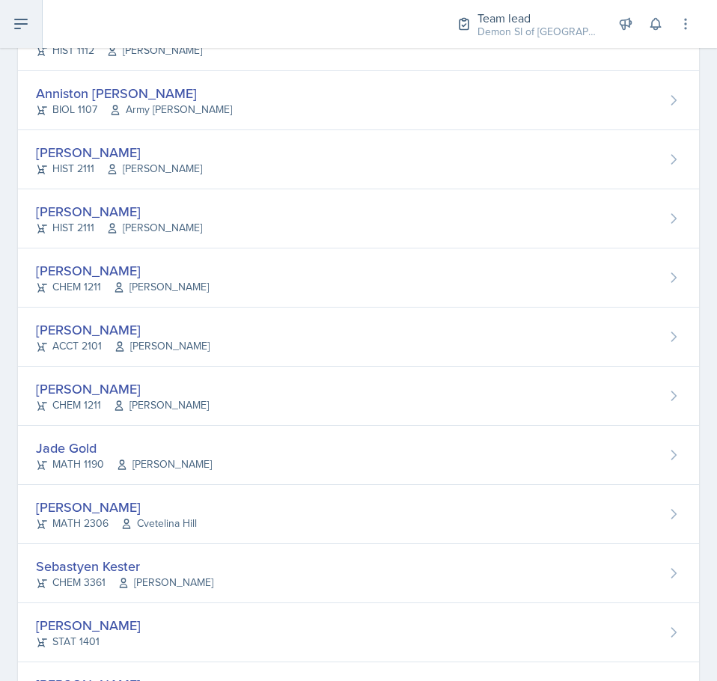
click at [29, 21] on icon at bounding box center [21, 24] width 18 height 18
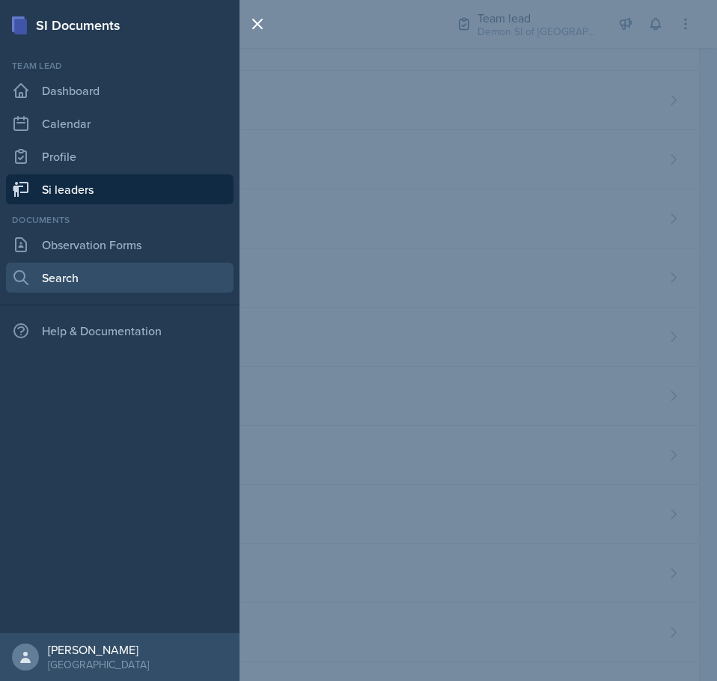
click at [70, 271] on link "Search" at bounding box center [119, 278] width 227 height 30
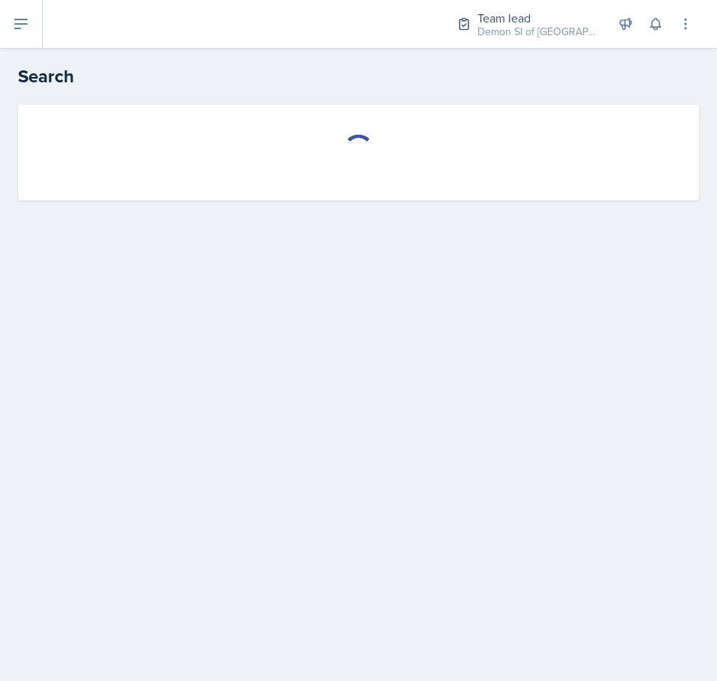
select select "all"
select select "1"
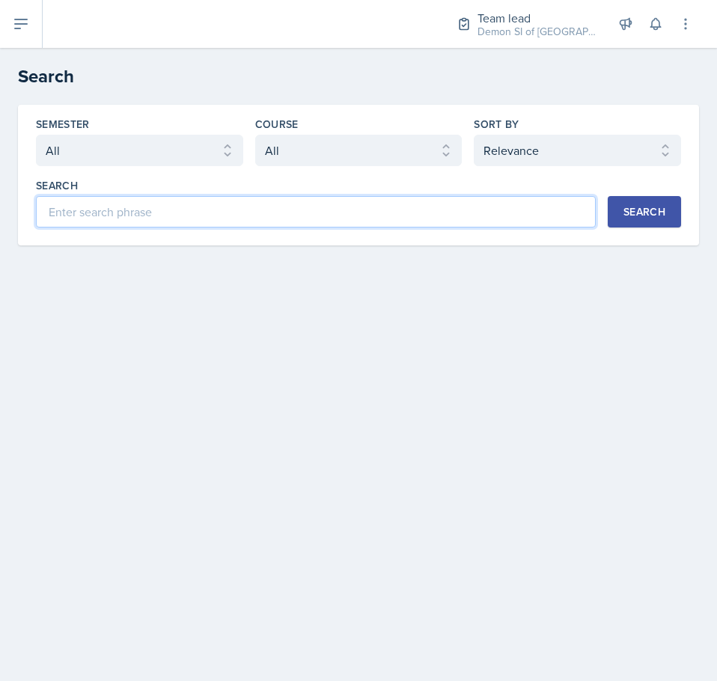
click at [194, 221] on input at bounding box center [315, 211] width 559 height 31
type input "[PERSON_NAME]"
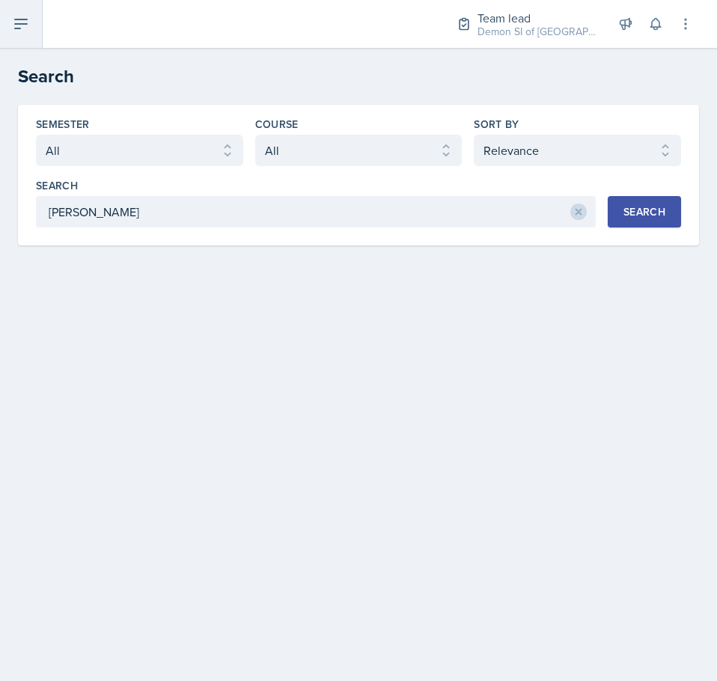
click at [37, 25] on button at bounding box center [21, 24] width 43 height 48
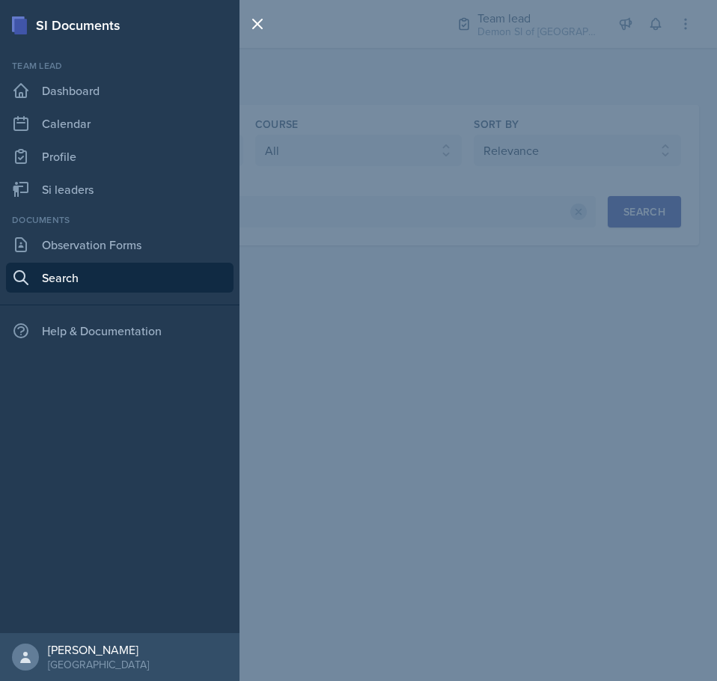
click at [429, 224] on div "SI Documents Team lead Dashboard Calendar Profile Si leaders Documents Observat…" at bounding box center [358, 340] width 717 height 681
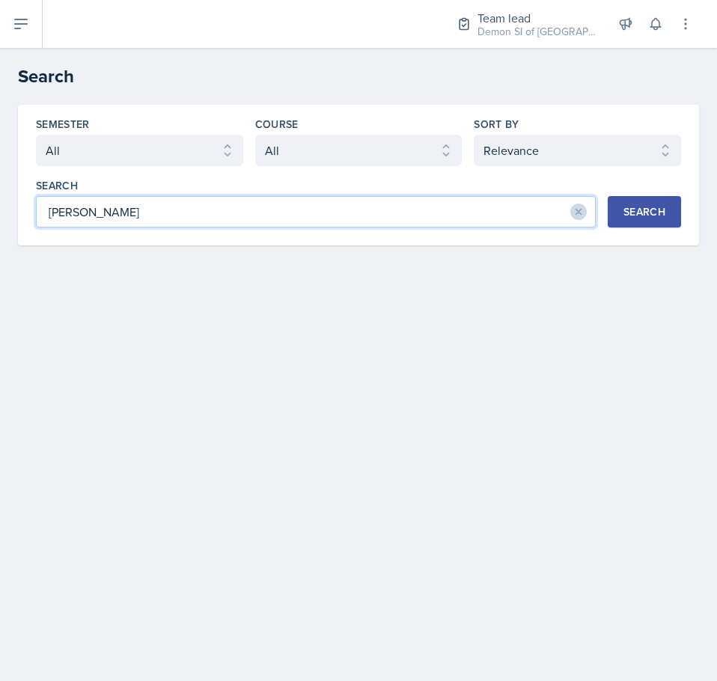
click at [285, 215] on input "[PERSON_NAME]" at bounding box center [315, 211] width 559 height 31
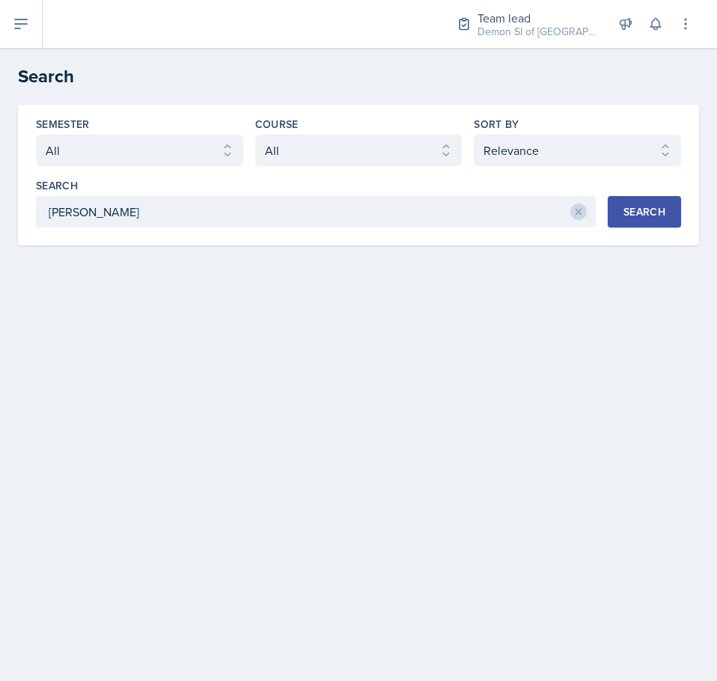
click at [628, 191] on div "Search [PERSON_NAME] Search" at bounding box center [358, 202] width 645 height 49
click at [631, 212] on div "Search" at bounding box center [644, 212] width 42 height 12
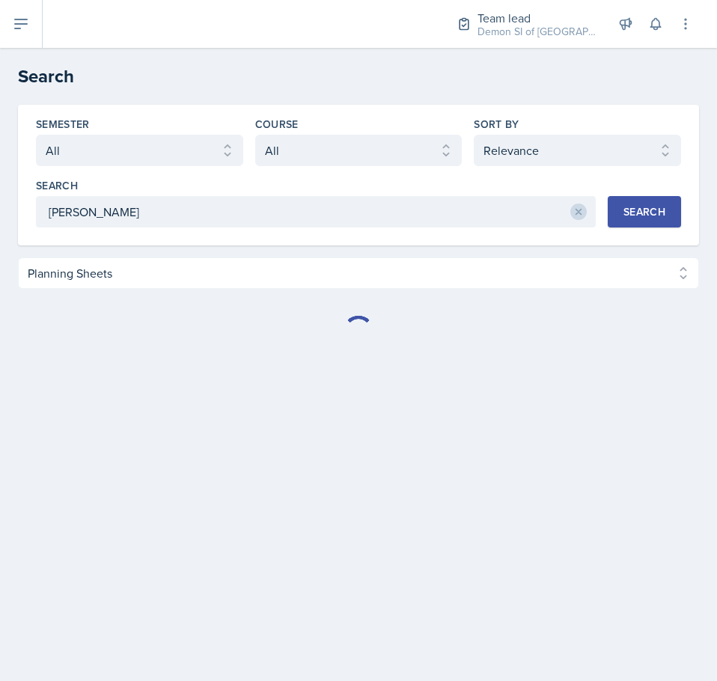
select select "Planning Sheets (3)"
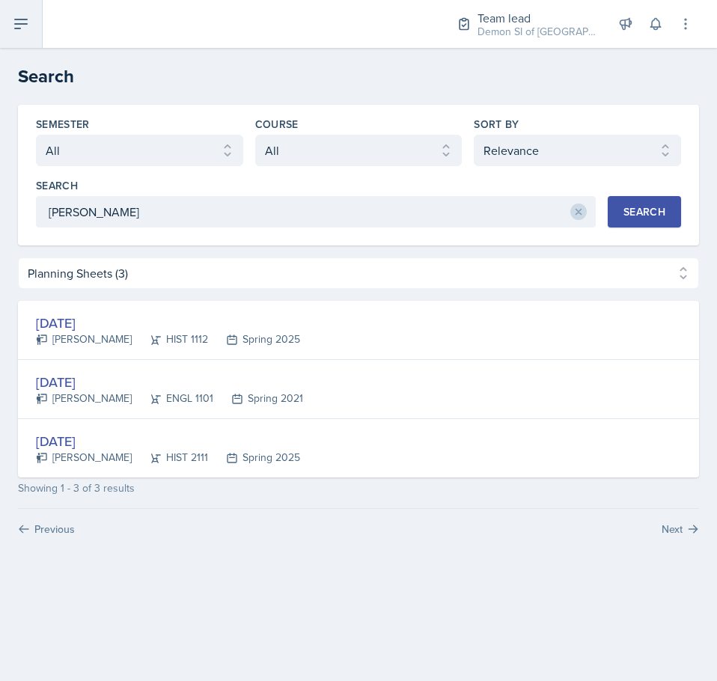
click at [31, 31] on button at bounding box center [21, 24] width 43 height 48
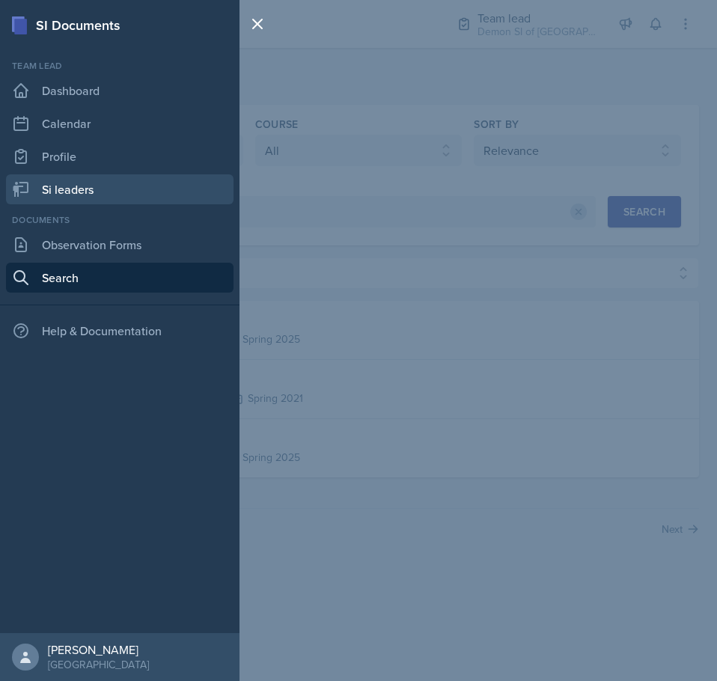
click at [95, 196] on link "Si leaders" at bounding box center [119, 189] width 227 height 30
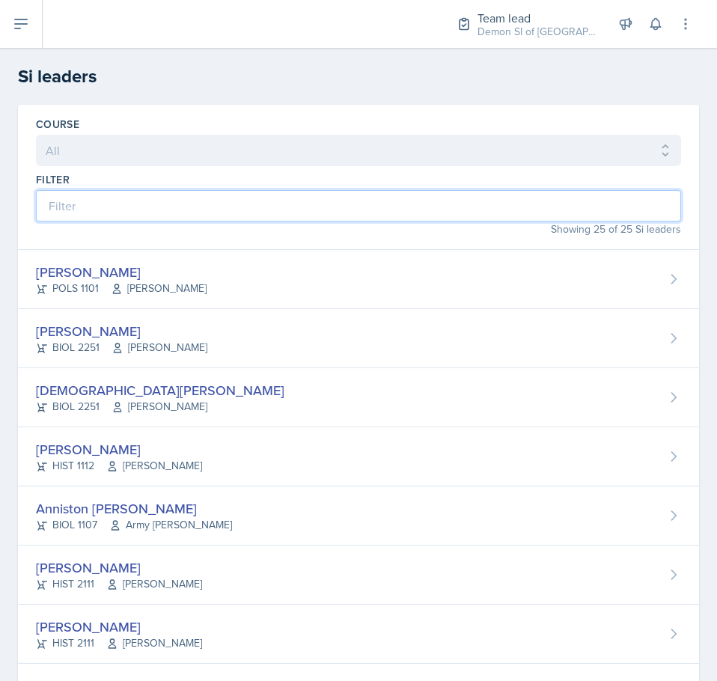
click at [138, 206] on input at bounding box center [358, 205] width 645 height 31
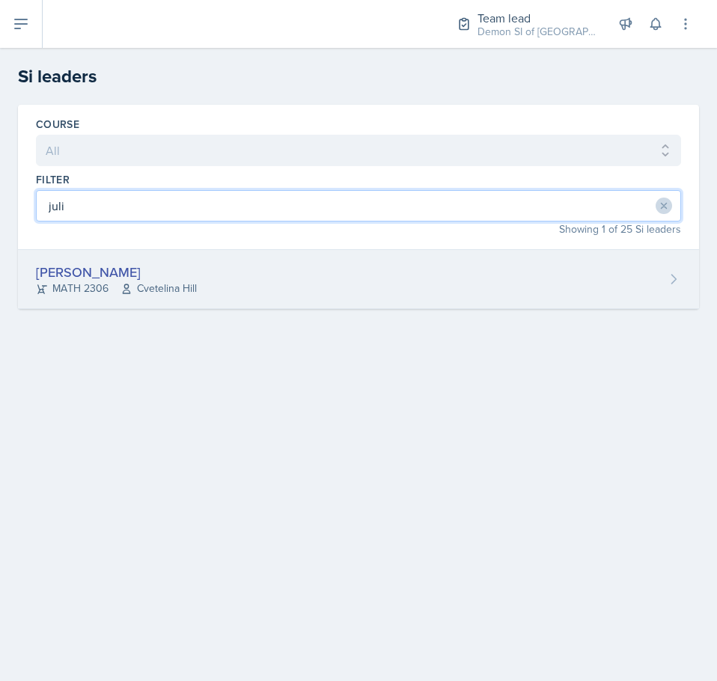
type input "juli"
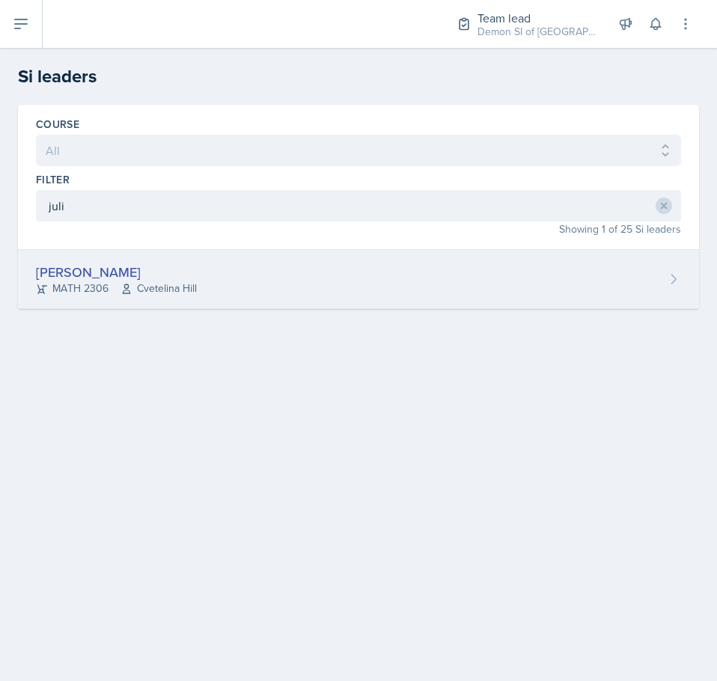
click at [485, 251] on div "[PERSON_NAME] MATH 2306 [GEOGRAPHIC_DATA]" at bounding box center [358, 279] width 681 height 59
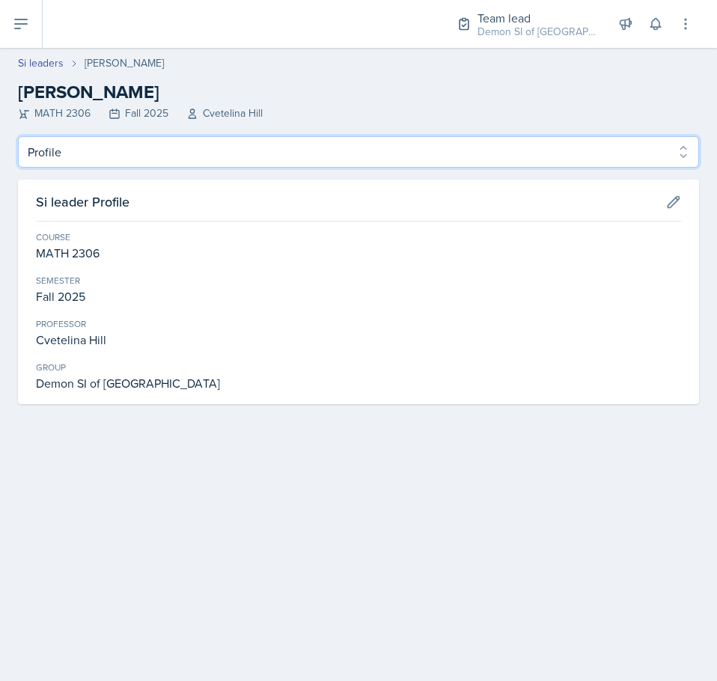
click at [227, 144] on select "Profile Planning Sheets Observation Forms Uploads" at bounding box center [358, 151] width 681 height 31
click at [18, 136] on select "Profile Planning Sheets Observation Forms Uploads" at bounding box center [358, 151] width 681 height 31
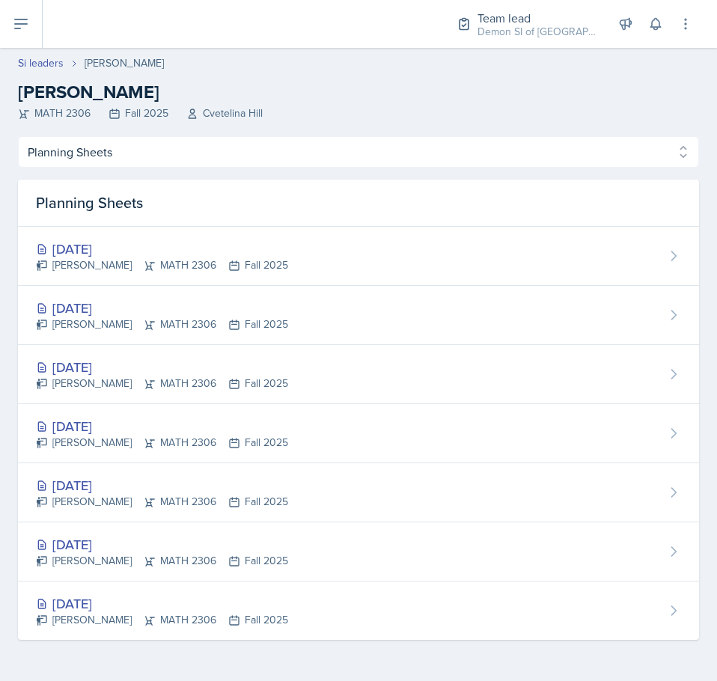
drag, startPoint x: 283, startPoint y: 174, endPoint x: 288, endPoint y: 163, distance: 12.1
click at [285, 172] on div "Profile Planning Sheets Observation Forms Uploads Profile Planning Sheets Obser…" at bounding box center [358, 387] width 681 height 503
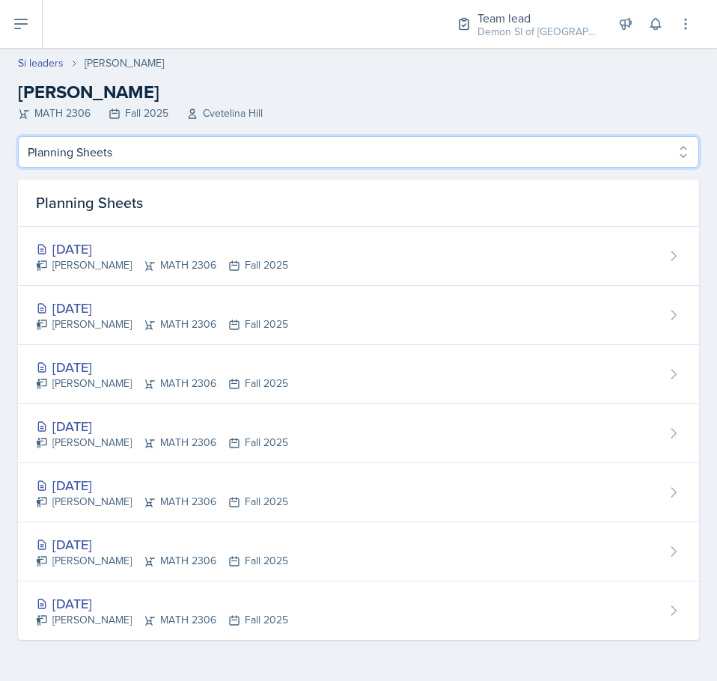
click at [292, 156] on select "Profile Planning Sheets Observation Forms Uploads" at bounding box center [358, 151] width 681 height 31
click at [18, 136] on select "Profile Planning Sheets Observation Forms Uploads" at bounding box center [358, 151] width 681 height 31
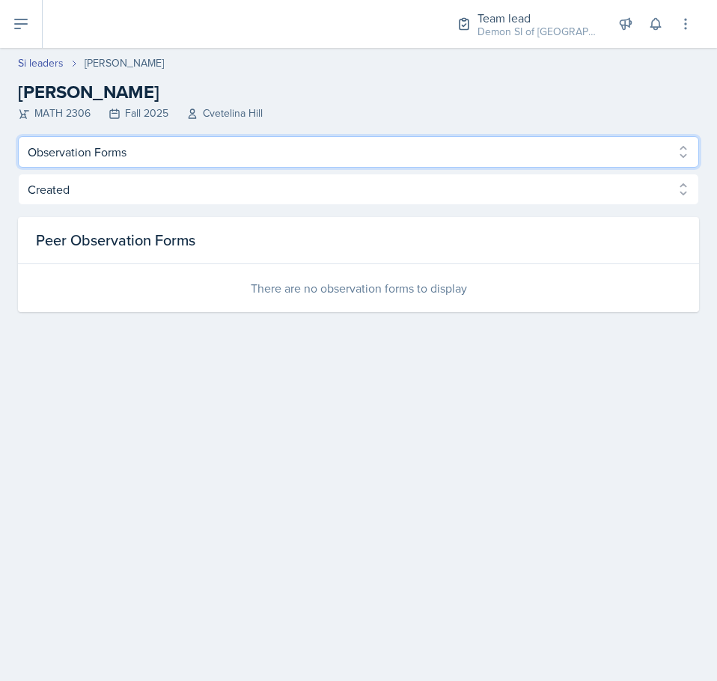
click at [317, 143] on select "Profile Planning Sheets Observation Forms Uploads" at bounding box center [358, 151] width 681 height 31
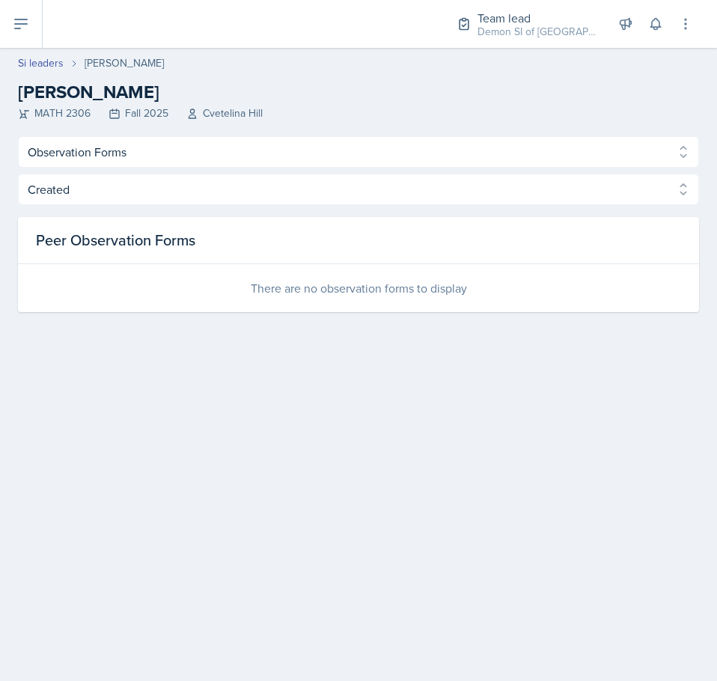
drag, startPoint x: 334, startPoint y: 358, endPoint x: 344, endPoint y: 353, distance: 10.7
click at [335, 358] on main "Si leaders [PERSON_NAME] [PERSON_NAME] MATH 2306 Fall 2025 [PERSON_NAME] Profil…" at bounding box center [358, 364] width 717 height 633
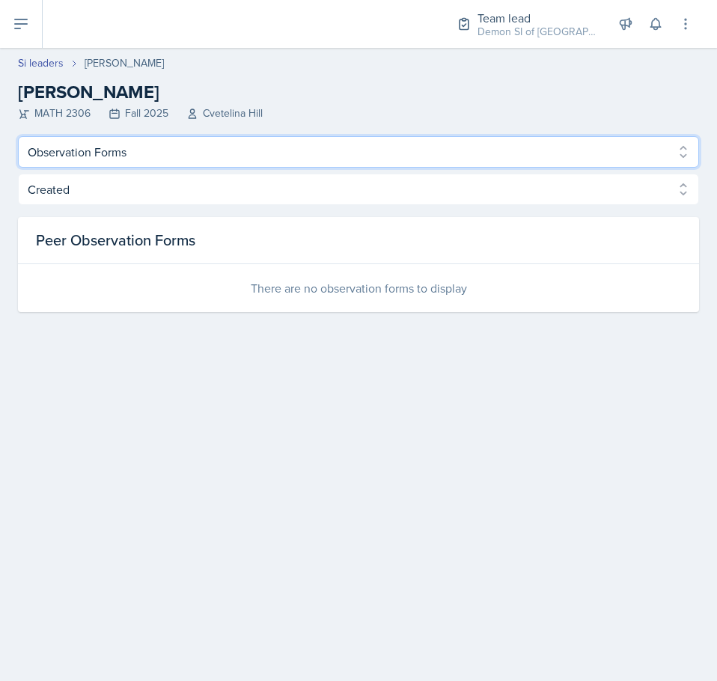
click at [242, 161] on select "Profile Planning Sheets Observation Forms Uploads" at bounding box center [358, 151] width 681 height 31
click at [232, 153] on select "Profile Planning Sheets Observation Forms Uploads" at bounding box center [358, 151] width 681 height 31
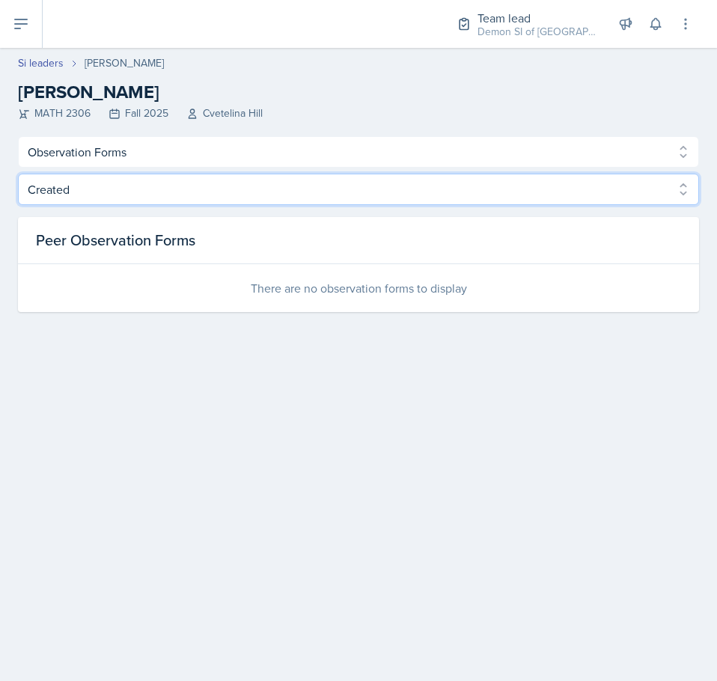
click at [209, 182] on select "Created Observed" at bounding box center [358, 189] width 681 height 31
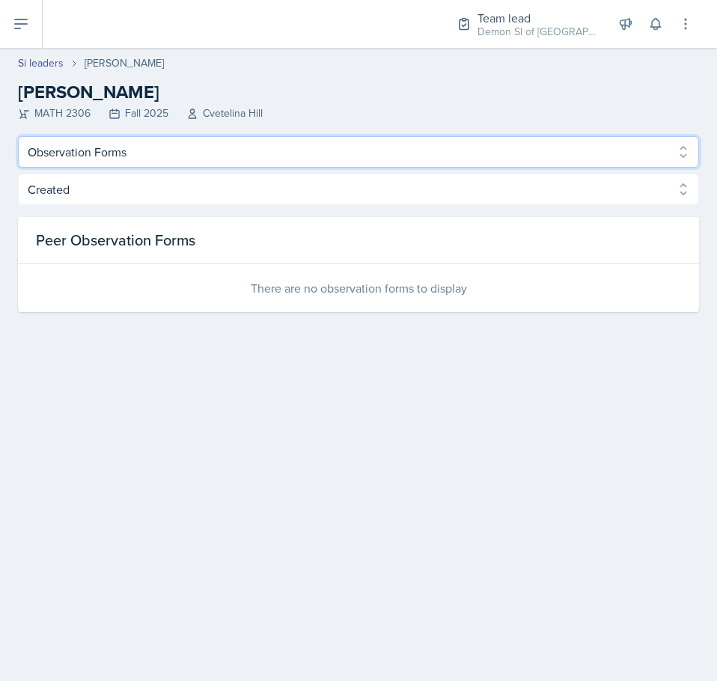
click at [233, 155] on select "Profile Planning Sheets Observation Forms Uploads" at bounding box center [358, 151] width 681 height 31
select select "Planning Sheets"
click at [18, 136] on select "Profile Planning Sheets Observation Forms Uploads" at bounding box center [358, 151] width 681 height 31
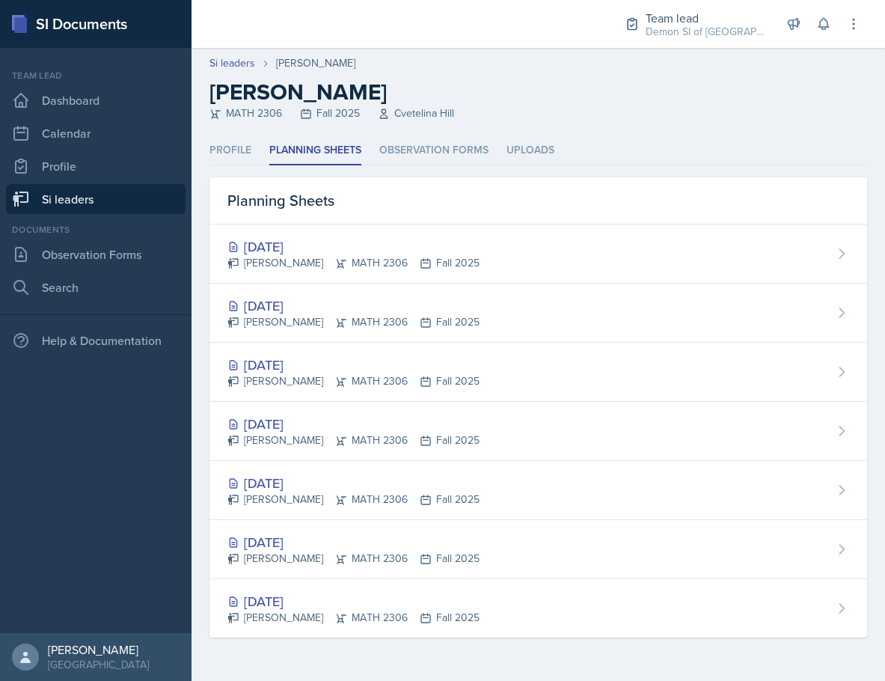
click at [158, 194] on link "Si leaders" at bounding box center [96, 199] width 180 height 30
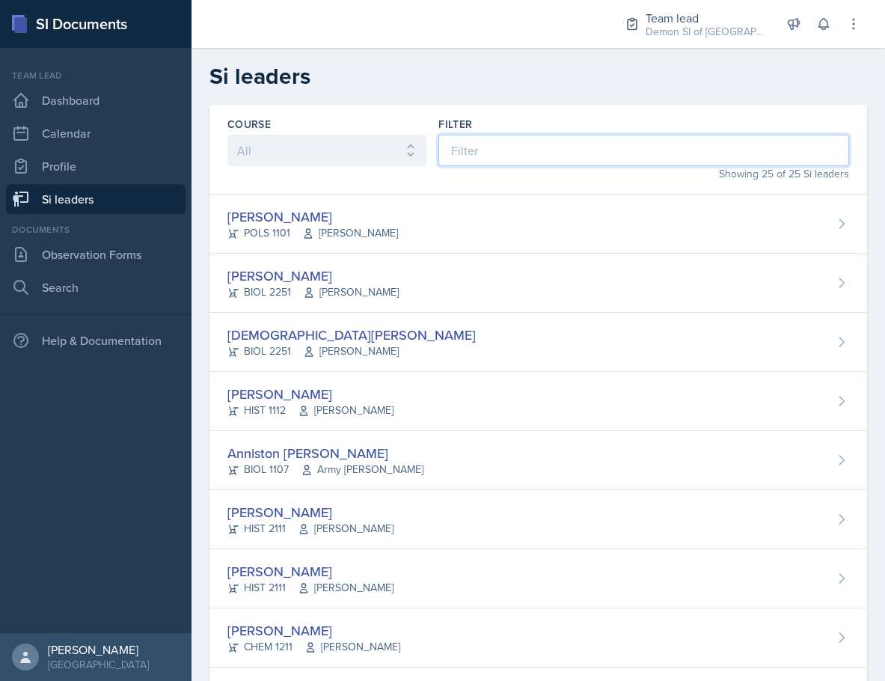
click at [503, 157] on input at bounding box center [643, 150] width 411 height 31
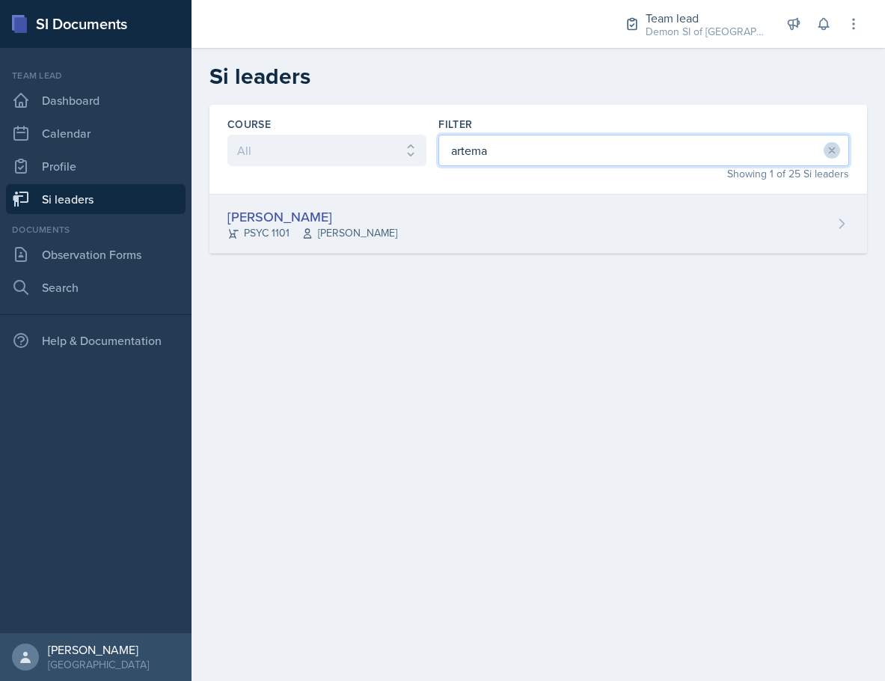
type input "artema"
click at [340, 220] on div "[PERSON_NAME]" at bounding box center [312, 216] width 170 height 20
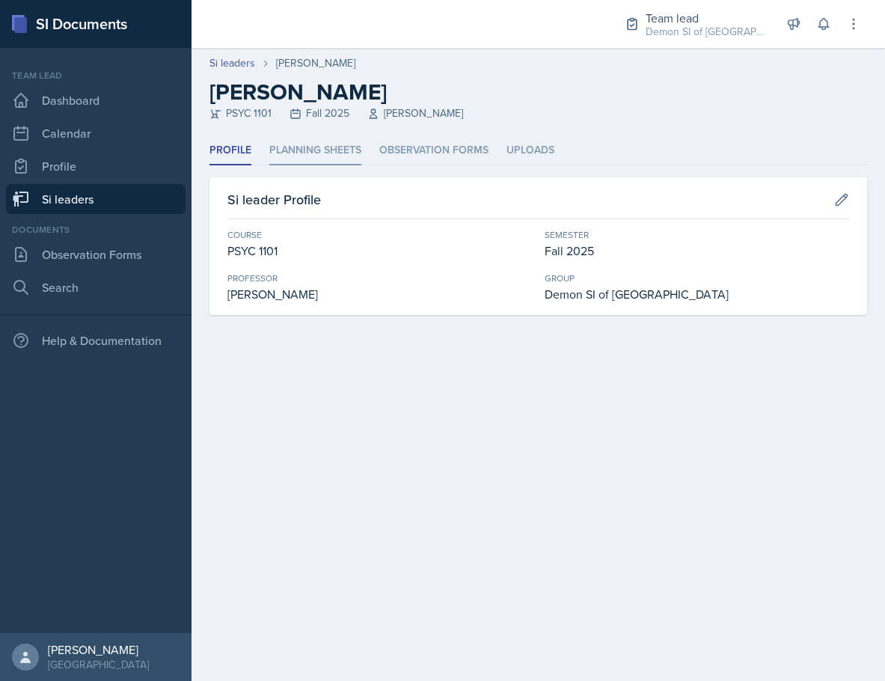
click at [329, 157] on li "Planning Sheets" at bounding box center [315, 150] width 92 height 29
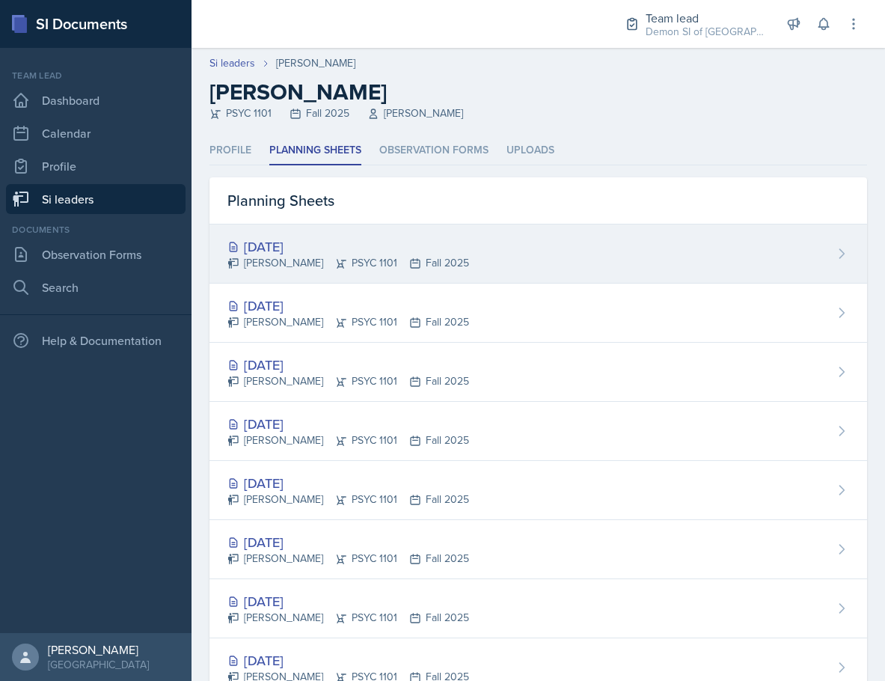
click at [368, 266] on div "[PERSON_NAME] PSYC 1101 Fall 2025" at bounding box center [348, 263] width 242 height 16
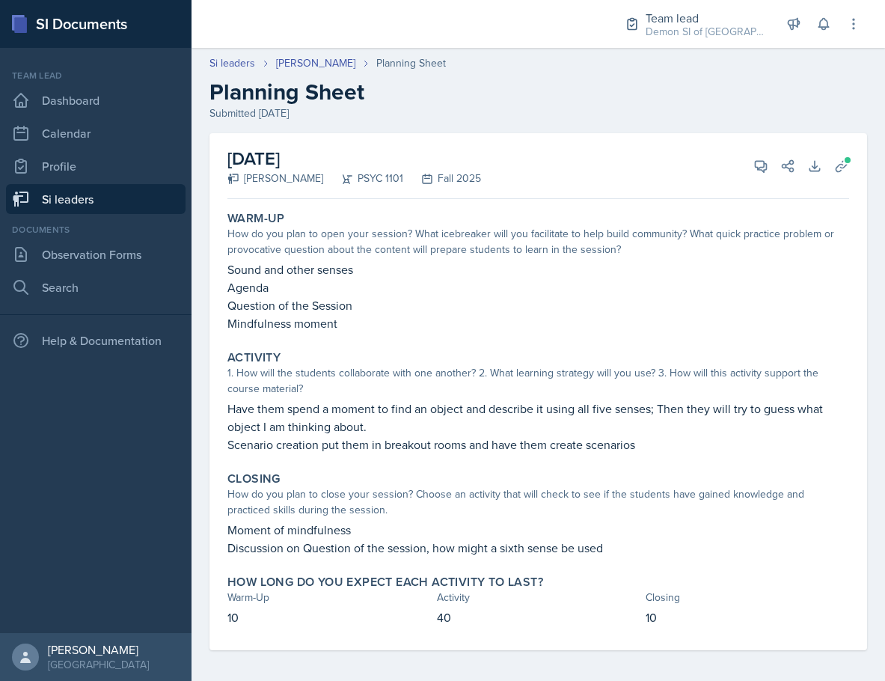
scroll to position [5, 0]
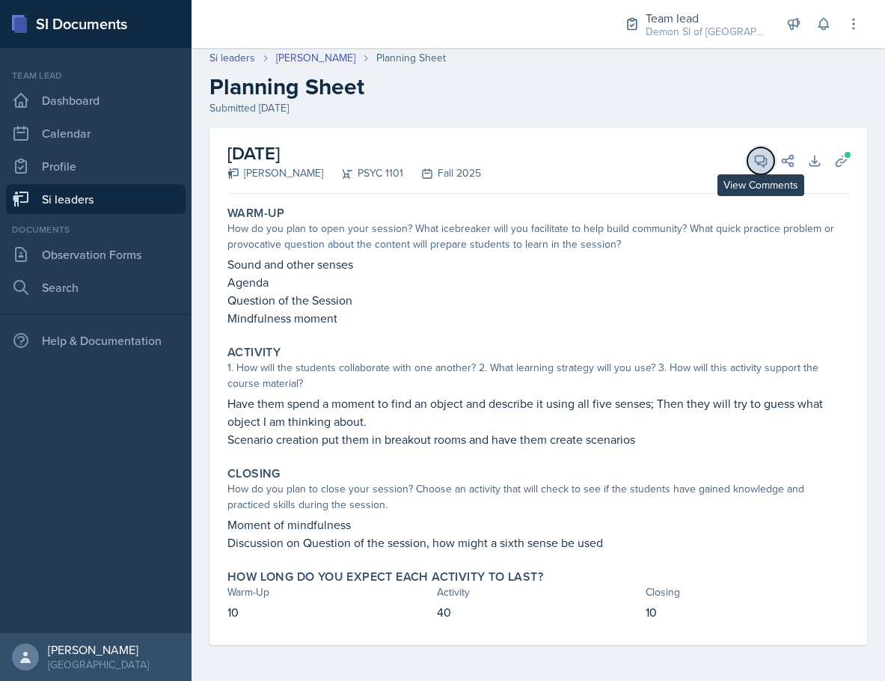
click at [753, 168] on icon at bounding box center [760, 160] width 15 height 15
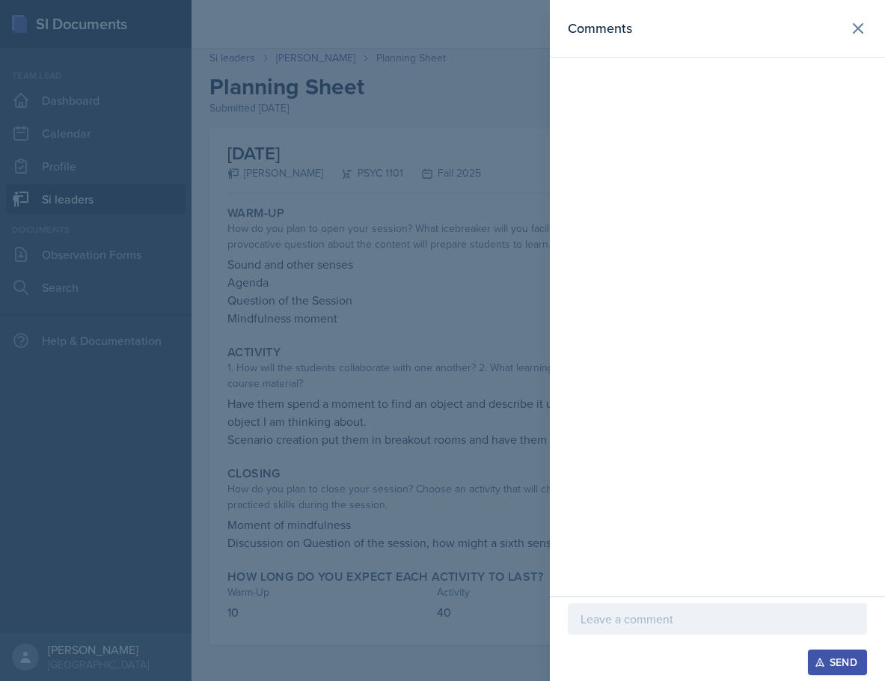
click at [748, 606] on div at bounding box center [717, 618] width 299 height 31
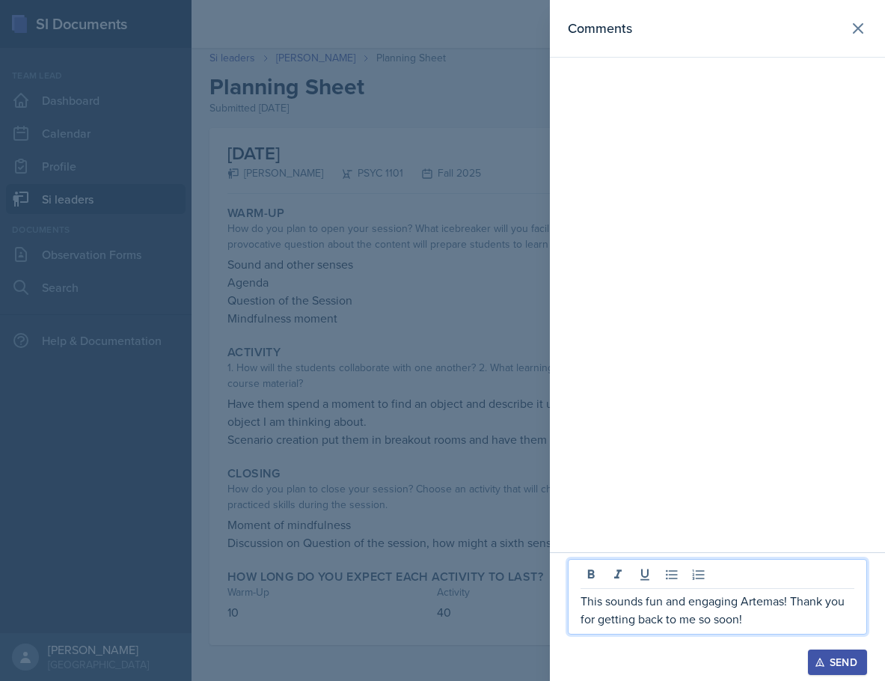
click at [792, 605] on p "This sounds fun and engaging Artemas! Thank you for getting back to me so soon!" at bounding box center [717, 610] width 274 height 36
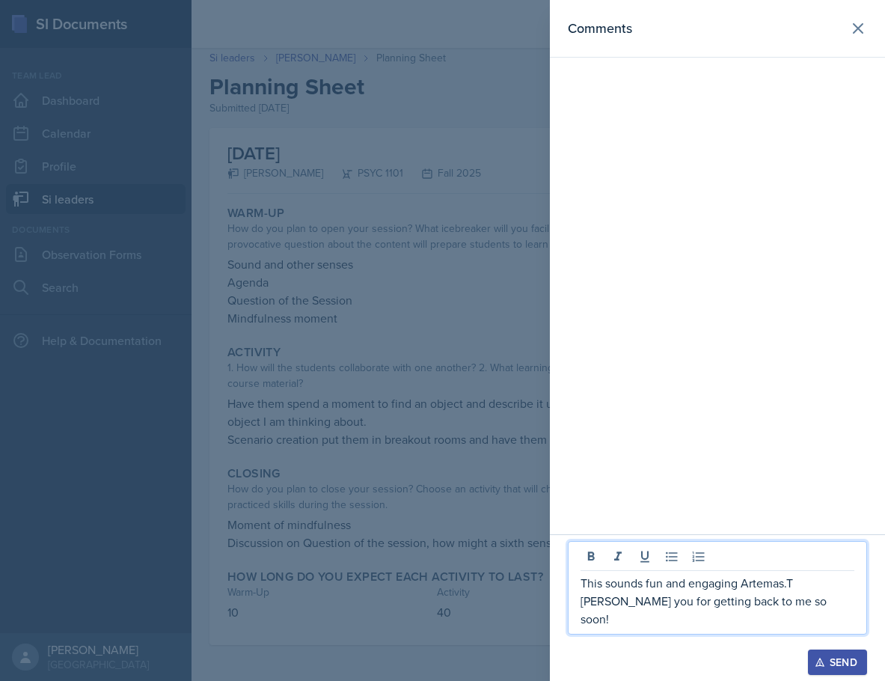
click at [755, 615] on p "This sounds fun and engaging Artemas.T [PERSON_NAME] you for getting back to me…" at bounding box center [717, 601] width 274 height 54
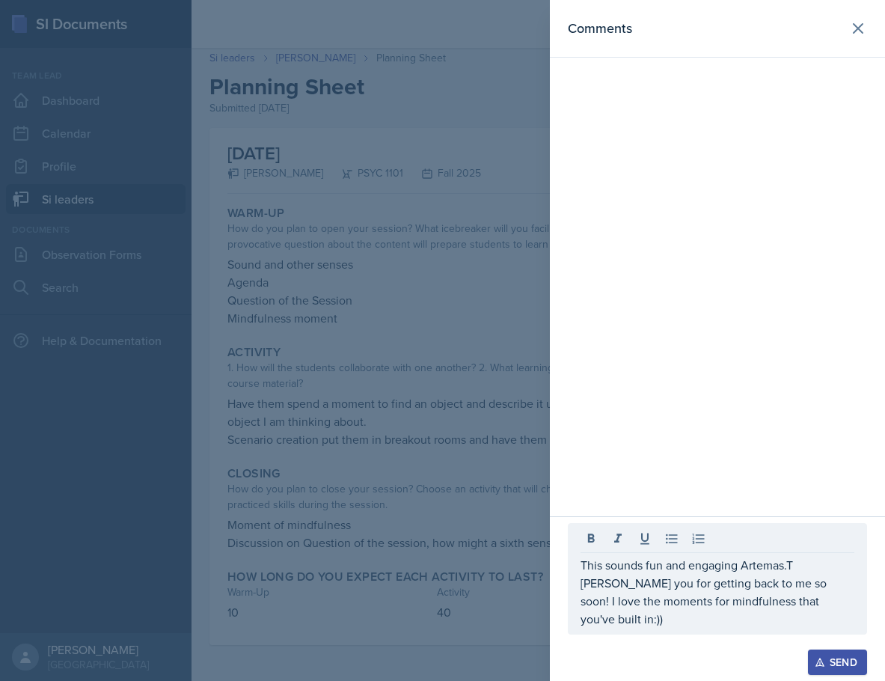
click at [831, 667] on div "Send" at bounding box center [837, 662] width 40 height 12
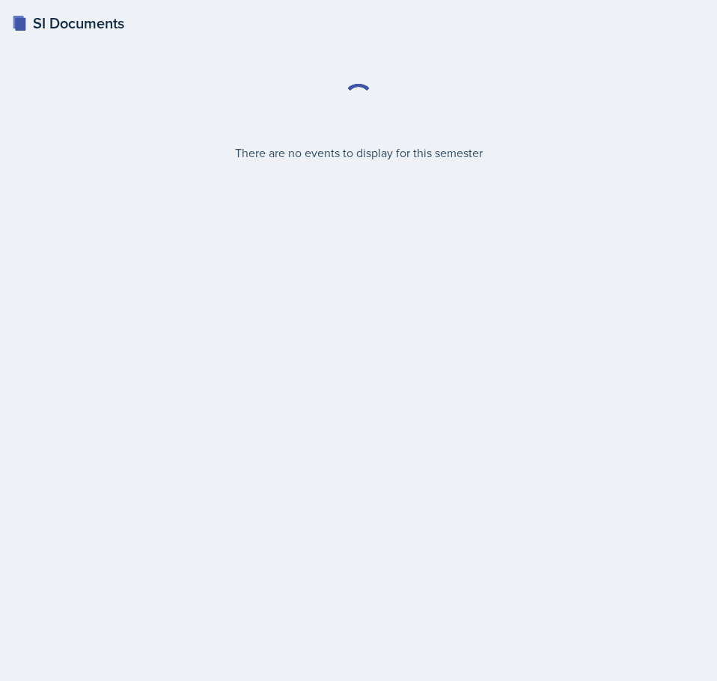
select select "2bed604d-1099-4043-b1bc-2365e8740244"
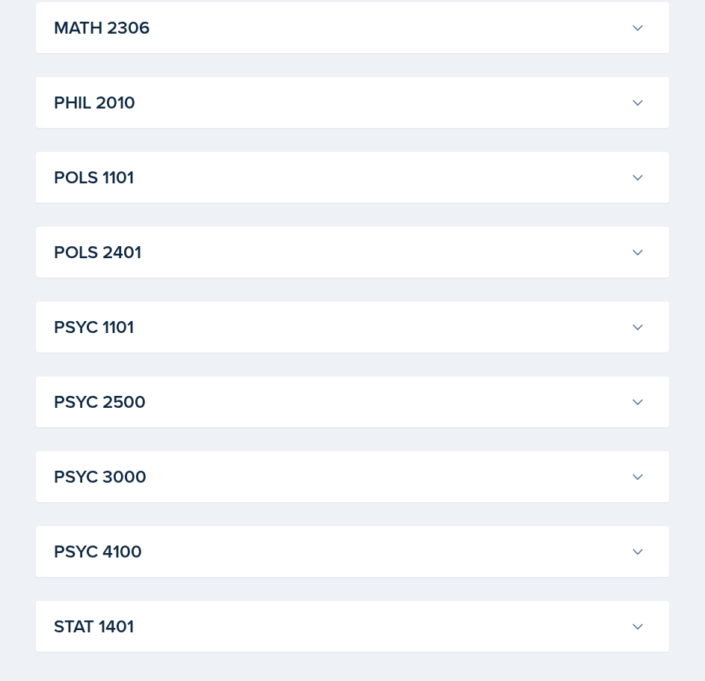
scroll to position [1981, 0]
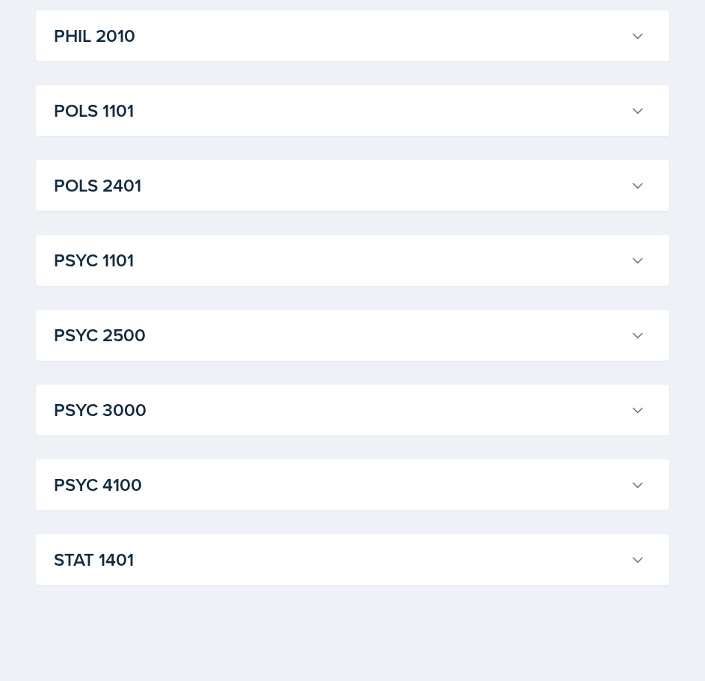
click at [221, 280] on div "PSYC 1101 Sam Alderton Professor: Kalisha Smith Export to Google Calendar Recur…" at bounding box center [352, 260] width 633 height 51
click at [222, 274] on button "PSYC 1101" at bounding box center [350, 260] width 598 height 33
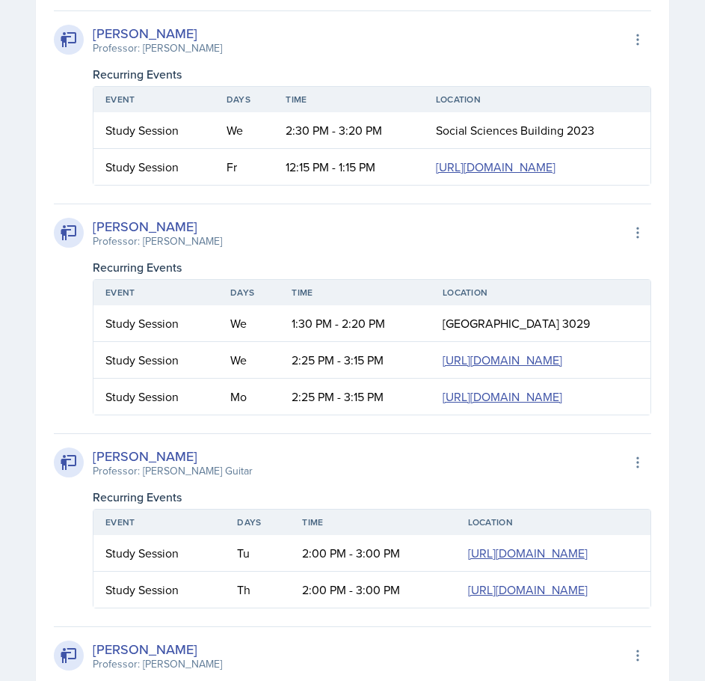
scroll to position [2879, 0]
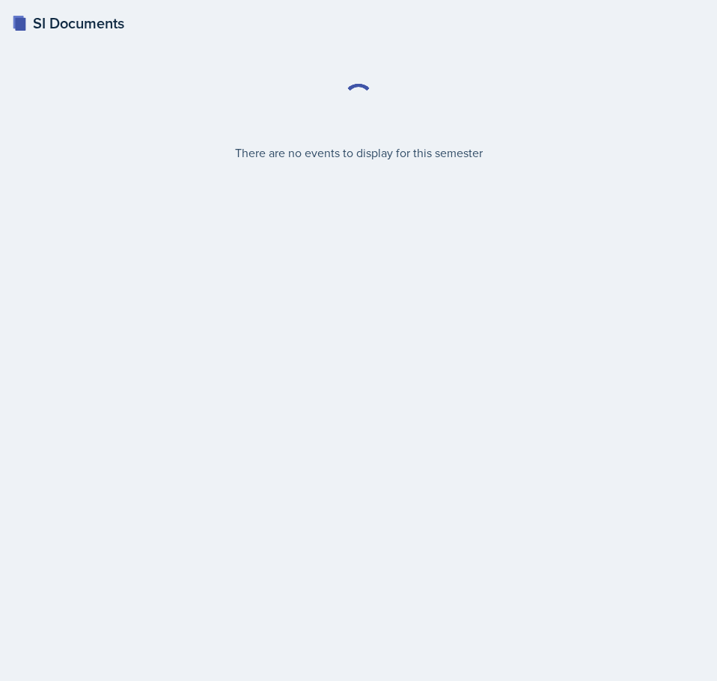
select select "2bed604d-1099-4043-b1bc-2365e8740244"
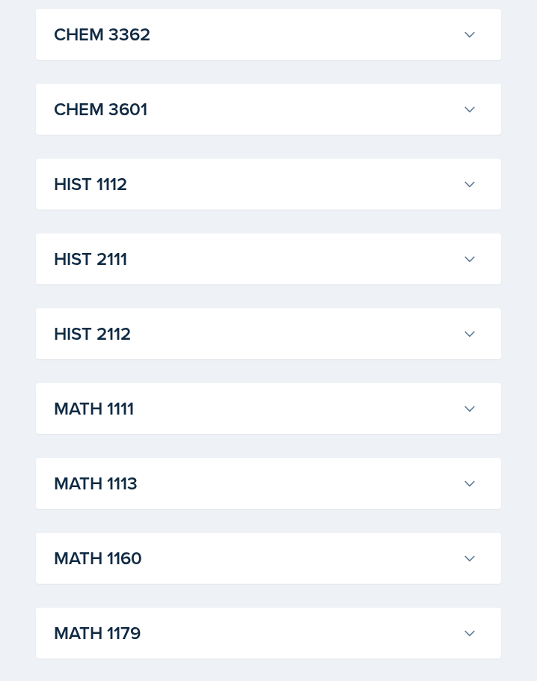
scroll to position [982, 0]
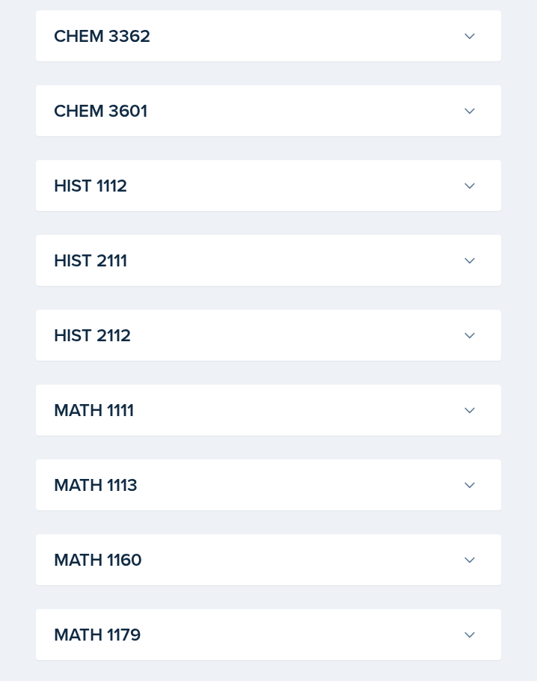
click at [123, 272] on h3 "HIST 2111" at bounding box center [255, 260] width 402 height 27
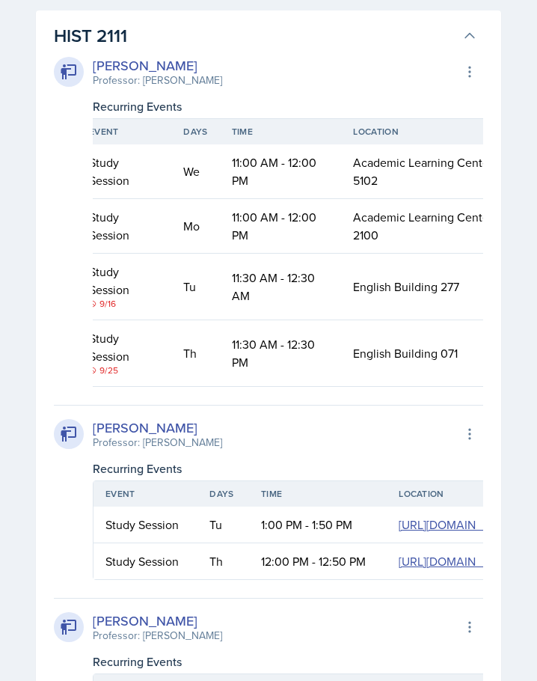
scroll to position [0, 0]
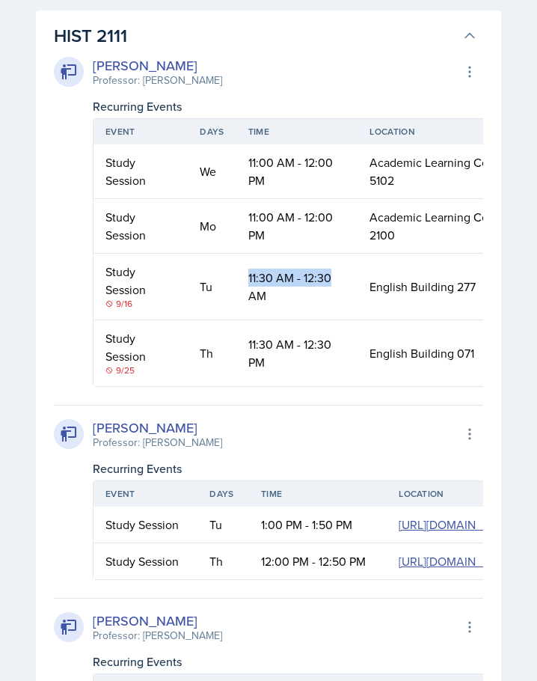
drag, startPoint x: 245, startPoint y: 282, endPoint x: 353, endPoint y: 282, distance: 107.7
click at [353, 282] on td "11:30 AM - 12:30 AM" at bounding box center [297, 287] width 122 height 67
click at [332, 299] on td "11:30 AM - 12:30 AM" at bounding box center [297, 287] width 122 height 67
